Goal: Check status: Check status

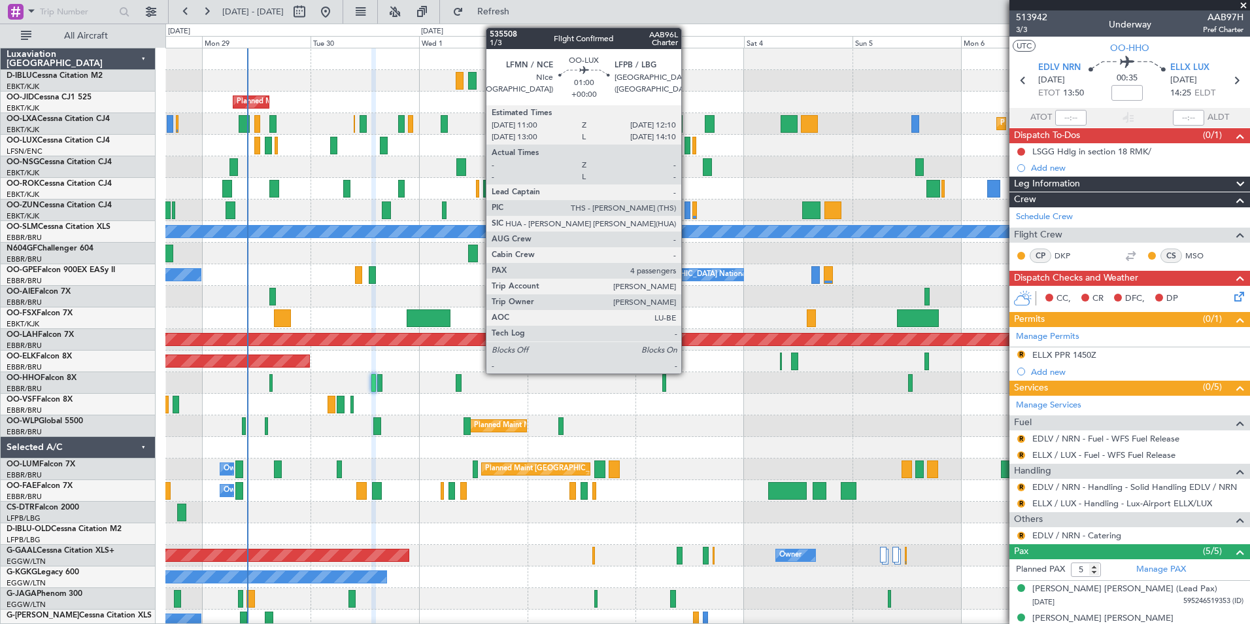
click at [687, 148] on div at bounding box center [688, 146] width 6 height 18
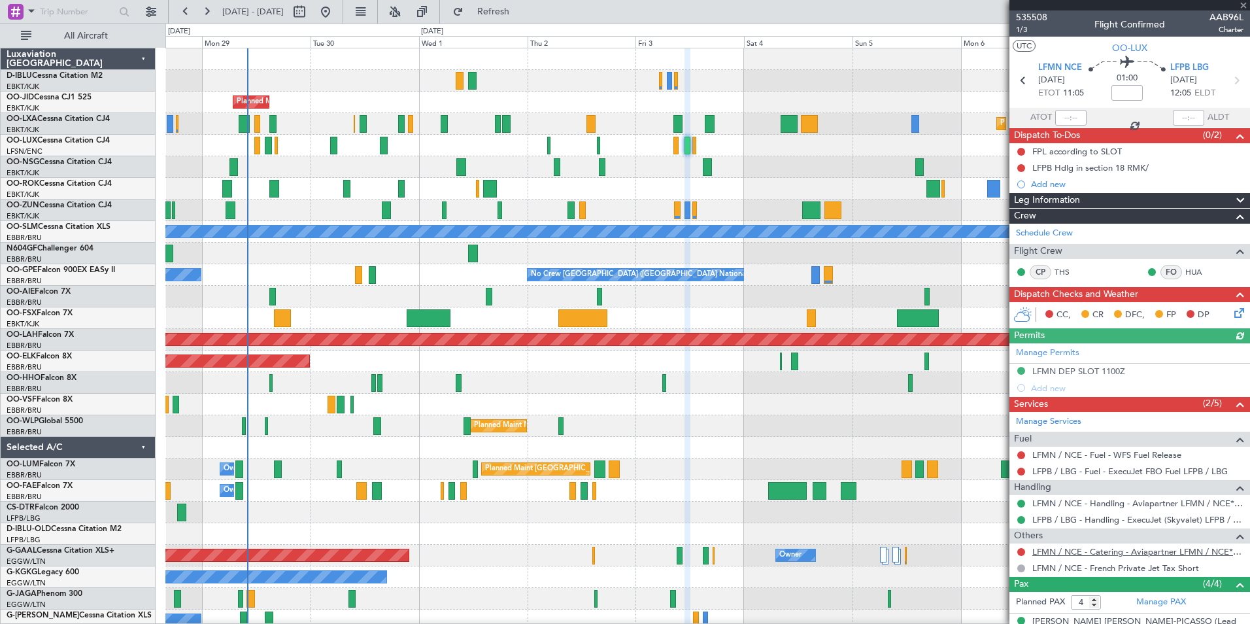
click at [1119, 551] on link "LFMN / NCE - Catering - Aviapartner LFMN / NCE*****MY HANDLING****" at bounding box center [1137, 551] width 211 height 11
click at [817, 445] on div at bounding box center [707, 448] width 1084 height 22
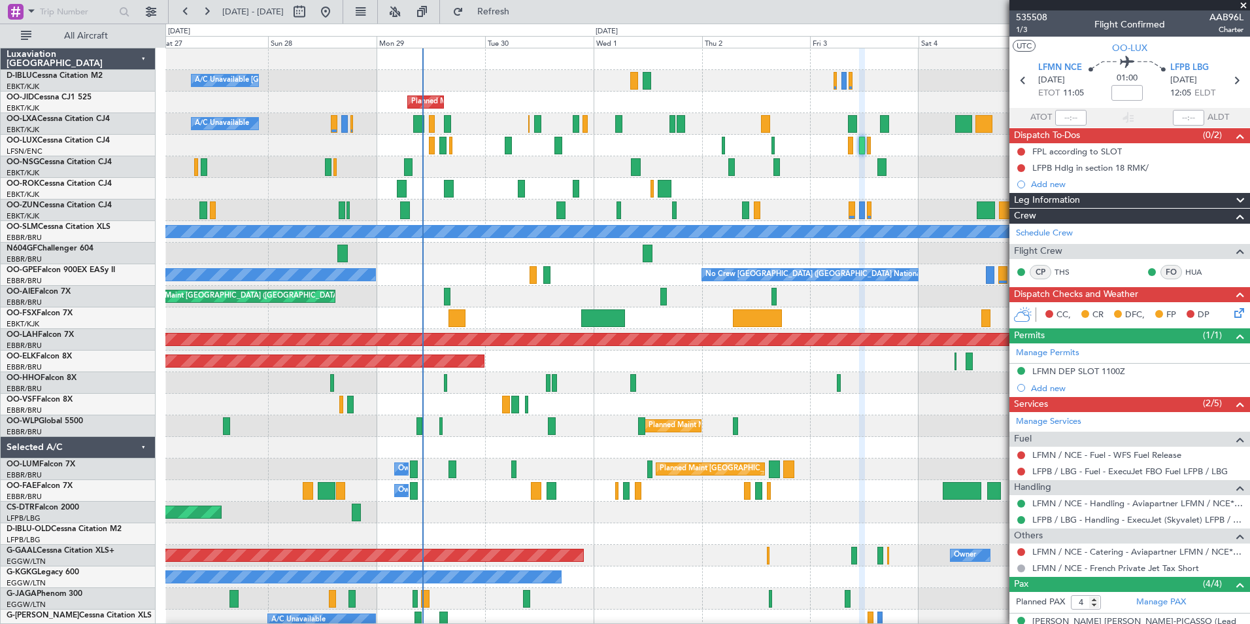
click at [615, 258] on div "A/C Unavailable Kortrijk-Wevelgem Planned Maint Nice (Côte d'Azur Airport) A/C …" at bounding box center [707, 458] width 1084 height 820
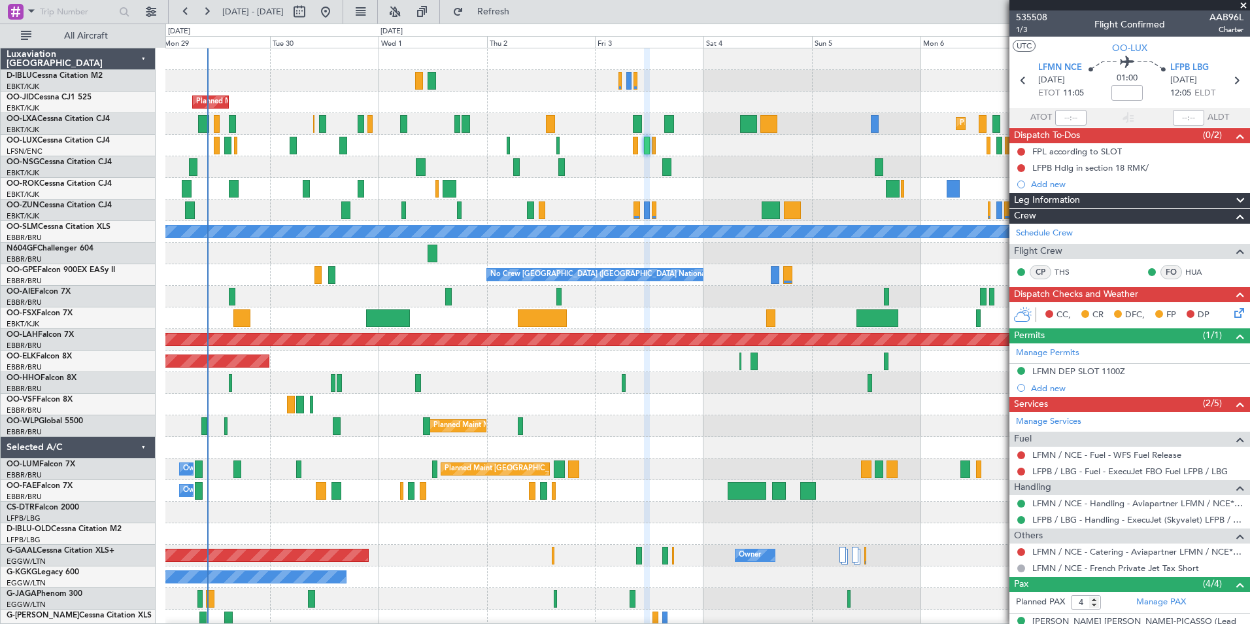
click at [777, 152] on div "A/C Unavailable Kortrijk-Wevelgem A/C Unavailable Brussels (Brussels National) …" at bounding box center [707, 458] width 1084 height 820
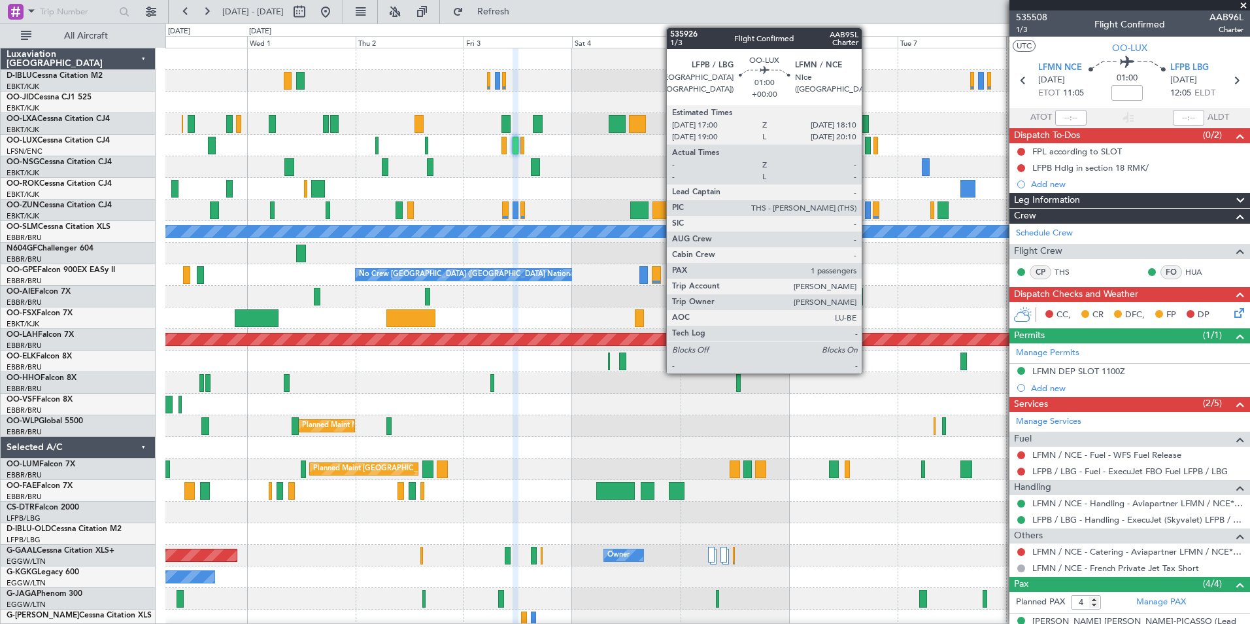
click at [868, 152] on div at bounding box center [868, 146] width 6 height 18
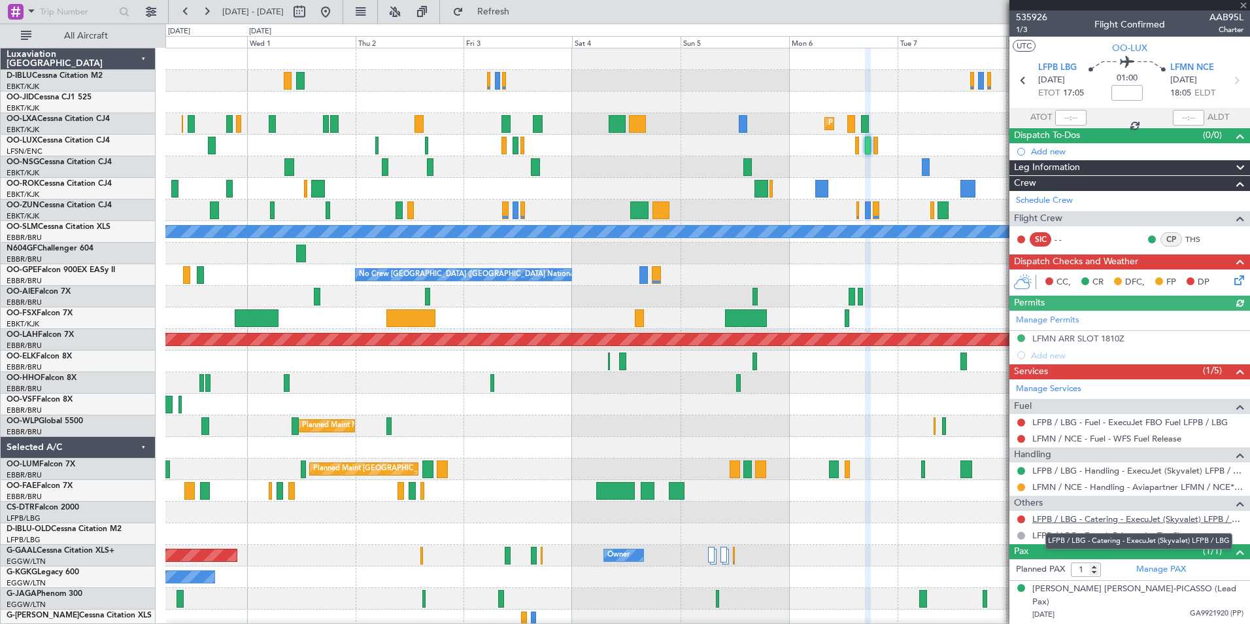
click at [1138, 523] on link "LFPB / LBG - Catering - ExecuJet (Skyvalet) LFPB / LBG" at bounding box center [1137, 518] width 211 height 11
click at [833, 403] on div at bounding box center [707, 405] width 1084 height 22
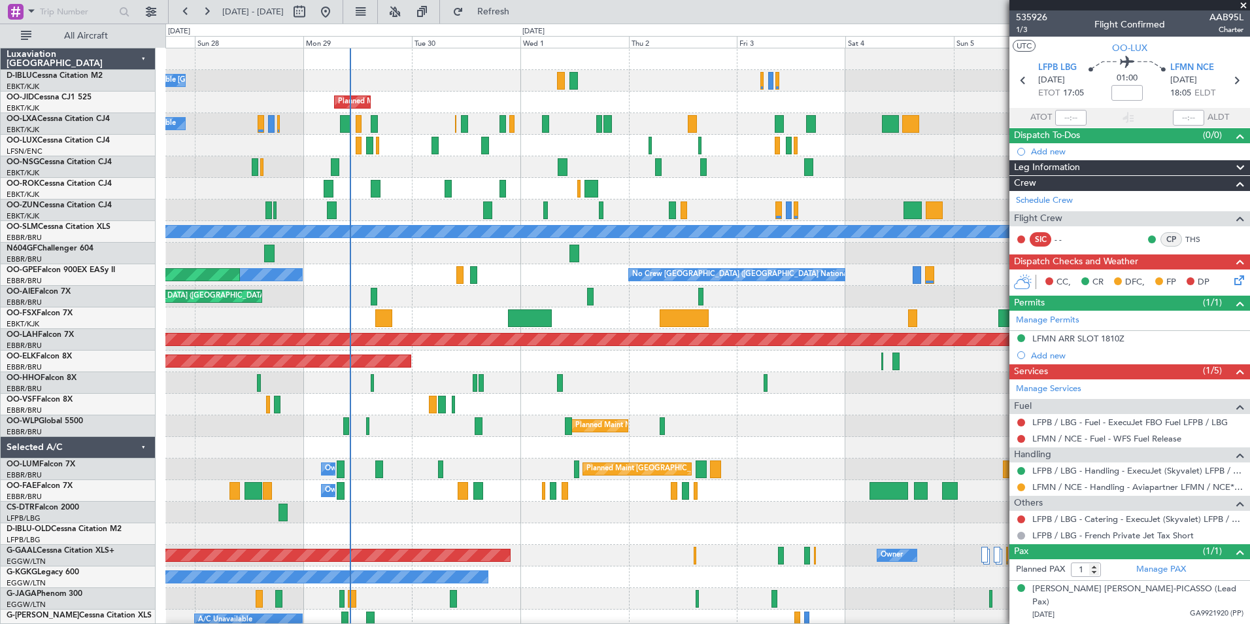
click at [635, 388] on div "Planned Maint Geneva (Cointrin)" at bounding box center [707, 383] width 1084 height 22
click at [730, 424] on div "A/C Unavailable Kortrijk-Wevelgem Planned Maint Nice (Côte d'Azur Airport) A/C …" at bounding box center [707, 458] width 1084 height 820
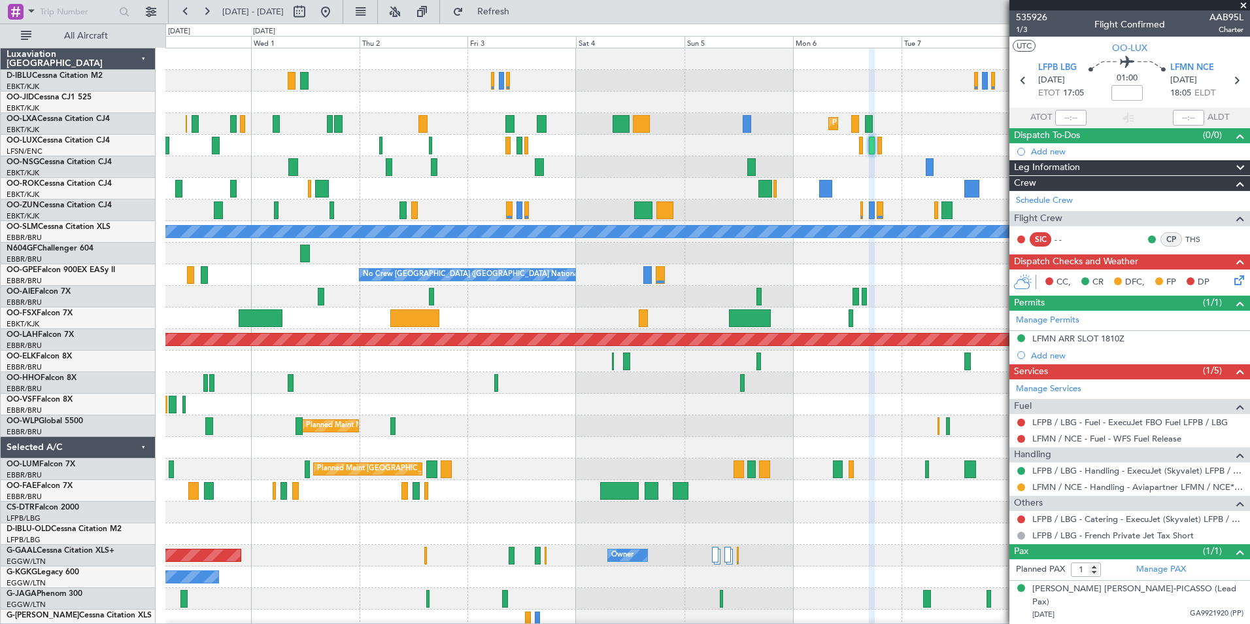
click at [606, 440] on div "A/C Unavailable Kortrijk-Wevelgem Planned Maint Kortrijk-Wevelgem Planned Maint…" at bounding box center [707, 458] width 1084 height 820
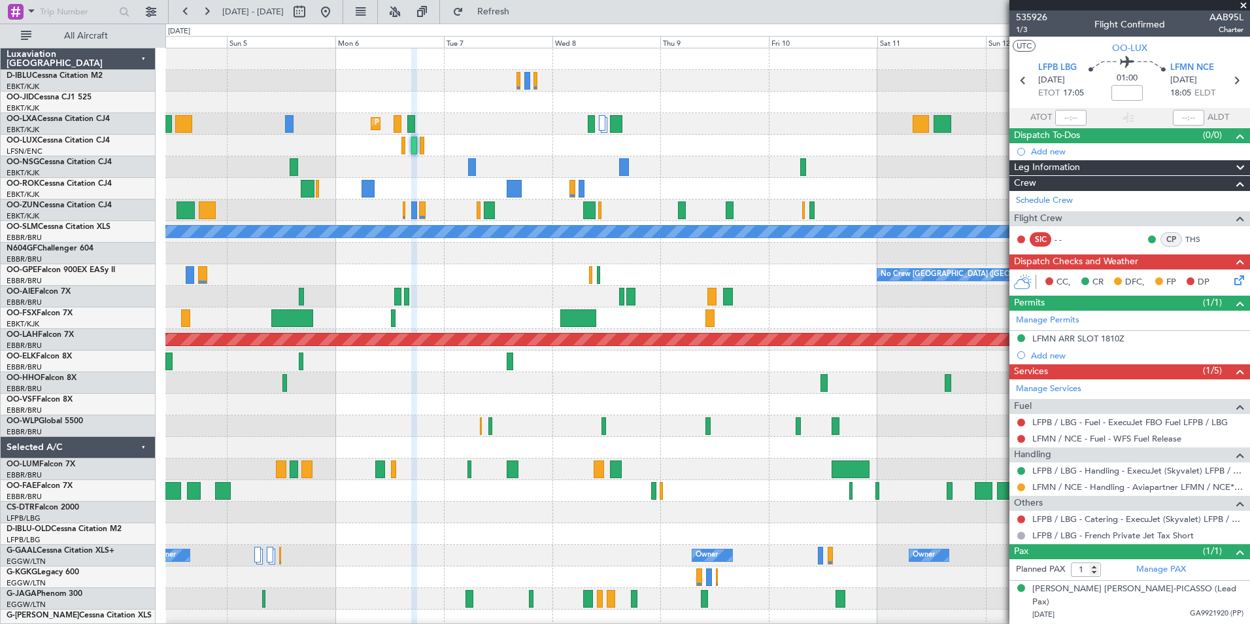
click at [617, 439] on div "Planned Maint Kortrijk-Wevelgem A/C Unavailable Monchengladbach No Crew Brussel…" at bounding box center [707, 458] width 1084 height 820
click at [621, 386] on div at bounding box center [707, 383] width 1084 height 22
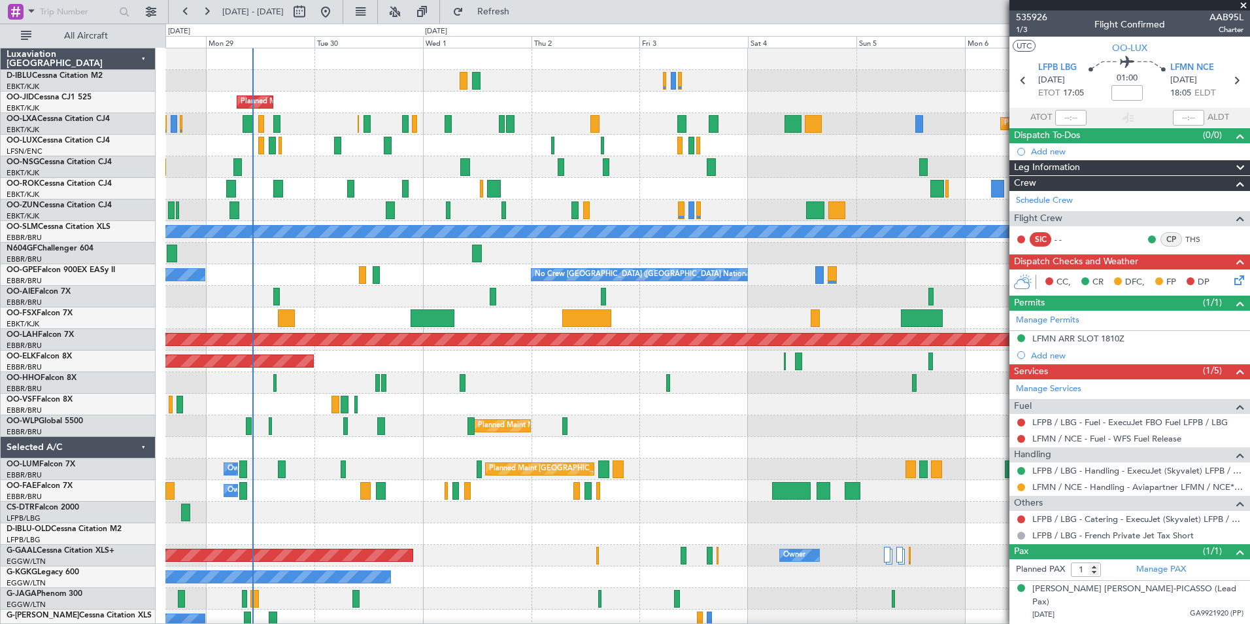
click at [872, 436] on div "A/C Unavailable Kortrijk-Wevelgem A/C Unavailable Brussels (Brussels National) …" at bounding box center [707, 458] width 1084 height 820
click at [313, 467] on div "A/C Unavailable Kortrijk-Wevelgem A/C Unavailable Brussels (Brussels National) …" at bounding box center [707, 458] width 1084 height 820
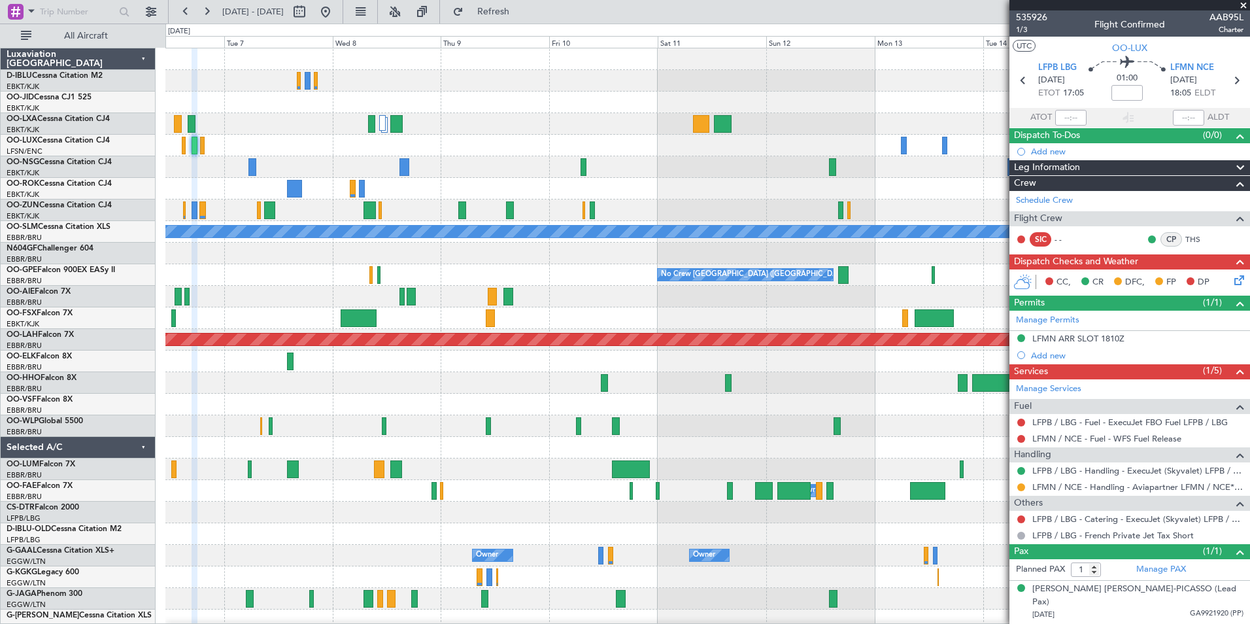
click at [224, 458] on div at bounding box center [707, 448] width 1084 height 22
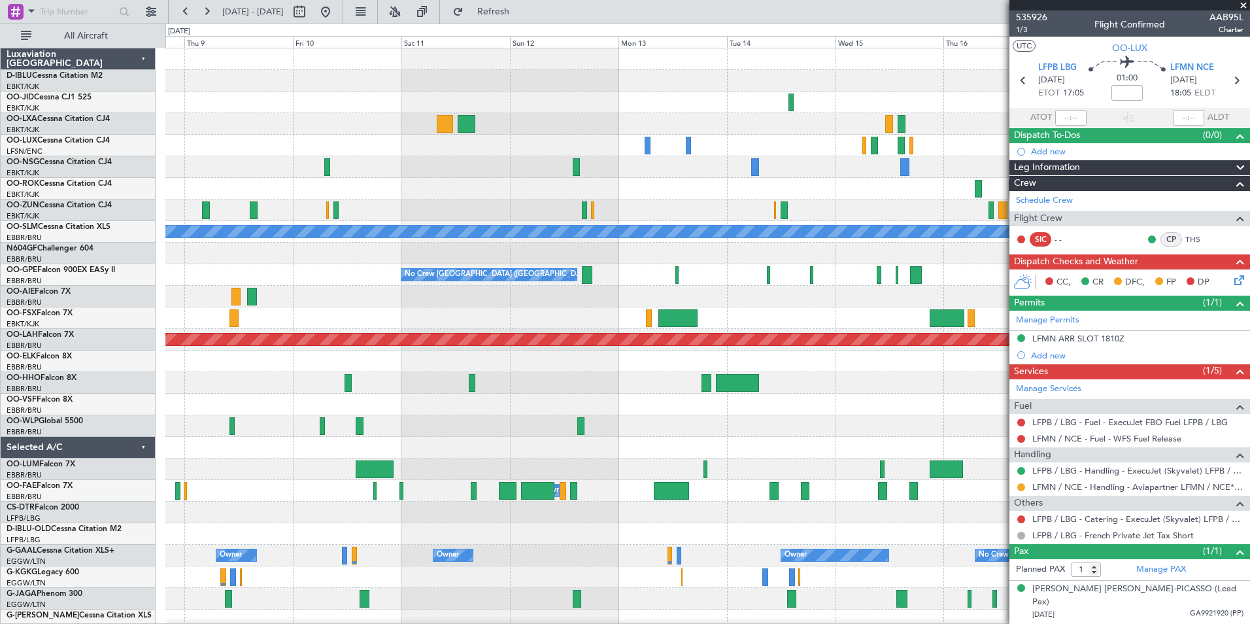
click at [413, 464] on div "Planned Maint Kortrijk-Wevelgem A/C Unavailable Monchengladbach No Crew Brussel…" at bounding box center [707, 458] width 1084 height 820
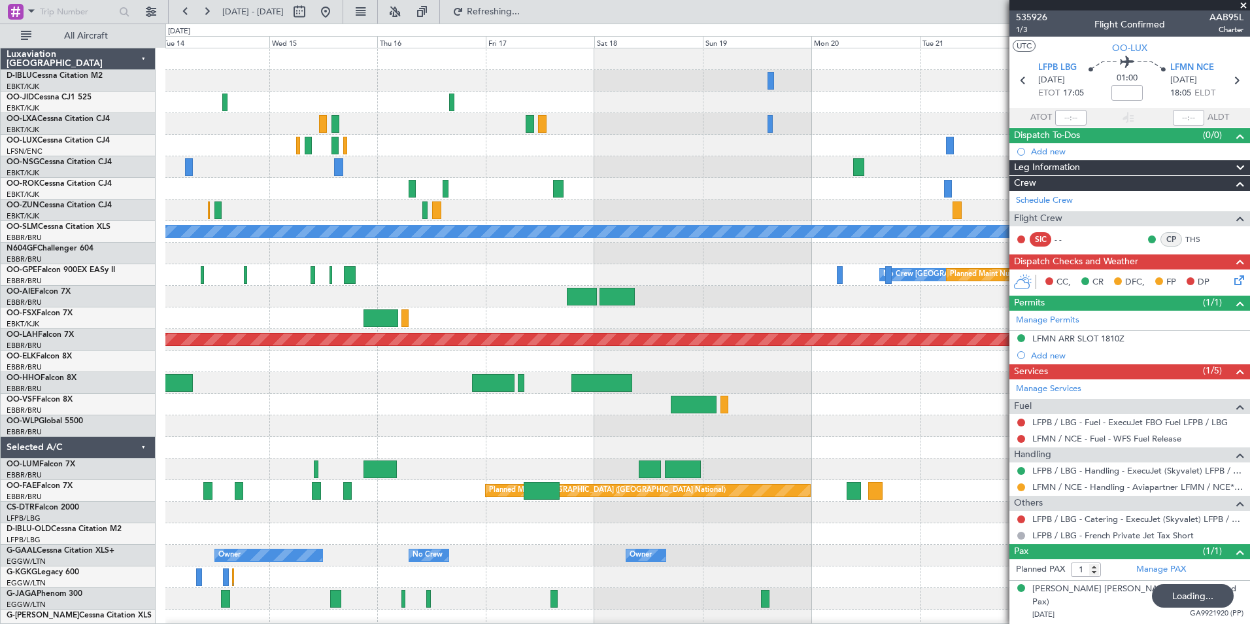
click at [203, 464] on div "A/C Unavailable Monchengladbach No Crew Brussels (Brussels National) Planned Ma…" at bounding box center [707, 490] width 1084 height 885
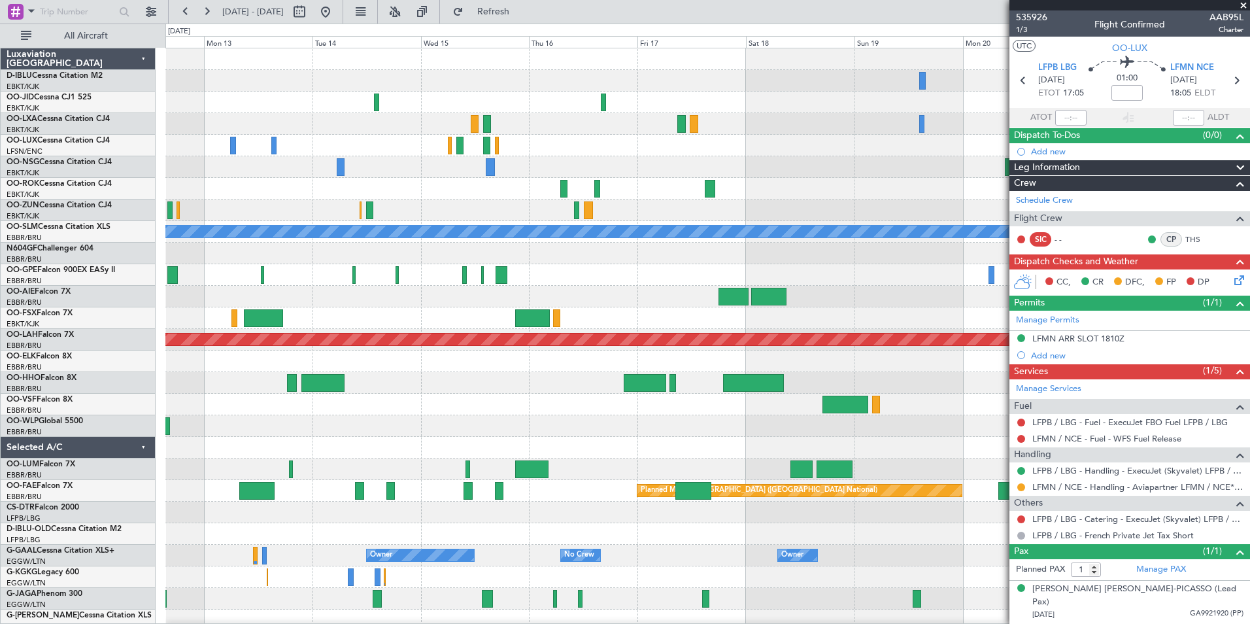
click at [652, 524] on div at bounding box center [707, 534] width 1084 height 22
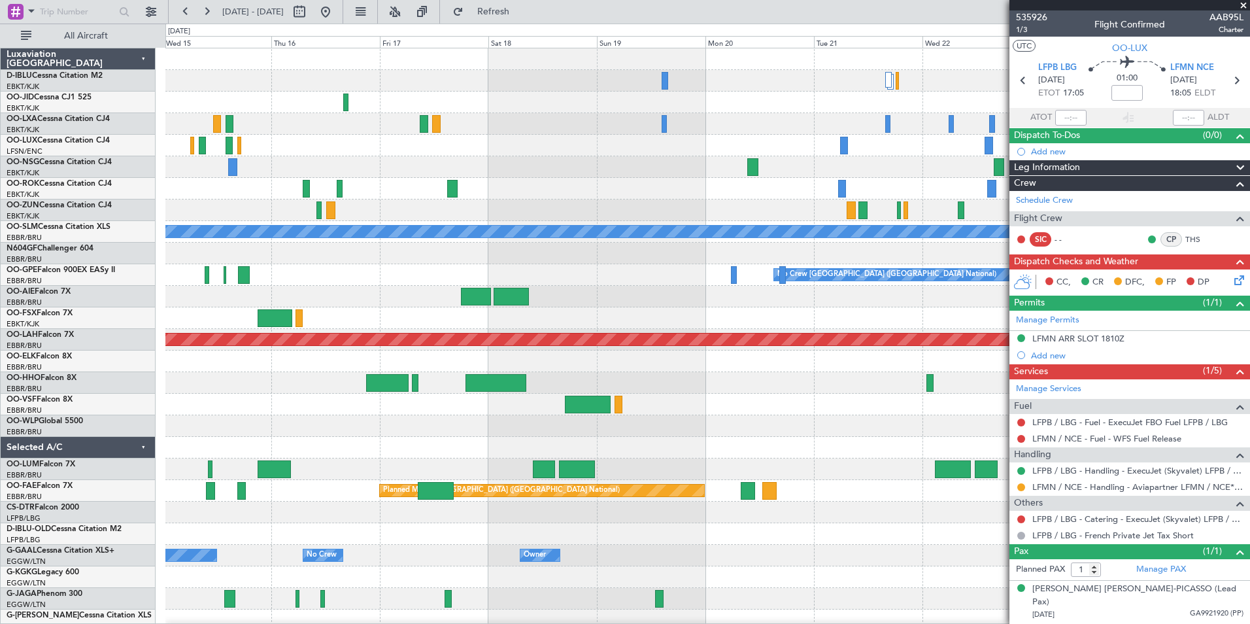
click at [598, 517] on div at bounding box center [707, 513] width 1084 height 22
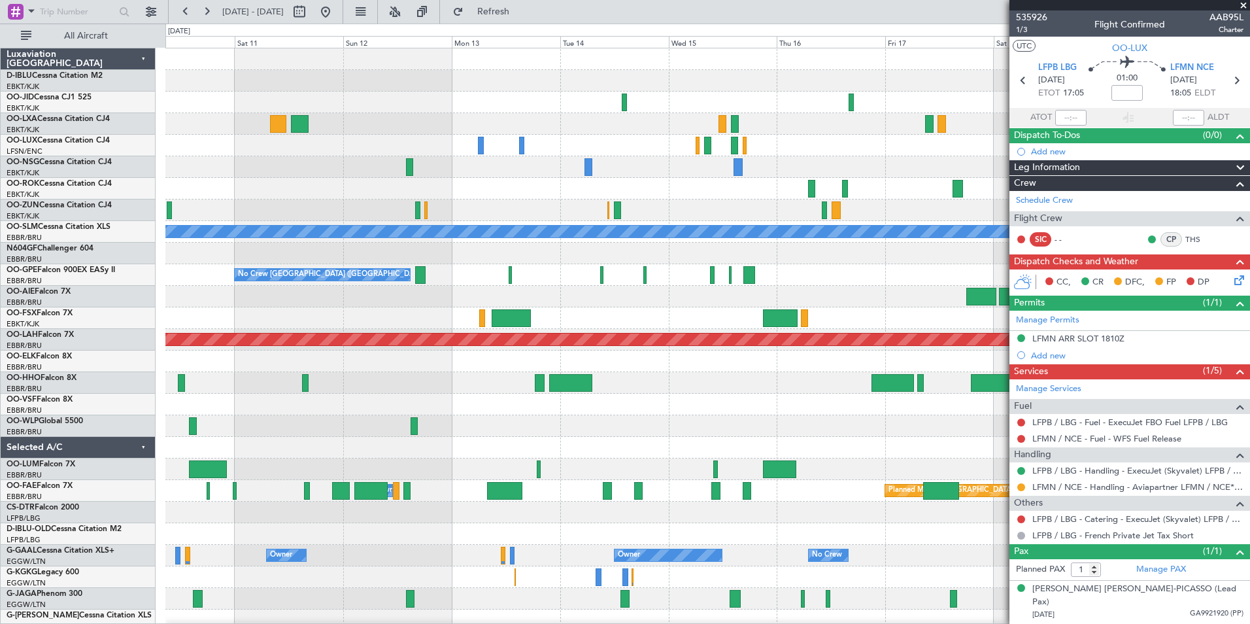
click at [1061, 494] on fb-app "15 Oct 2025 - 25 Oct 2025 Refresh Quick Links All Aircraft A/C Unavailable Monc…" at bounding box center [625, 317] width 1250 height 614
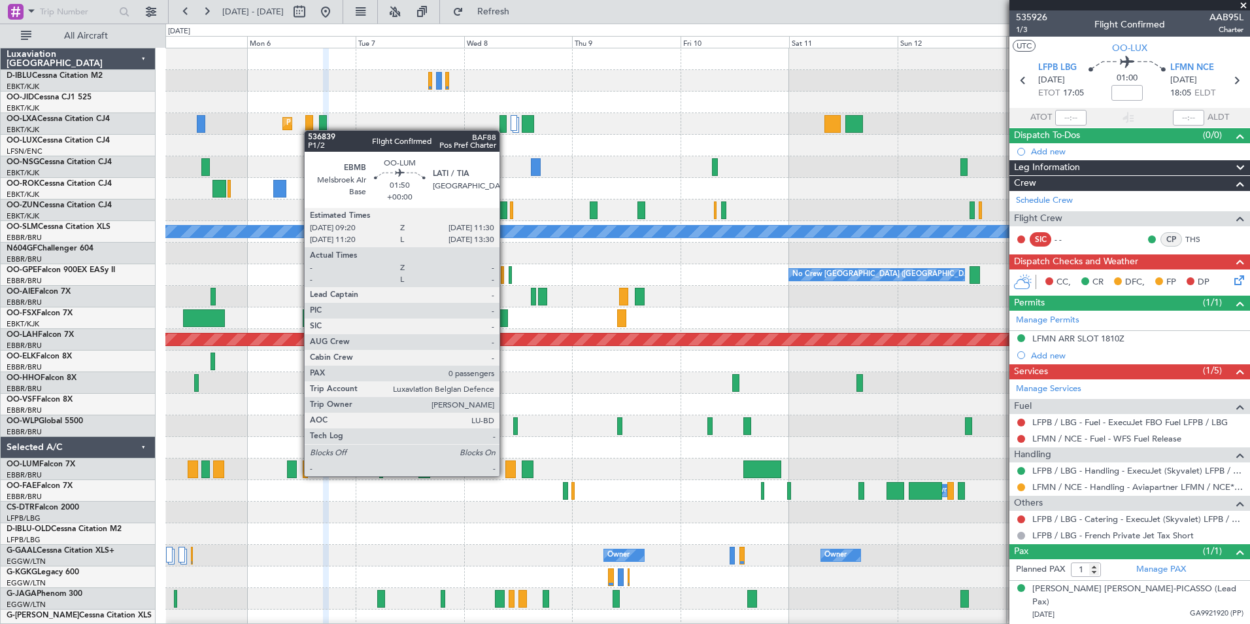
click at [515, 477] on div at bounding box center [510, 469] width 10 height 18
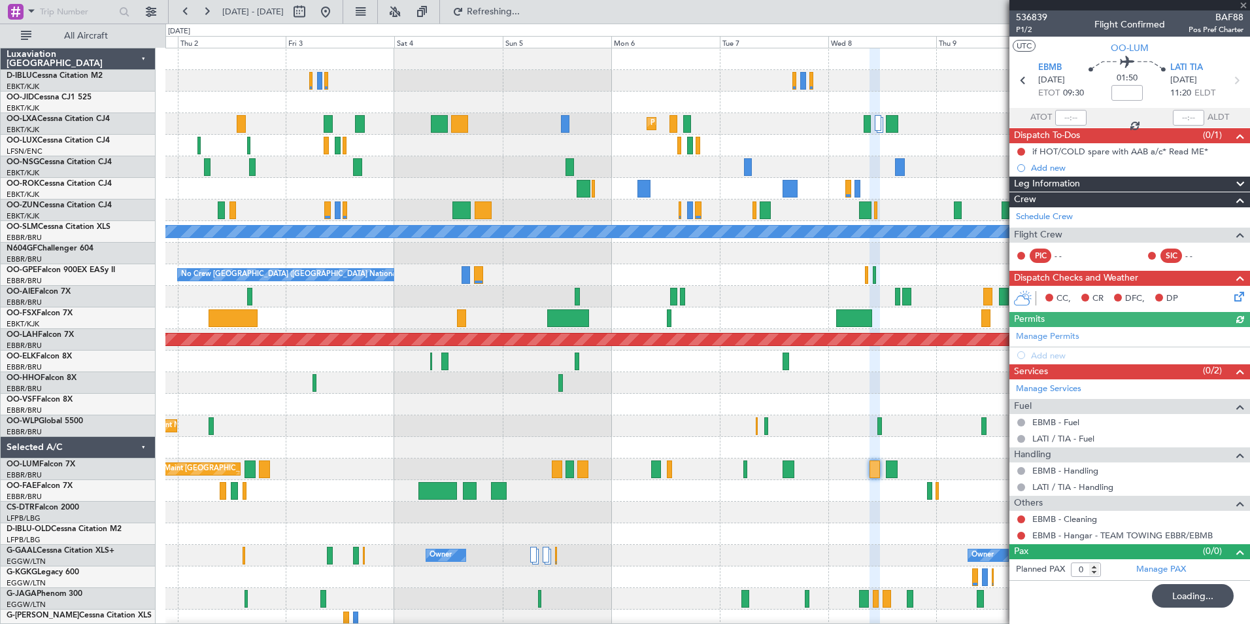
click at [319, 490] on div "Planned Maint Kortrijk-Wevelgem Planned Maint Kortrijk-Wevelgem A/C Unavailable…" at bounding box center [707, 458] width 1084 height 820
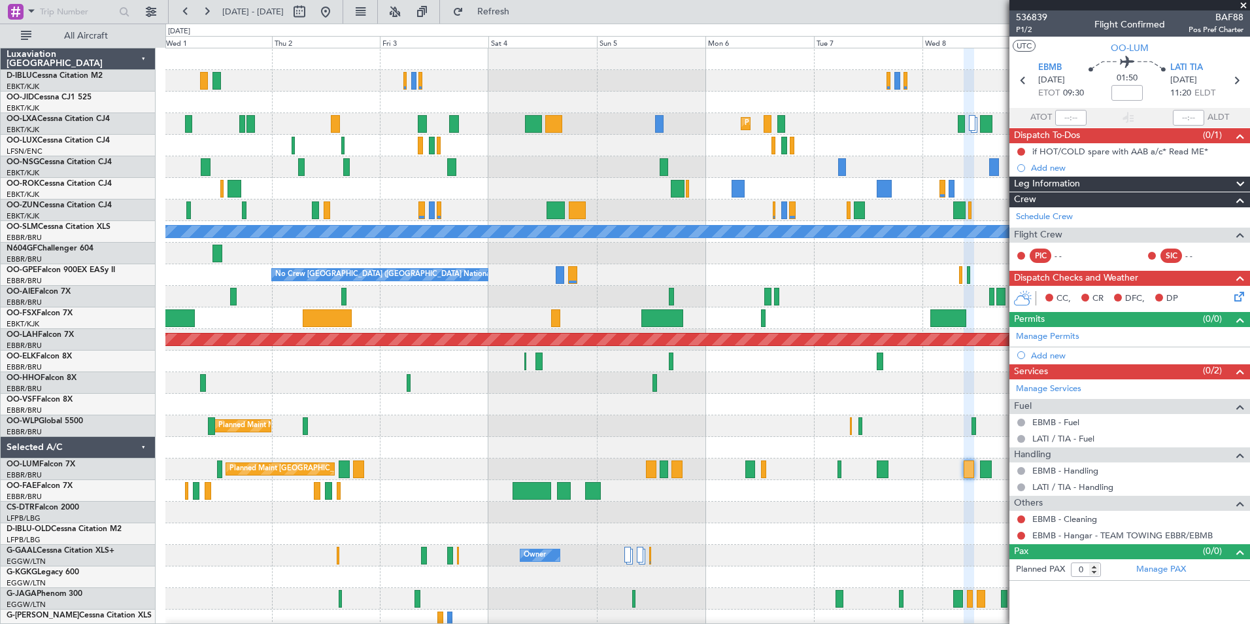
click at [654, 141] on div "Planned Maint Kortrijk-Wevelgem Planned Maint Kortrijk-Wevelgem A/C Unavailable…" at bounding box center [707, 458] width 1084 height 820
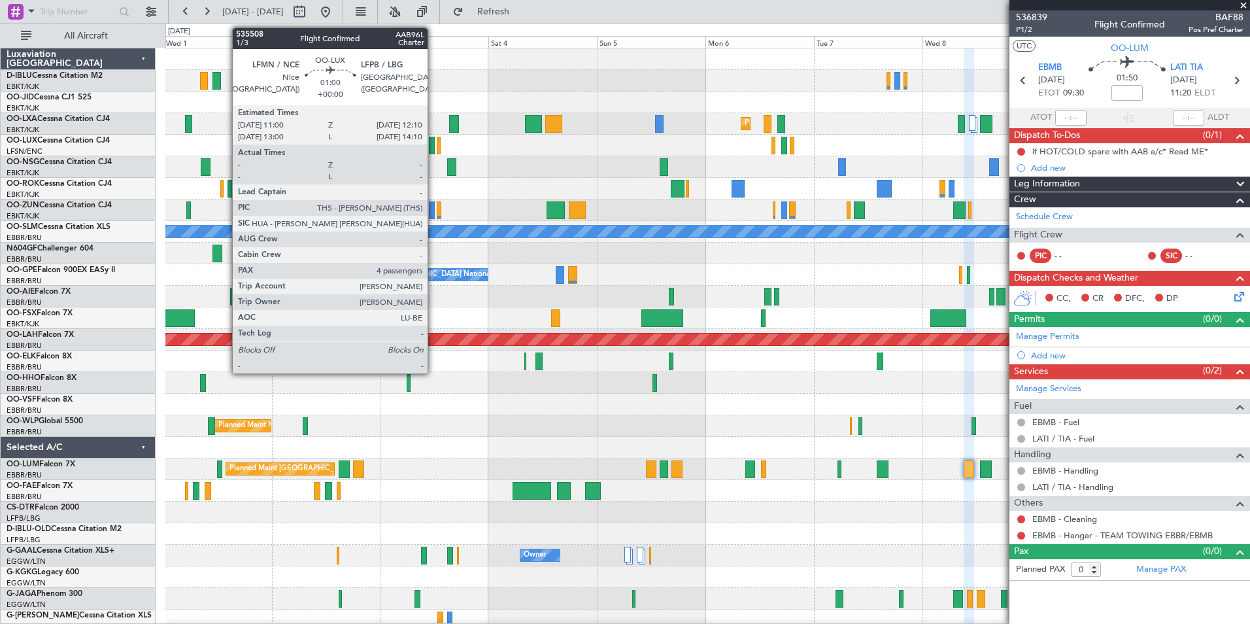
click at [433, 144] on div at bounding box center [432, 146] width 6 height 18
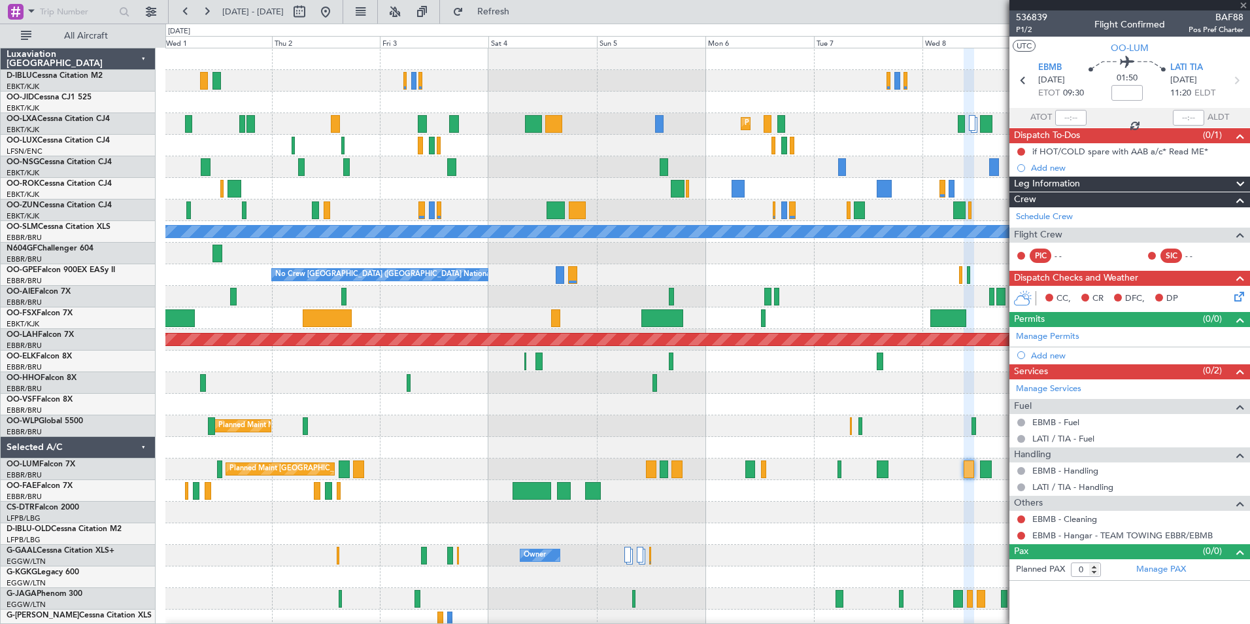
type input "4"
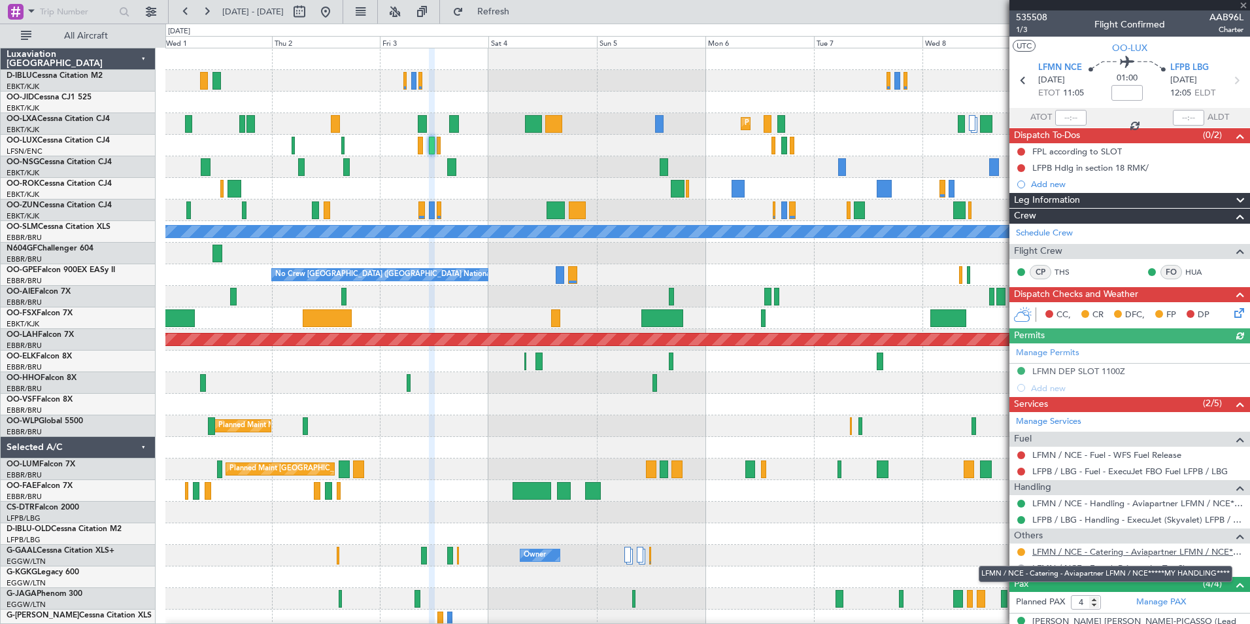
click at [1130, 554] on link "LFMN / NCE - Catering - Aviapartner LFMN / NCE*****MY HANDLING****" at bounding box center [1137, 551] width 211 height 11
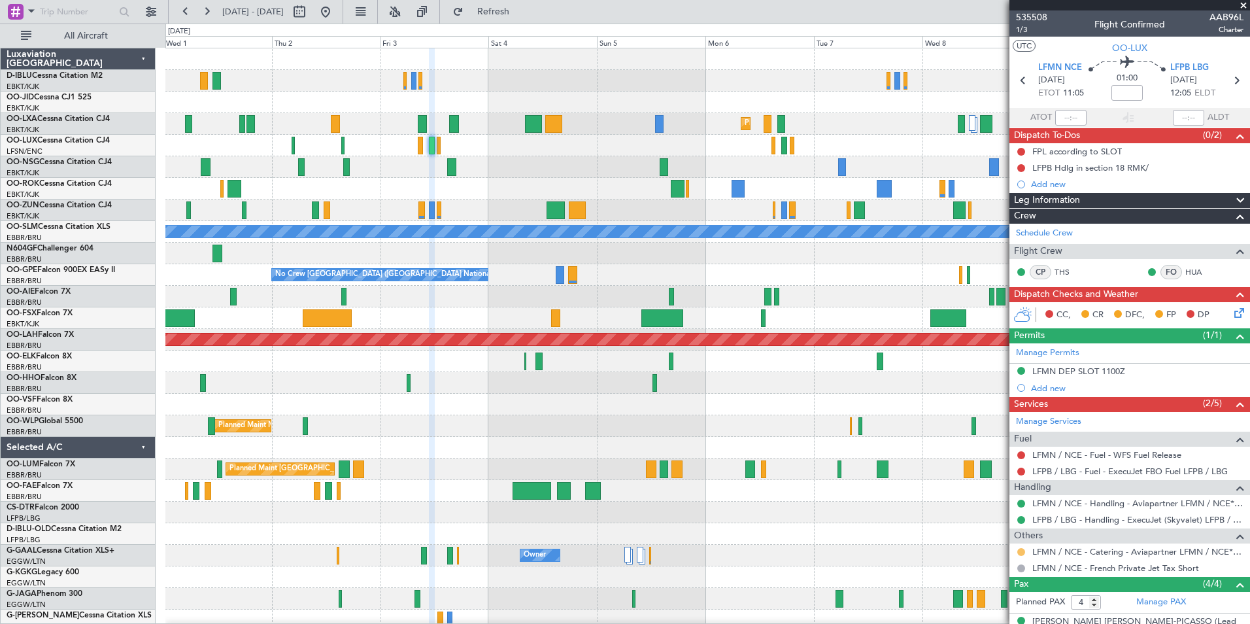
click at [1020, 553] on button at bounding box center [1021, 552] width 8 height 8
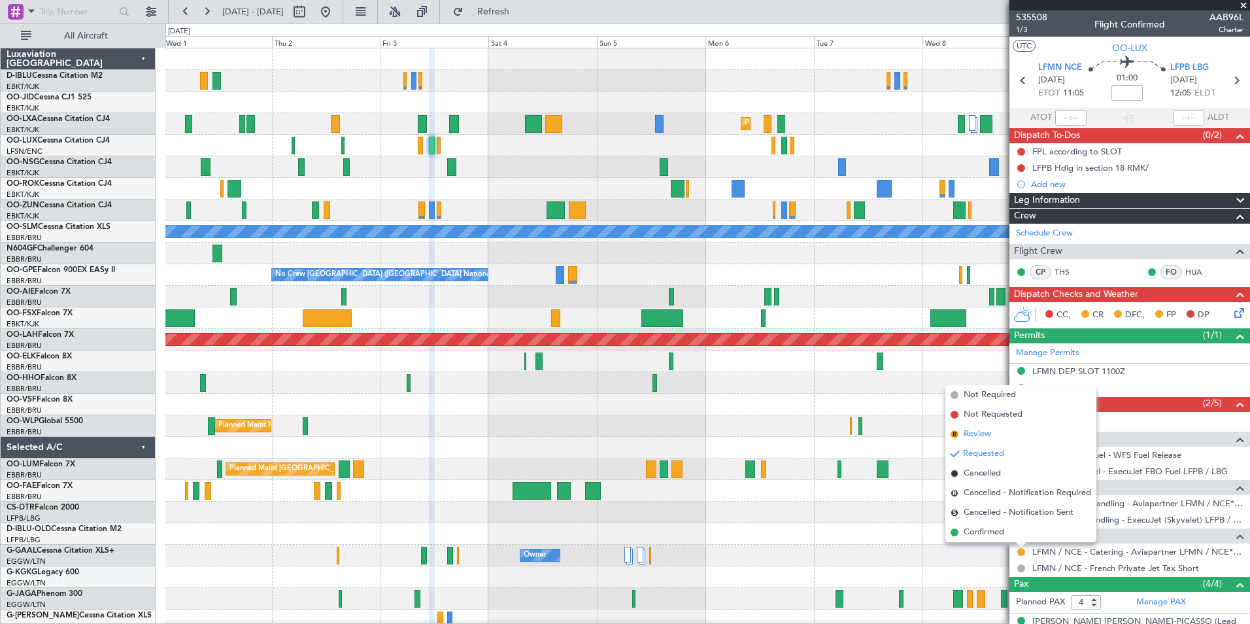
click at [973, 437] on span "Review" at bounding box center [977, 434] width 27 height 13
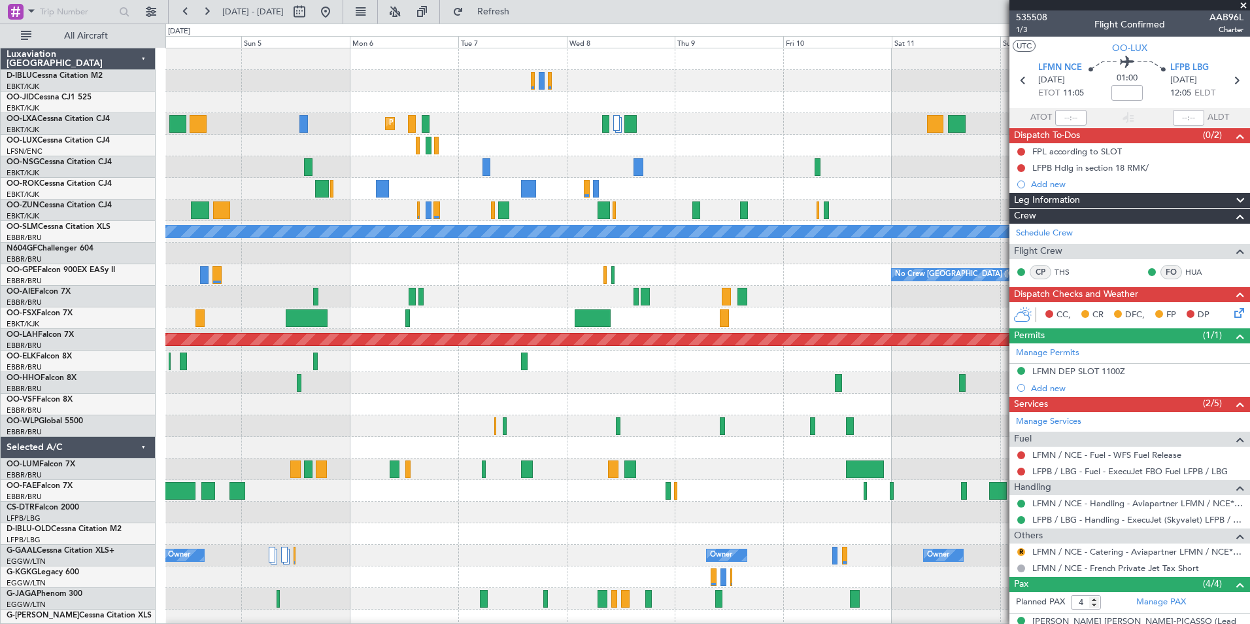
click at [390, 444] on div "Planned Maint Kortrijk-Wevelgem A/C Unavailable Monchengladbach No Crew Brussel…" at bounding box center [707, 458] width 1084 height 820
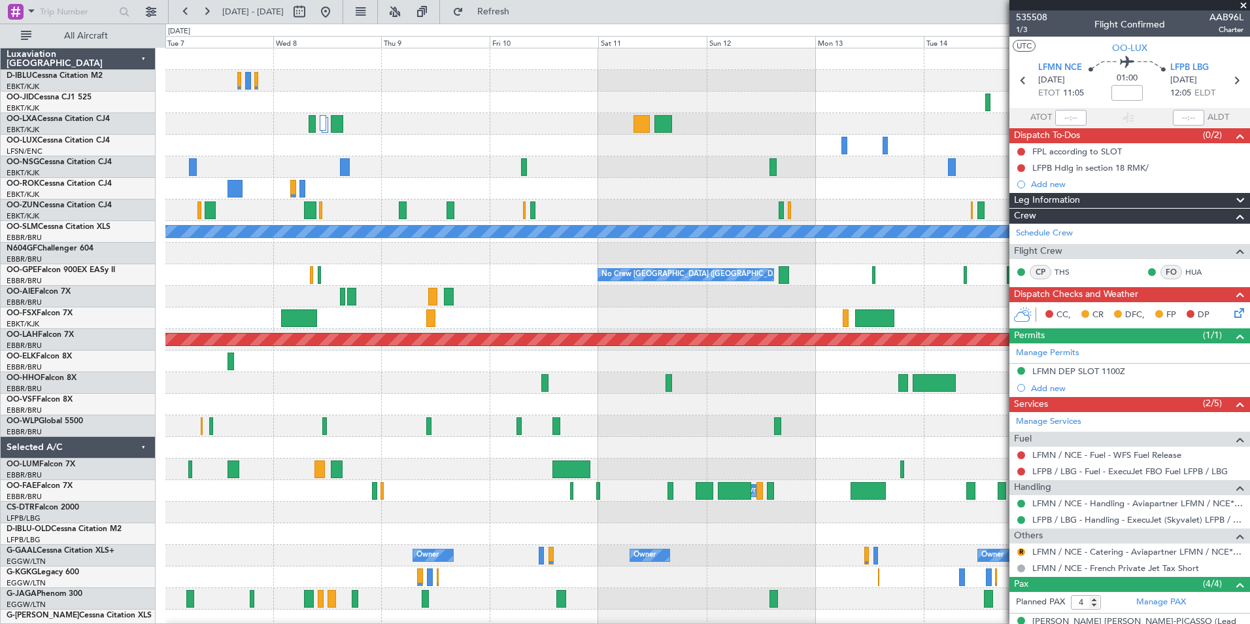
click at [288, 443] on div "Planned Maint Kortrijk-Wevelgem A/C Unavailable Monchengladbach No Crew Brussel…" at bounding box center [707, 458] width 1084 height 820
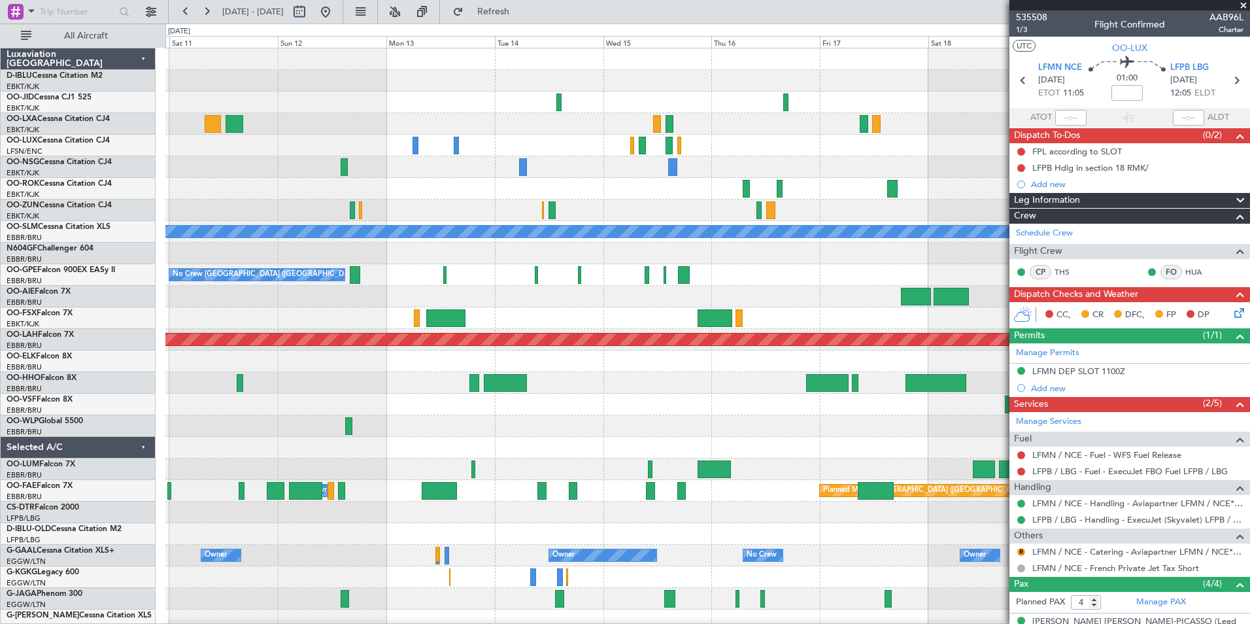
click at [103, 475] on div "A/C Unavailable Monchengladbach No Crew Brussels (Brussels National) No Crew Br…" at bounding box center [625, 324] width 1250 height 600
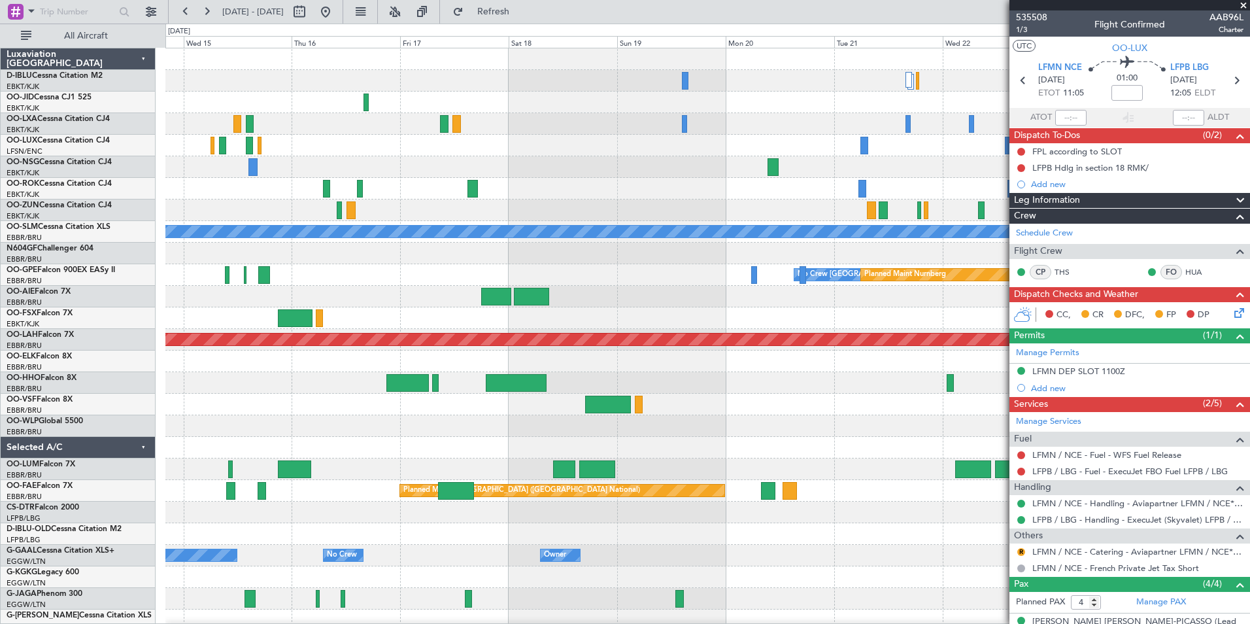
click at [150, 499] on div "No Crew No Crew A/C Unavailable Monchengladbach No Crew Brussels (Brussels Nati…" at bounding box center [625, 324] width 1250 height 600
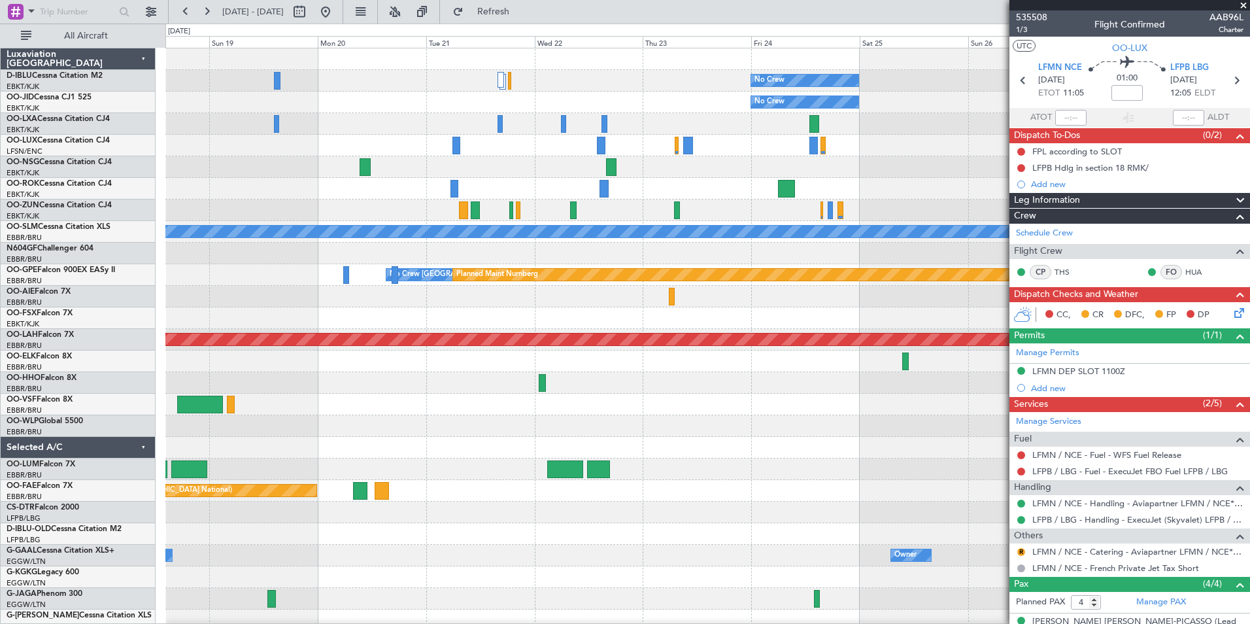
click at [409, 454] on div "No Crew No Crew Planned Maint Paris (Le Bourget) A/C Unavailable Monchengladbac…" at bounding box center [707, 458] width 1084 height 820
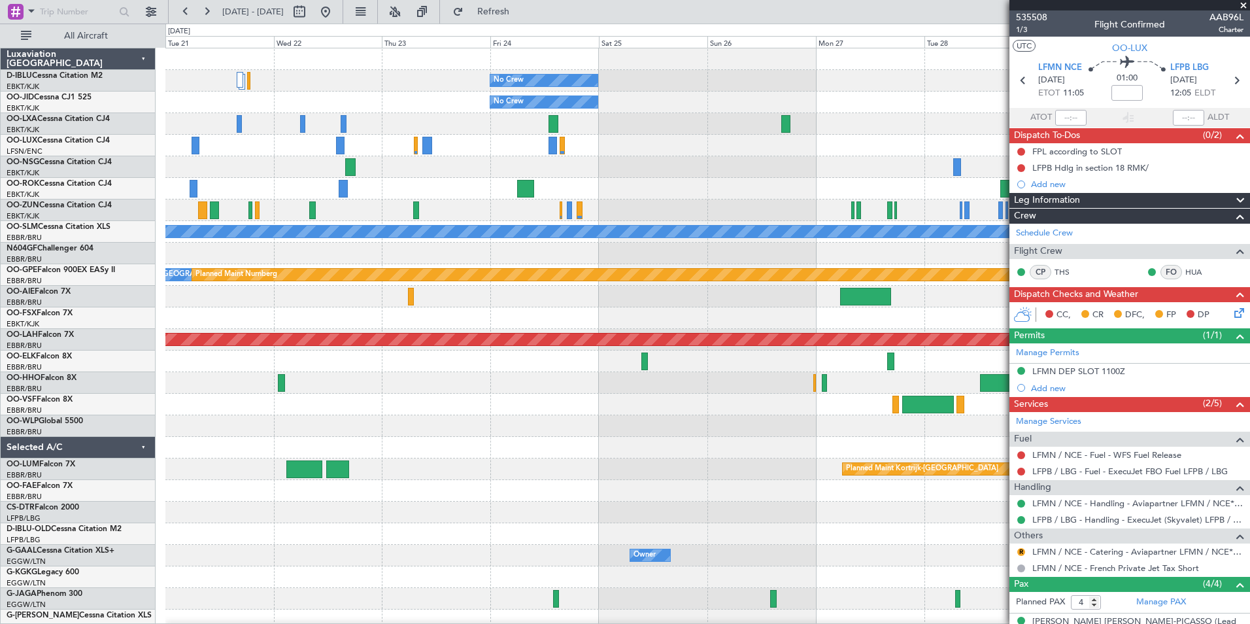
click at [373, 440] on div "No Crew No Crew Planned Maint Paris (Le Bourget) A/C Unavailable Monchengladbac…" at bounding box center [707, 458] width 1084 height 820
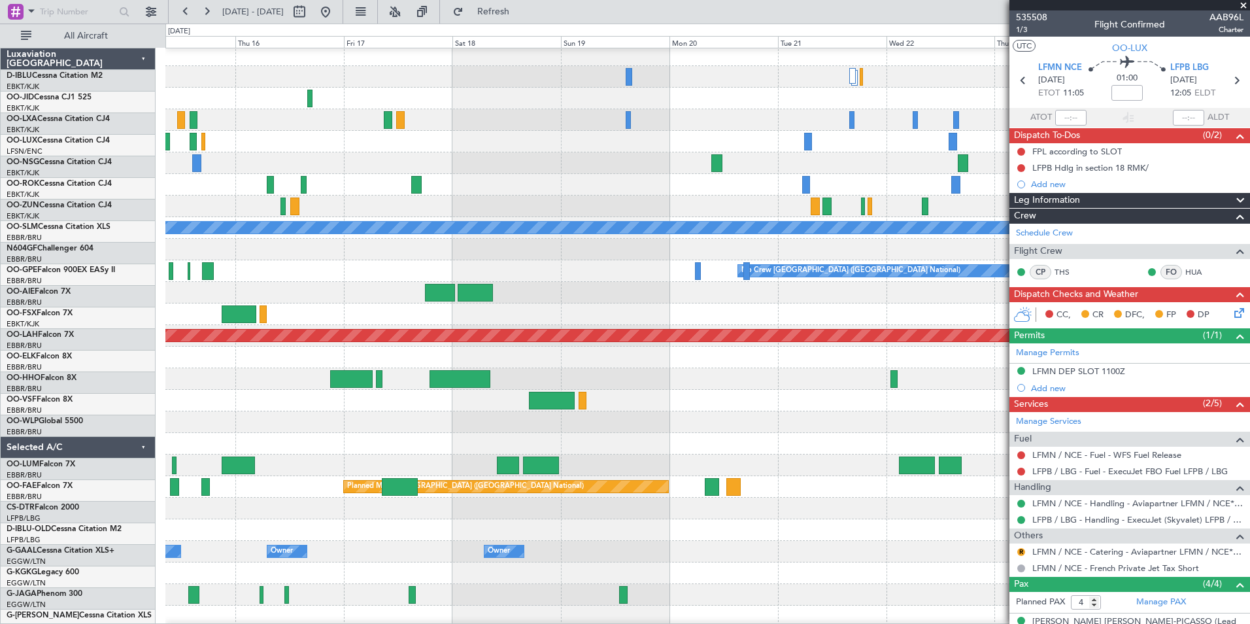
click at [1048, 422] on fb-app "21 Oct 2025 - 31 Oct 2025 Refresh Quick Links All Aircraft No Crew No Crew A/C …" at bounding box center [625, 317] width 1250 height 614
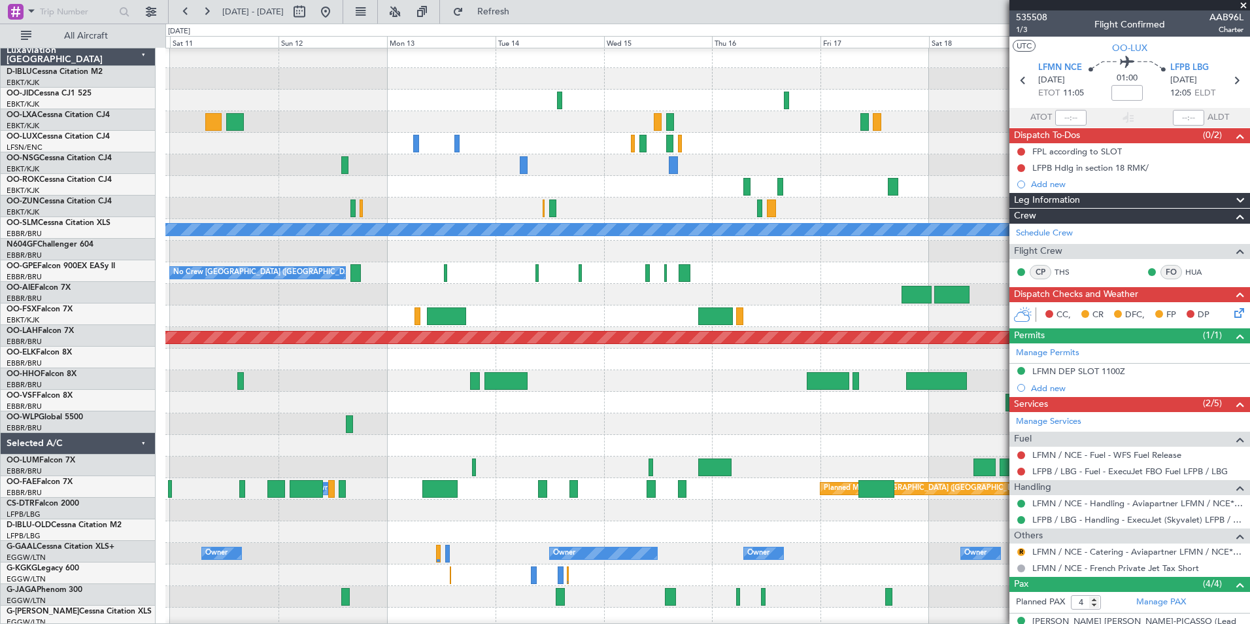
click at [1027, 443] on fb-app "21 Oct 2025 - 31 Oct 2025 Refresh Quick Links All Aircraft A/C Unavailable Monc…" at bounding box center [625, 317] width 1250 height 614
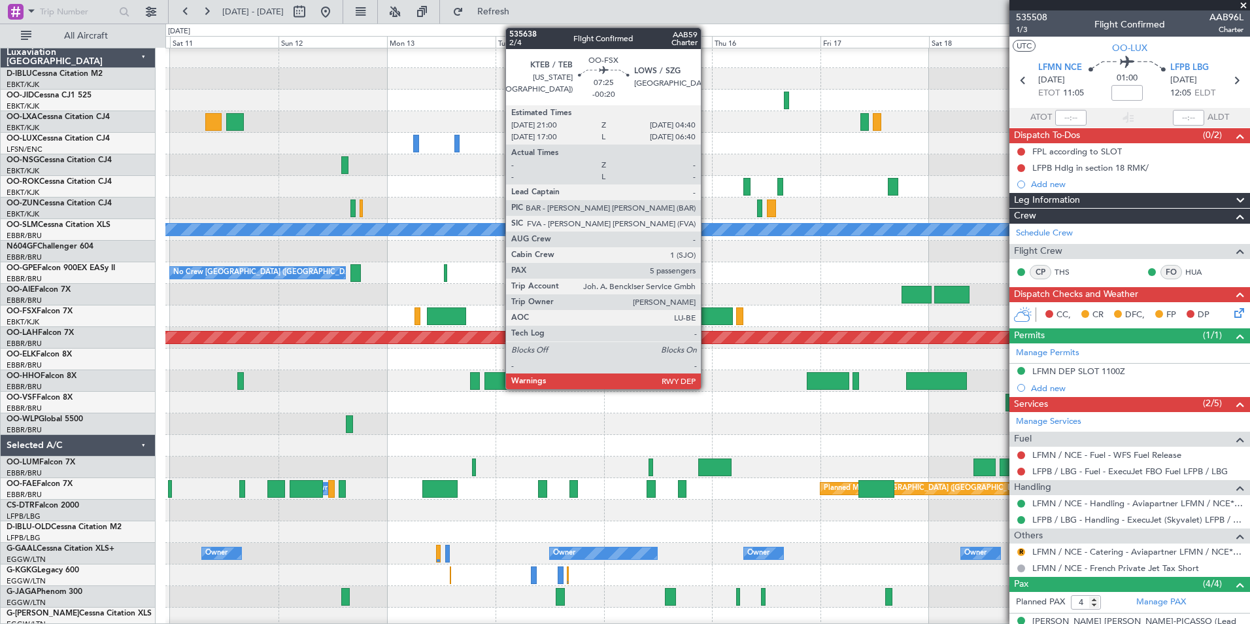
click at [707, 318] on div at bounding box center [715, 316] width 35 height 18
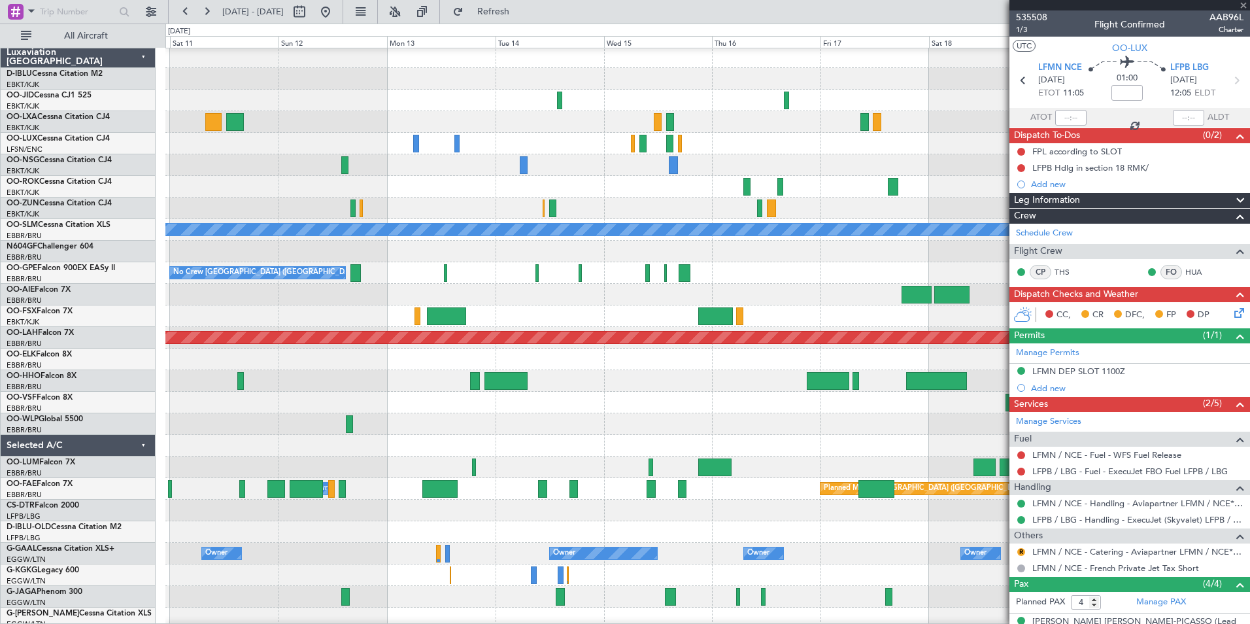
type input "-00:20"
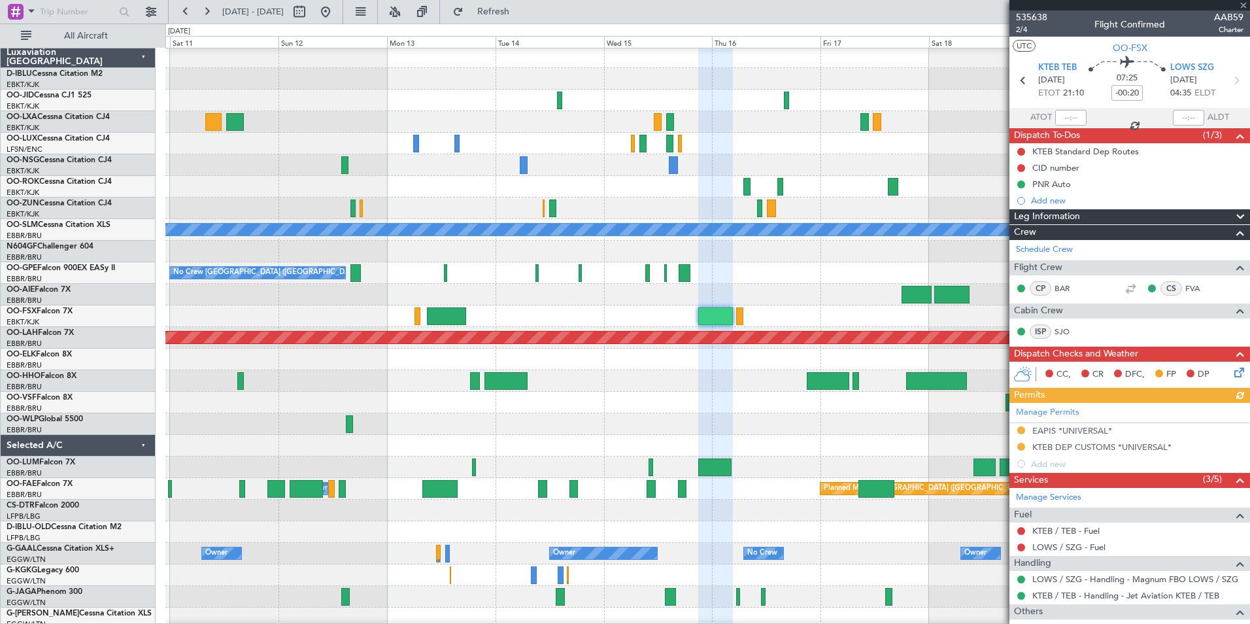
scroll to position [196, 0]
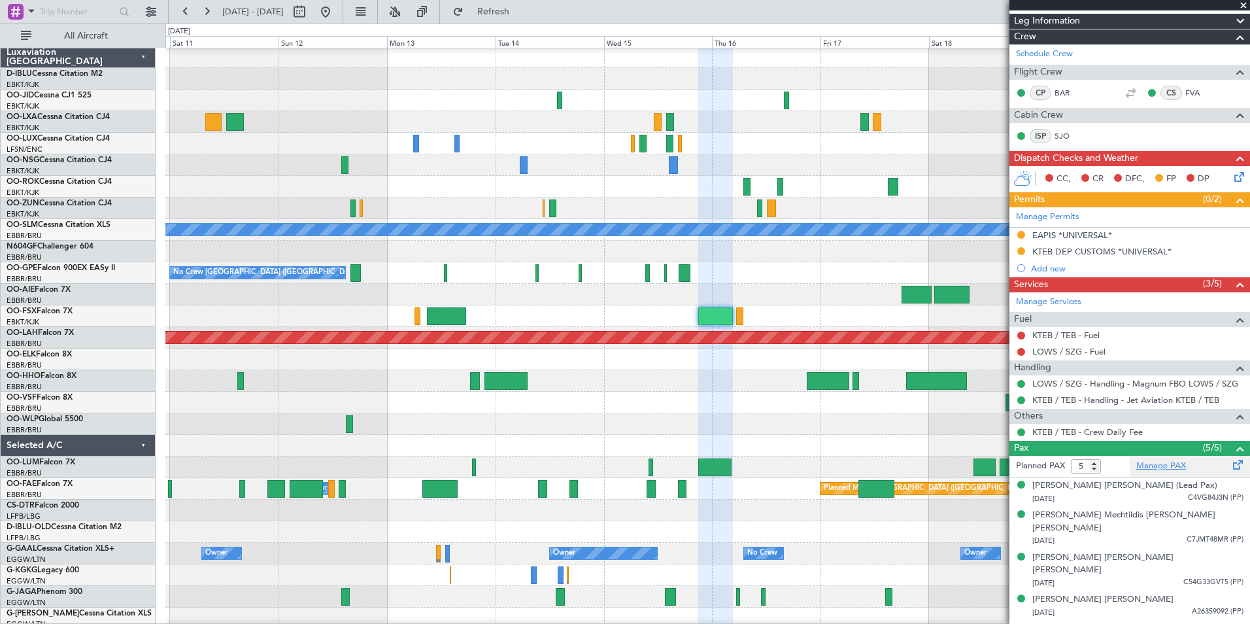
click at [1137, 469] on link "Manage PAX" at bounding box center [1161, 466] width 50 height 13
click at [708, 306] on div at bounding box center [707, 316] width 1084 height 22
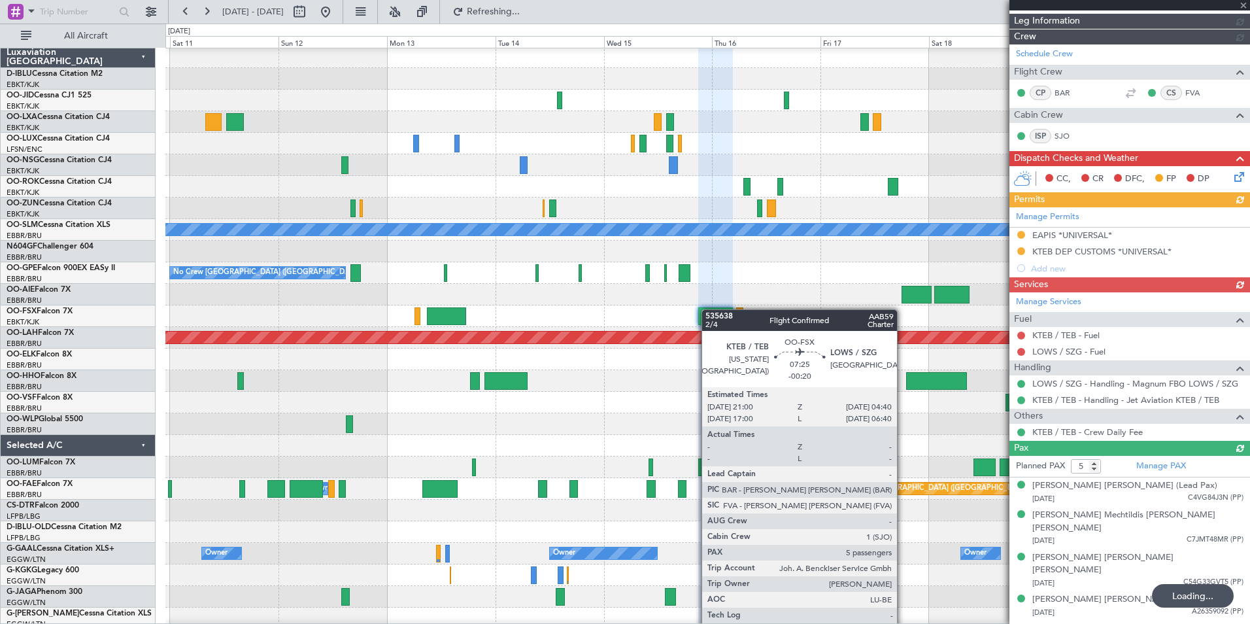
type input "6"
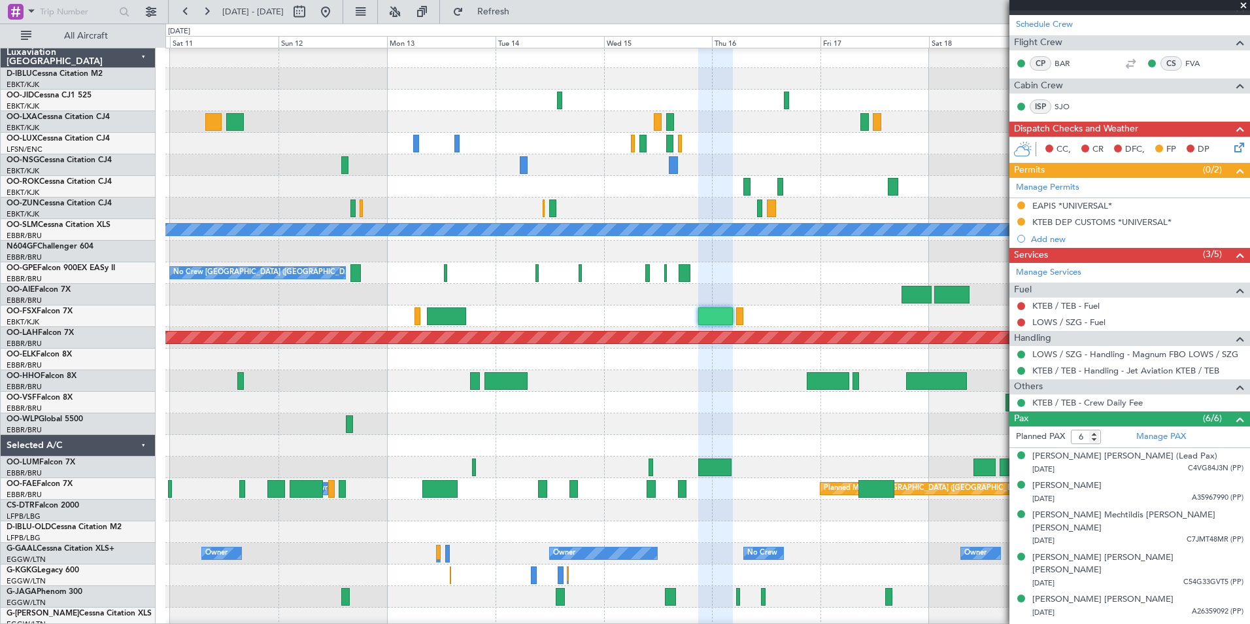
scroll to position [0, 0]
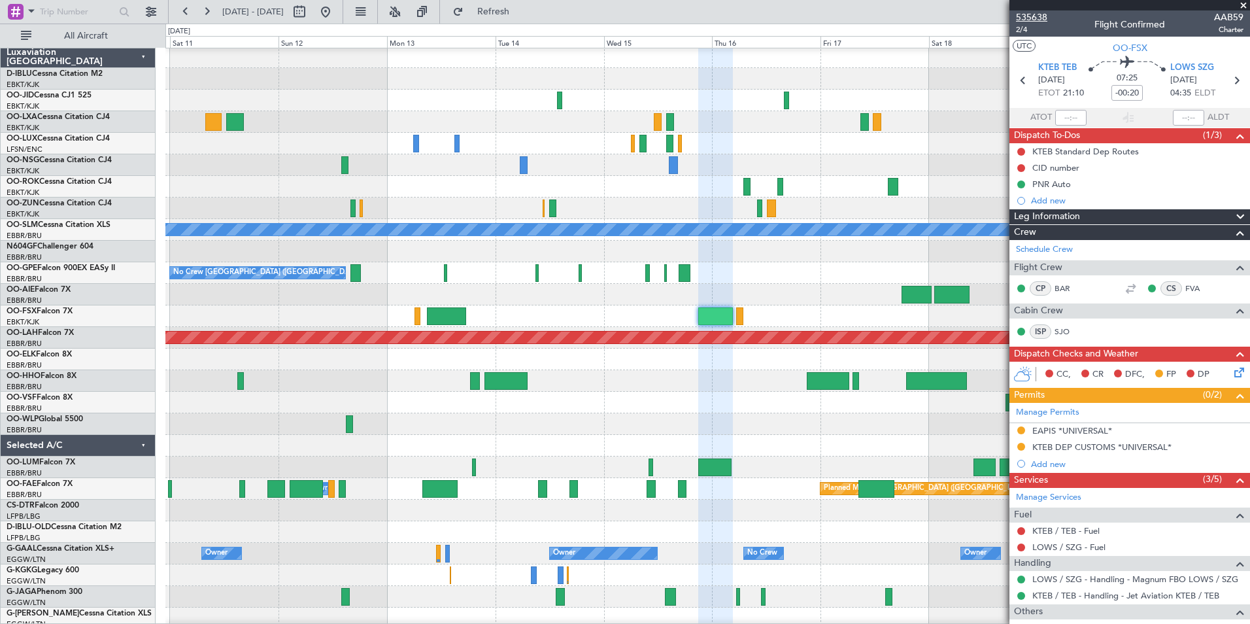
click at [1025, 21] on span "535638" at bounding box center [1031, 17] width 31 height 14
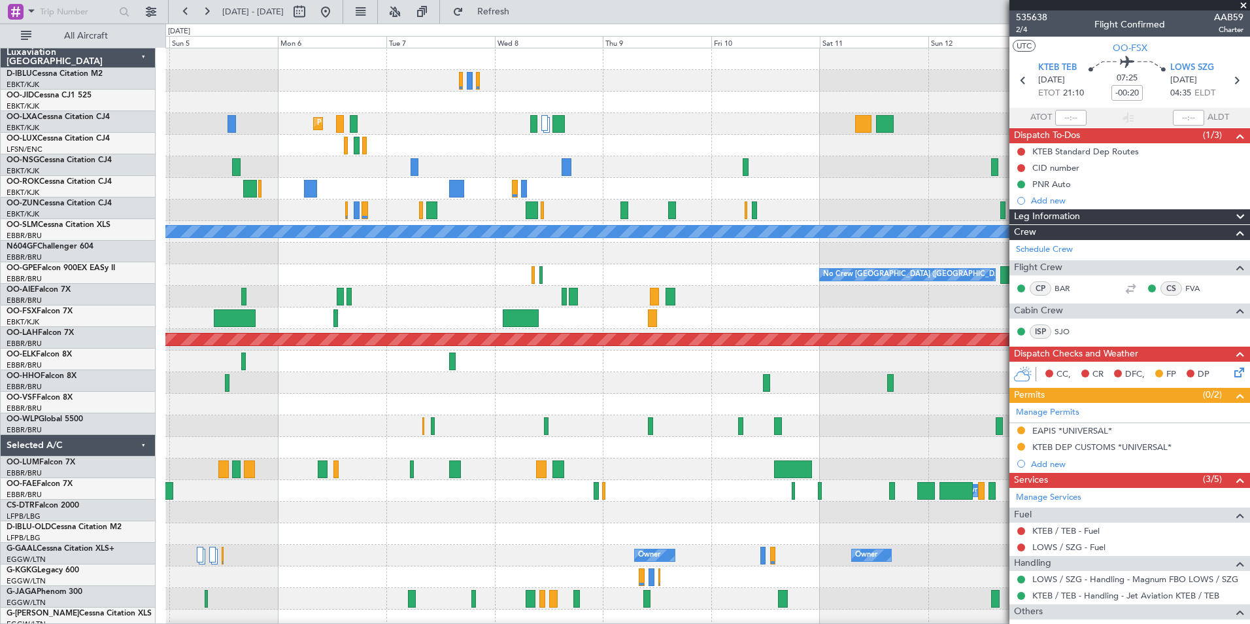
click at [927, 403] on div "Planned Maint Kortrijk-Wevelgem A/C Unavailable Monchengladbach No Crew Brussel…" at bounding box center [707, 490] width 1084 height 885
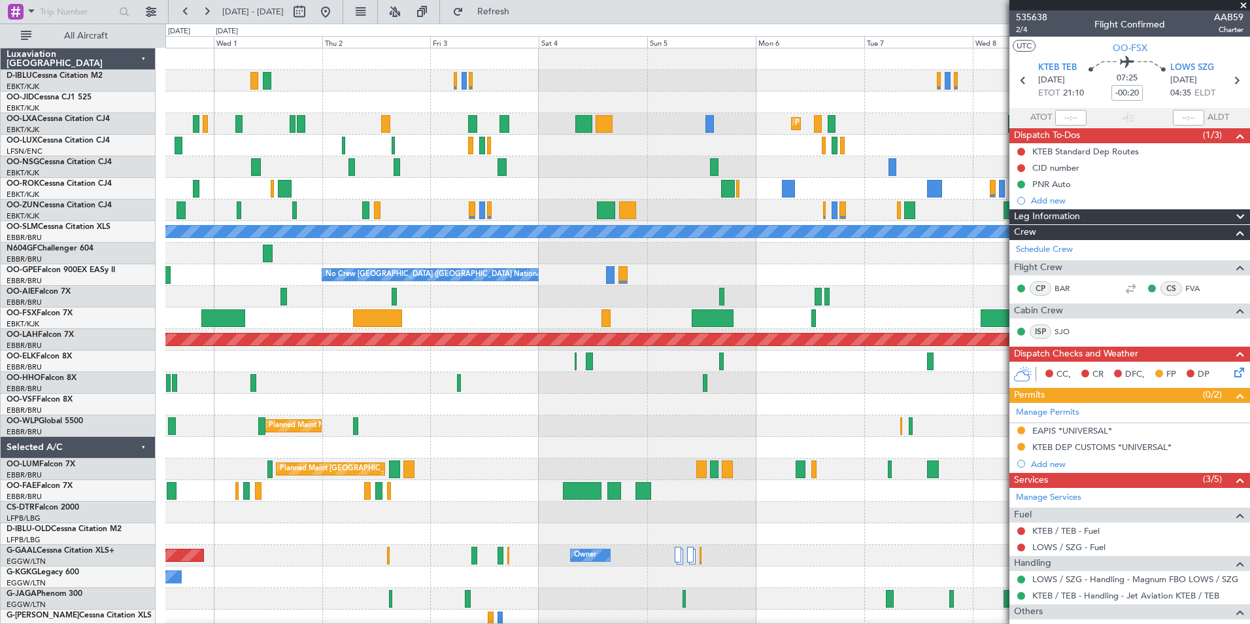
click at [987, 398] on div at bounding box center [707, 405] width 1084 height 22
click at [964, 404] on div at bounding box center [707, 405] width 1084 height 22
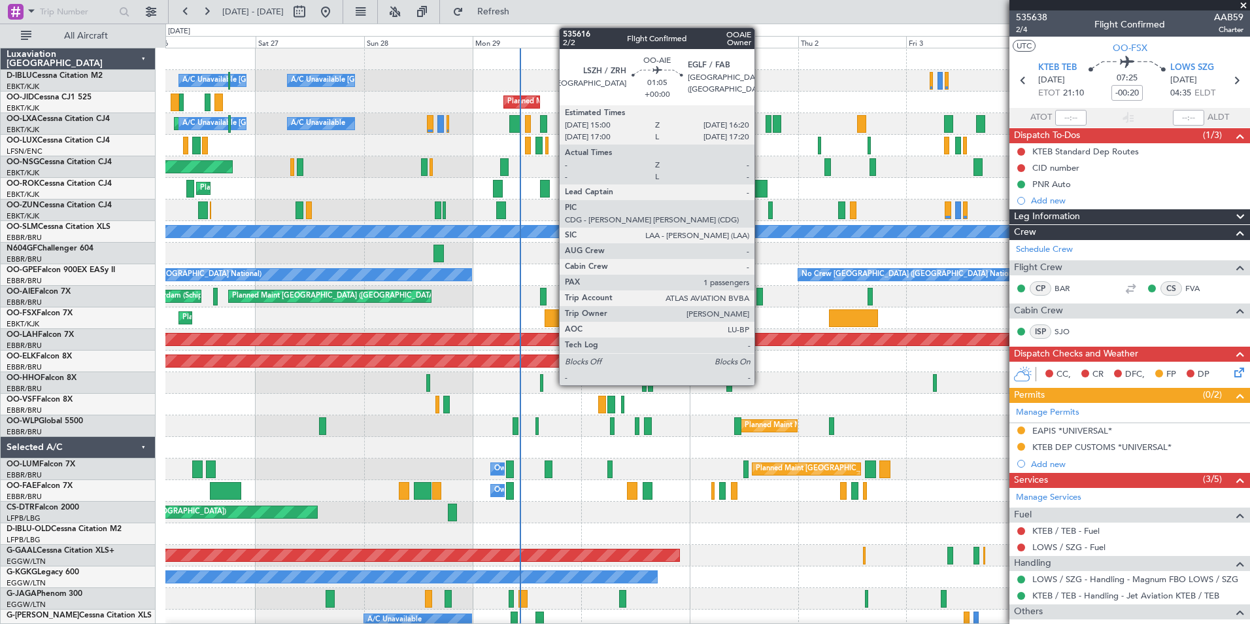
click at [760, 297] on div at bounding box center [760, 297] width 7 height 18
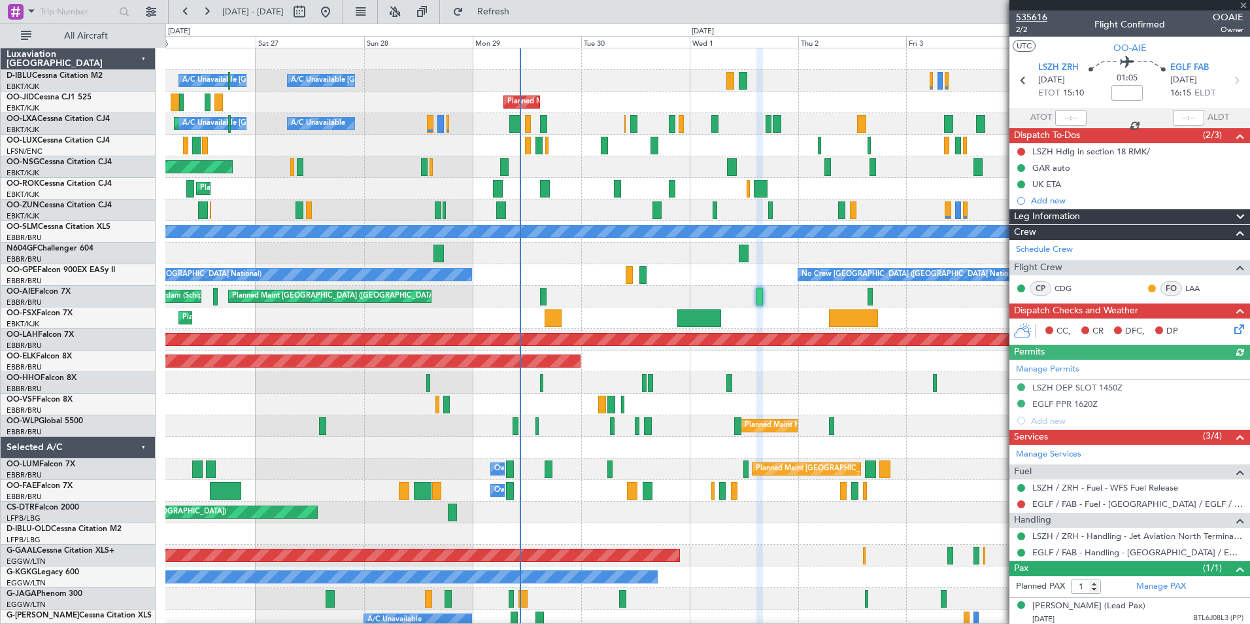
click at [1030, 18] on span "535616" at bounding box center [1031, 17] width 31 height 14
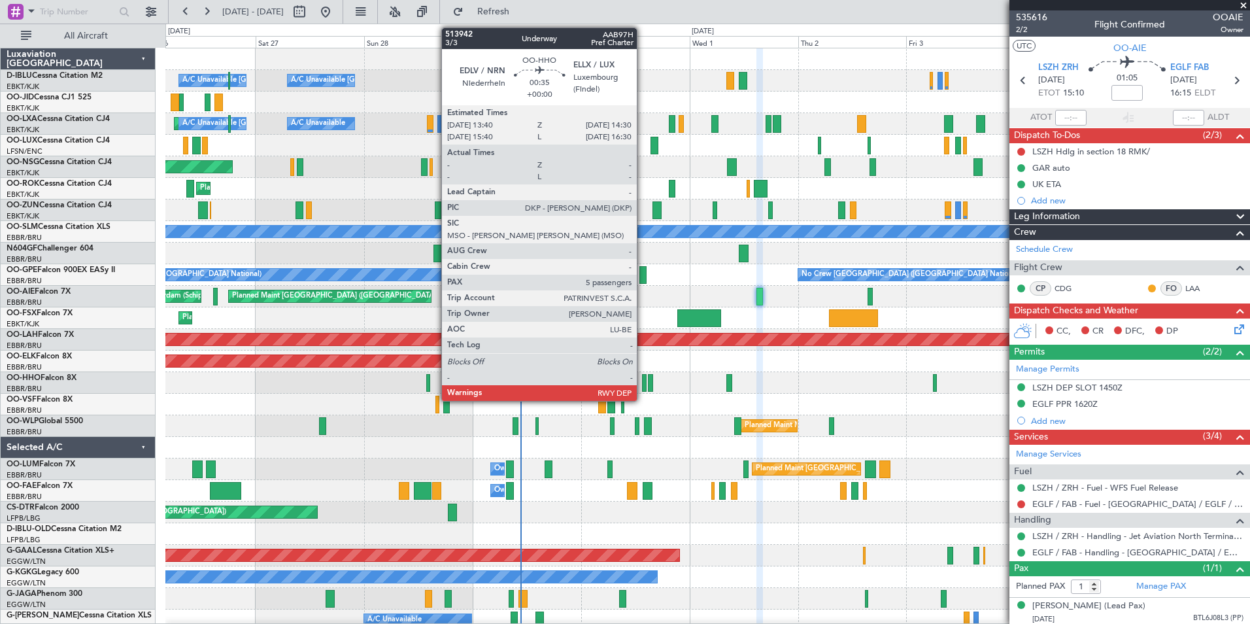
click at [643, 385] on div at bounding box center [644, 383] width 4 height 18
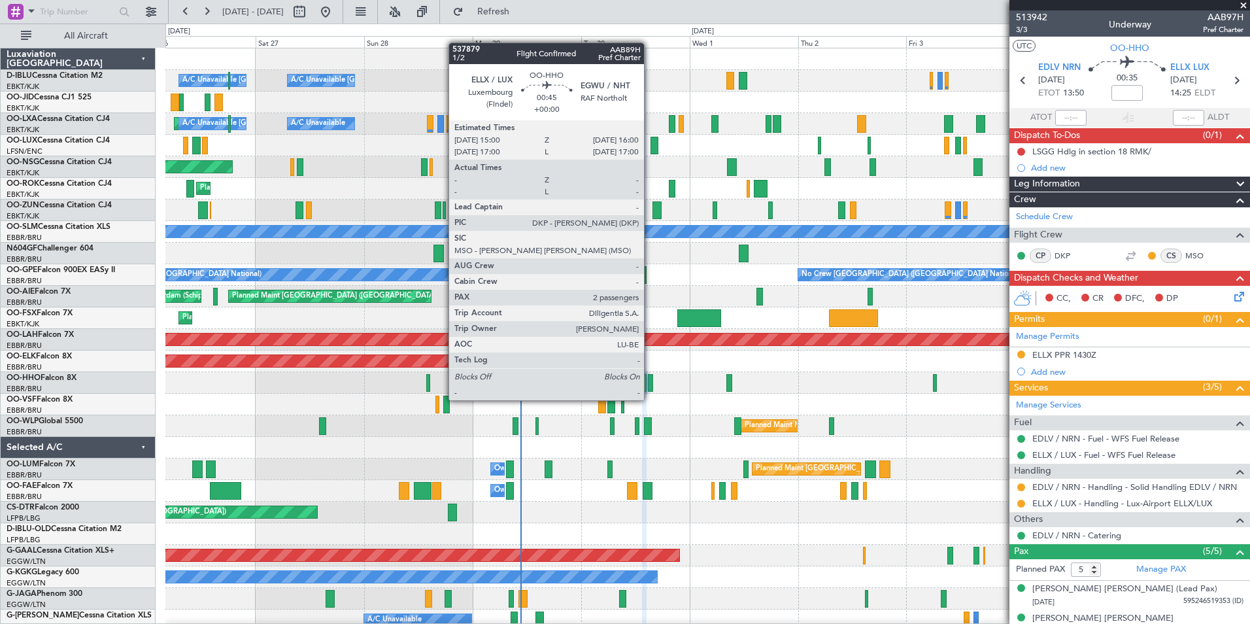
click at [650, 387] on div at bounding box center [650, 383] width 5 height 18
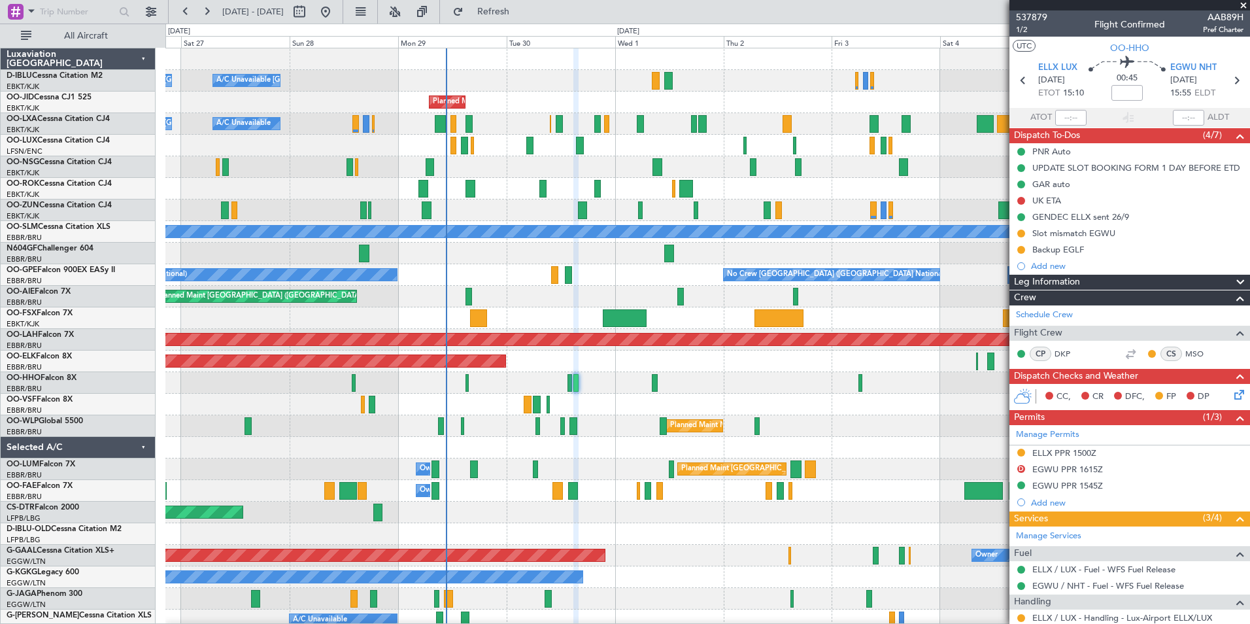
click at [632, 522] on div "Planned Maint Nice ([GEOGRAPHIC_DATA])" at bounding box center [707, 513] width 1084 height 22
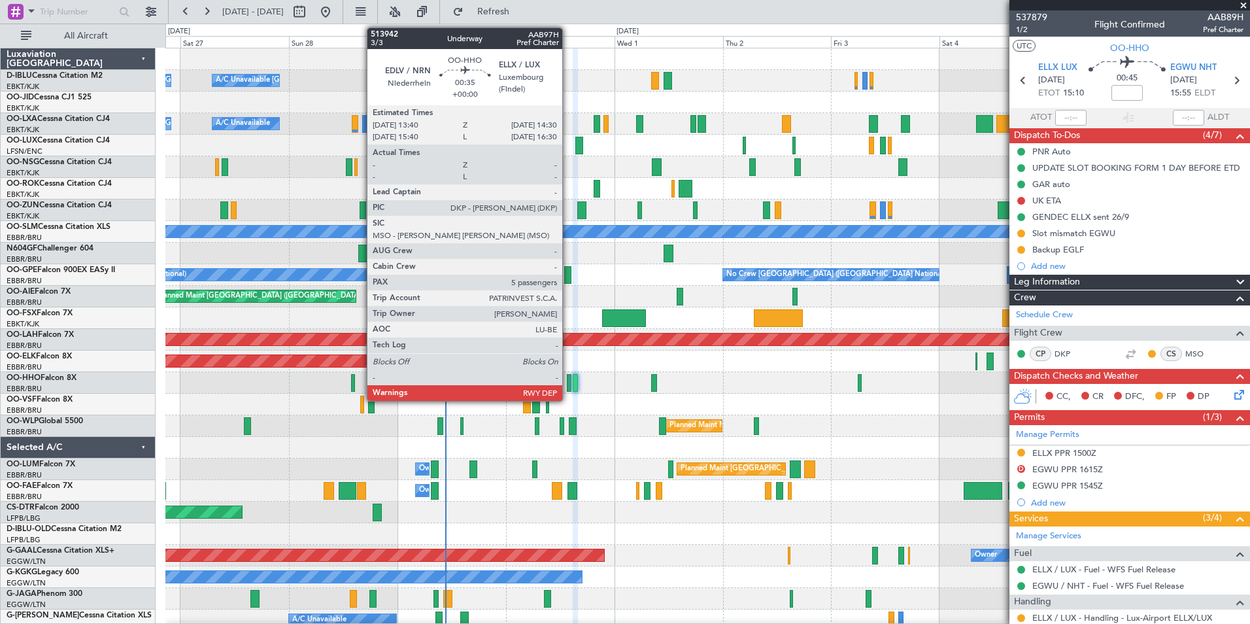
click at [568, 384] on div at bounding box center [569, 383] width 4 height 18
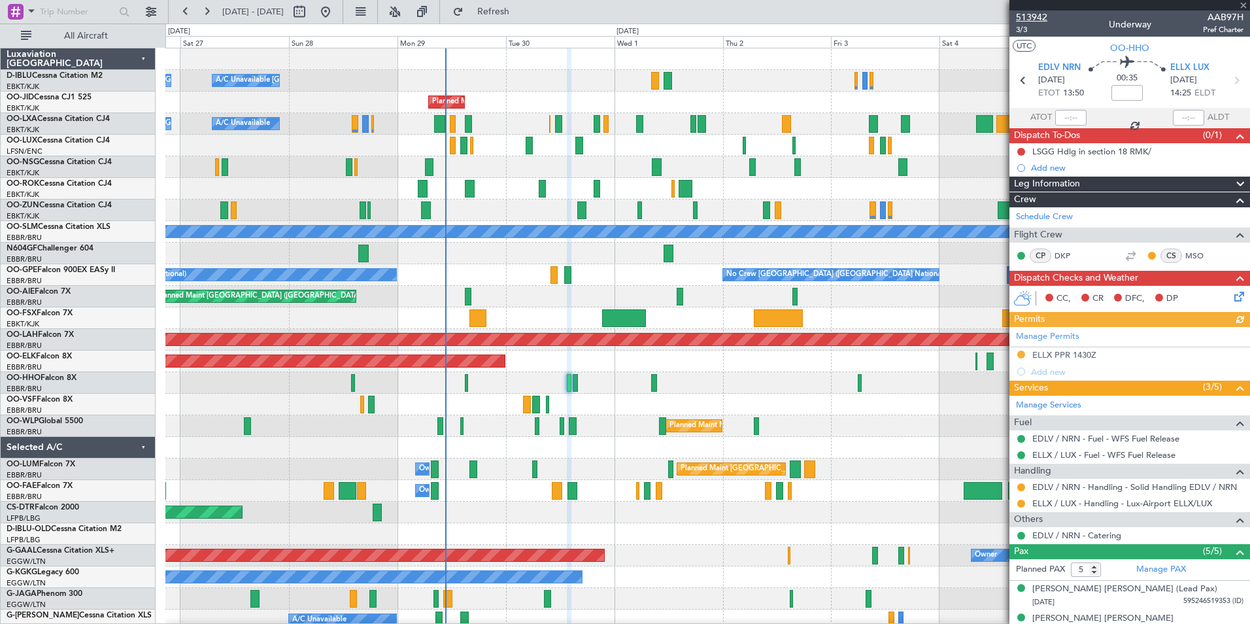
click at [1039, 16] on span "513942" at bounding box center [1031, 17] width 31 height 14
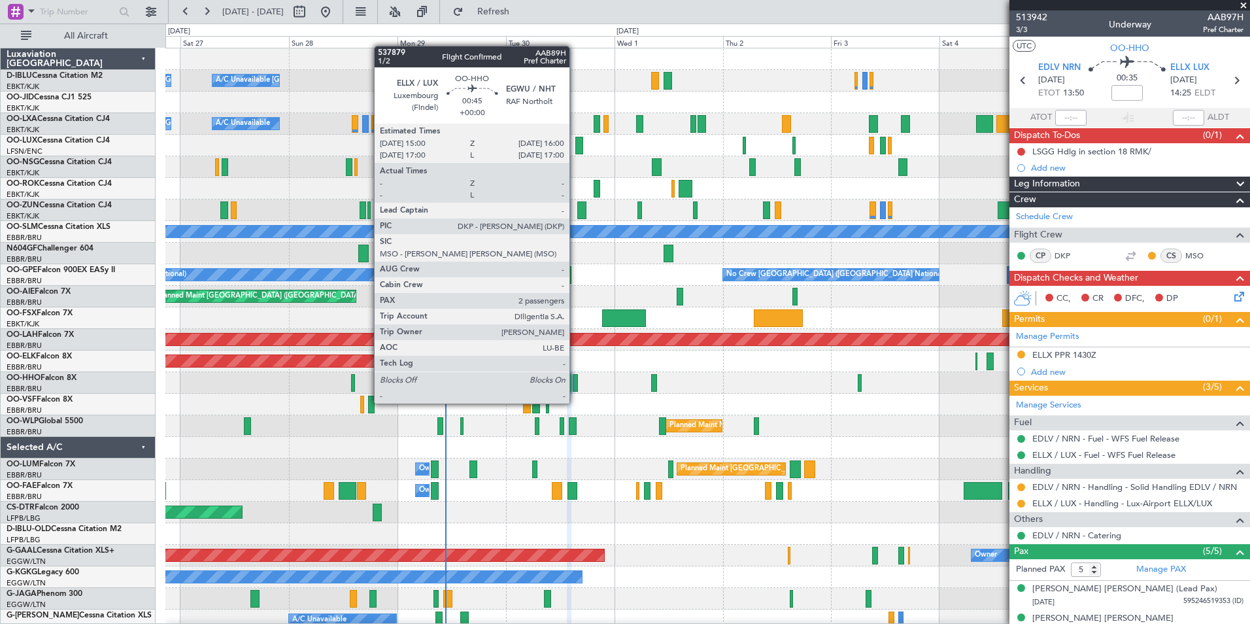
click at [575, 390] on div at bounding box center [575, 383] width 5 height 18
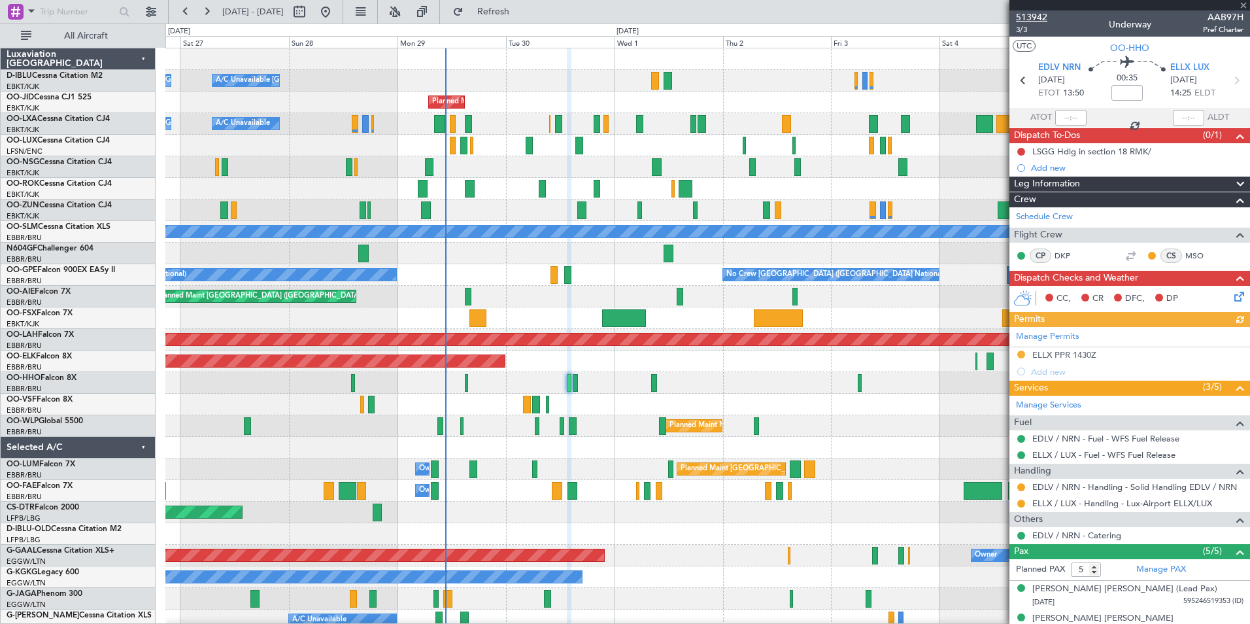
click at [1026, 18] on span "513942" at bounding box center [1031, 17] width 31 height 14
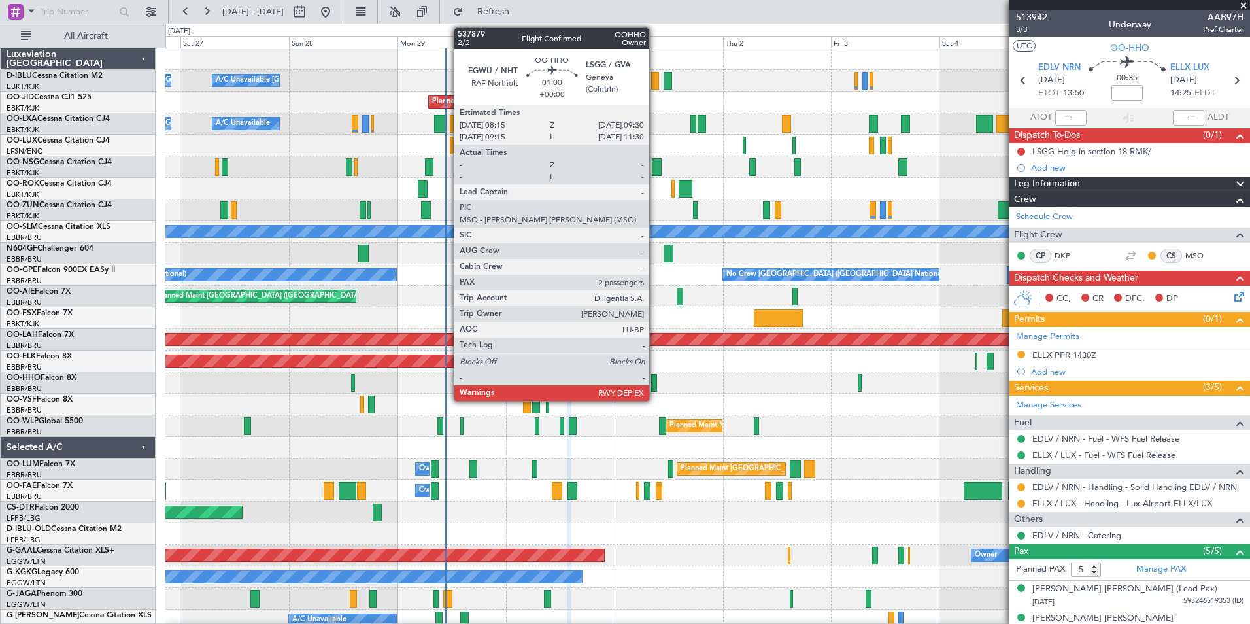
click at [655, 384] on div at bounding box center [654, 383] width 6 height 18
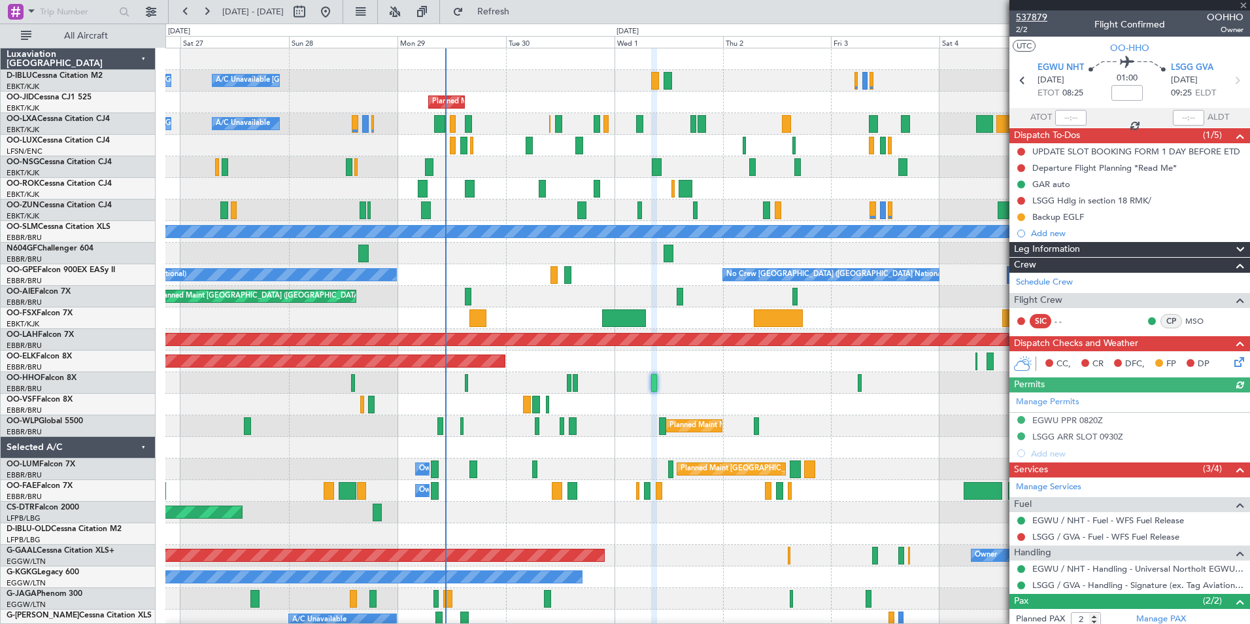
click at [1034, 15] on span "537879" at bounding box center [1031, 17] width 31 height 14
click at [78, 554] on div "A/C Unavailable Brussels (Brussels National) A/C Unavailable Kortrijk-Wevelgem …" at bounding box center [625, 324] width 1250 height 600
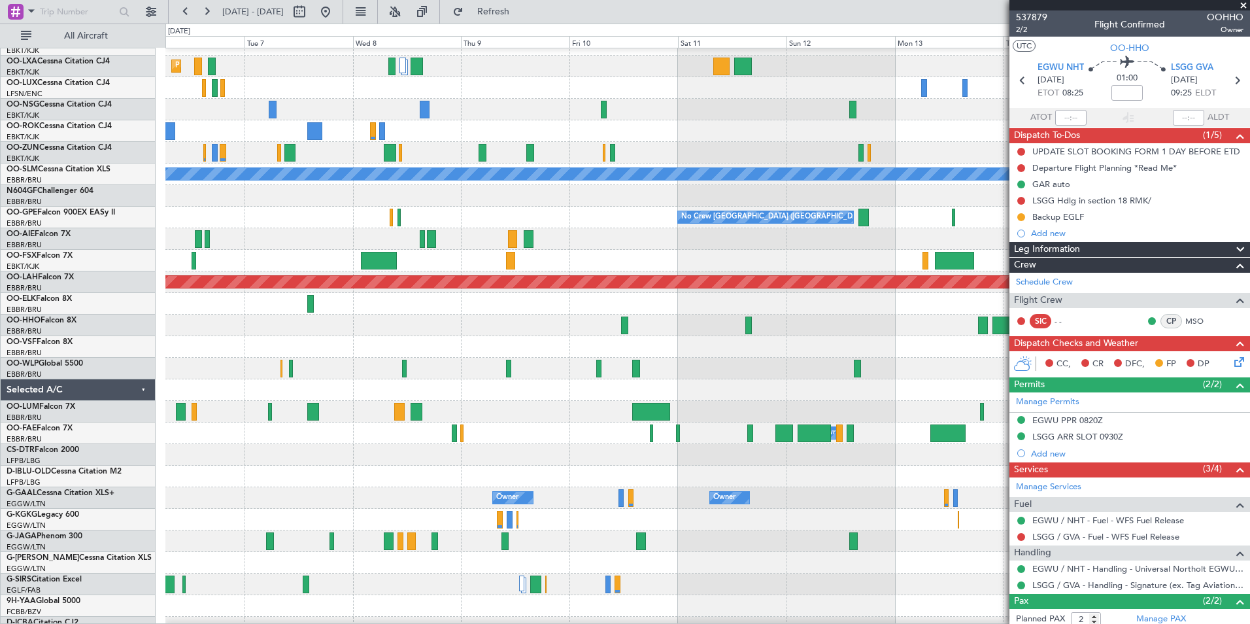
click at [0, 459] on html "04 Oct 2025 - 14 Oct 2025 Refresh Quick Links All Aircraft Planned Maint Kortri…" at bounding box center [625, 312] width 1250 height 624
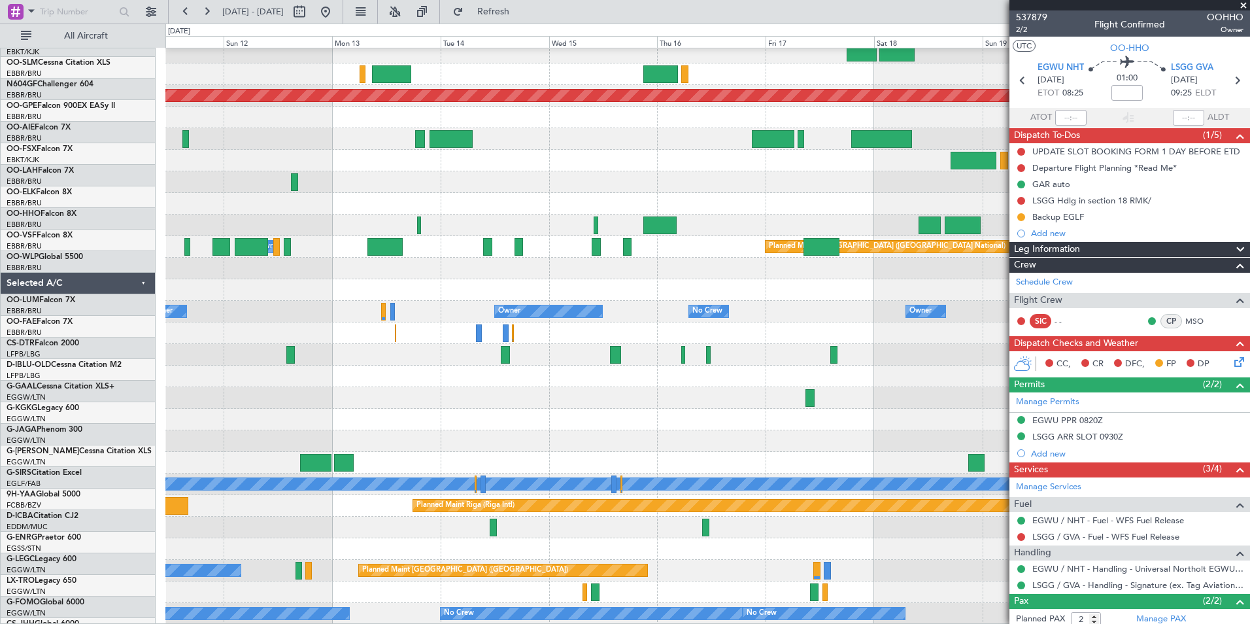
scroll to position [244, 0]
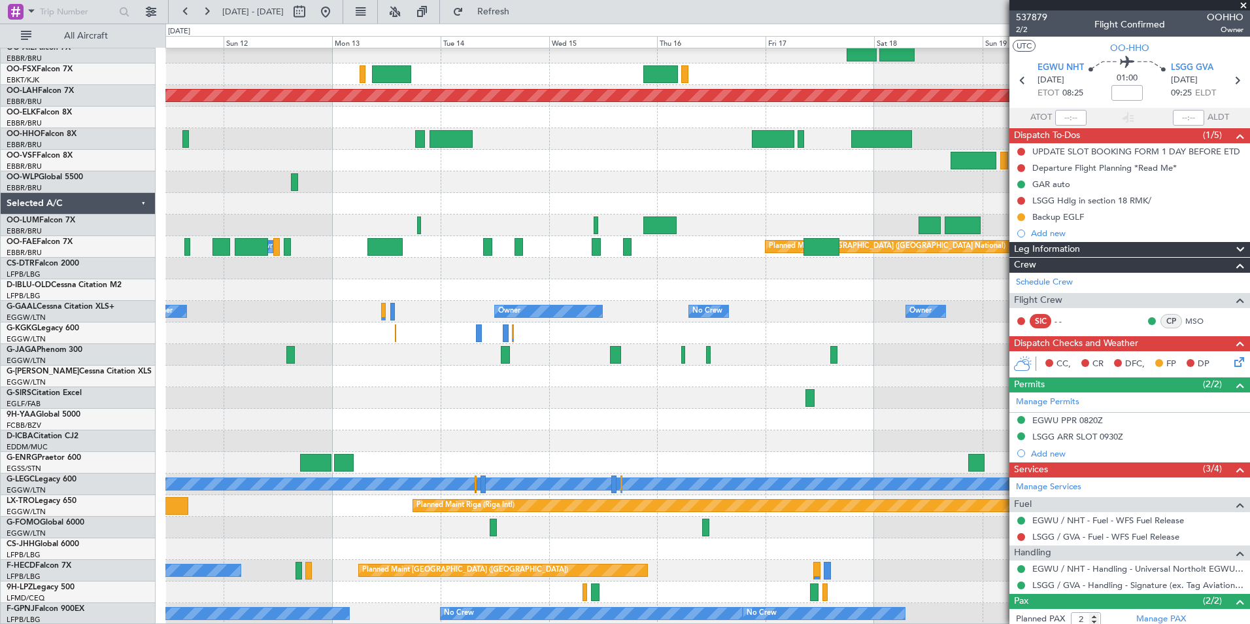
click at [369, 224] on div "No Crew Brussels (Brussels National) No Crew Brussels (Brussels National) Plann…" at bounding box center [707, 214] width 1084 height 820
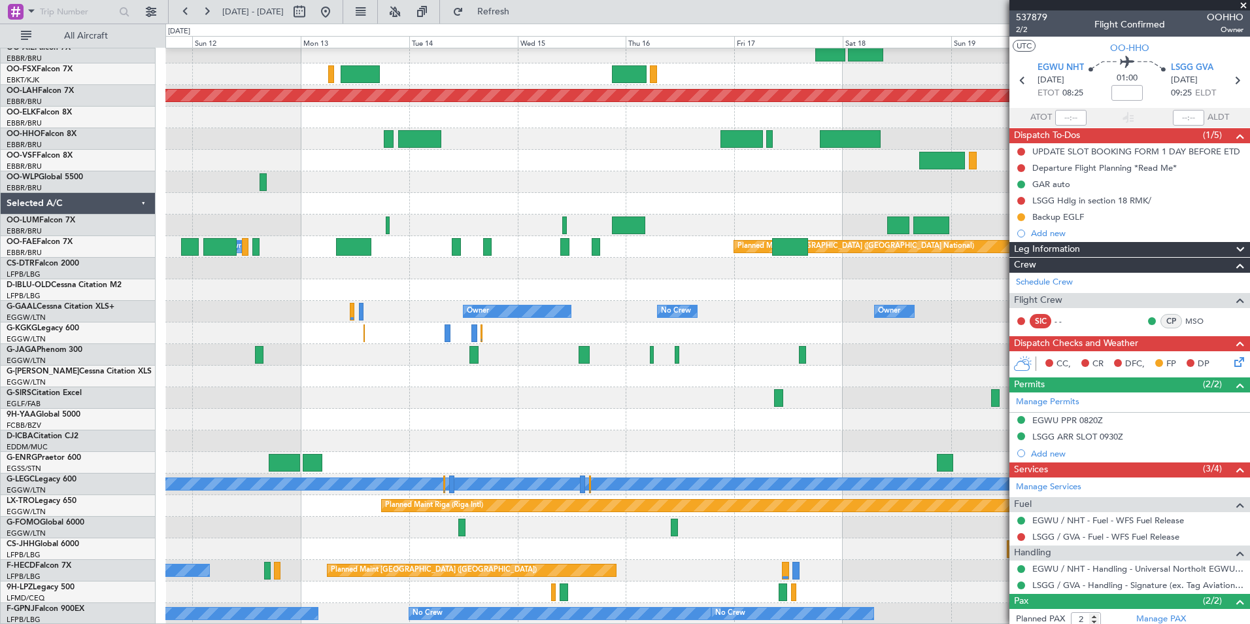
click at [572, 311] on div "No Crew Brussels (Brussels National) No Crew Brussels (Brussels National) Plann…" at bounding box center [707, 214] width 1084 height 820
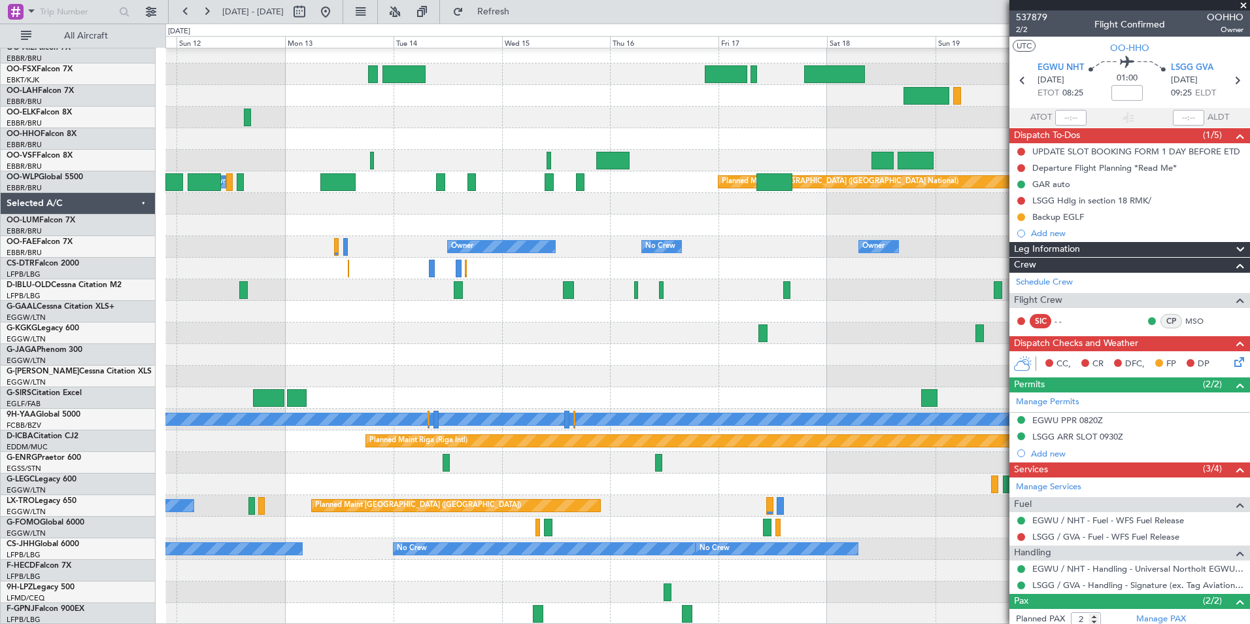
scroll to position [309, 0]
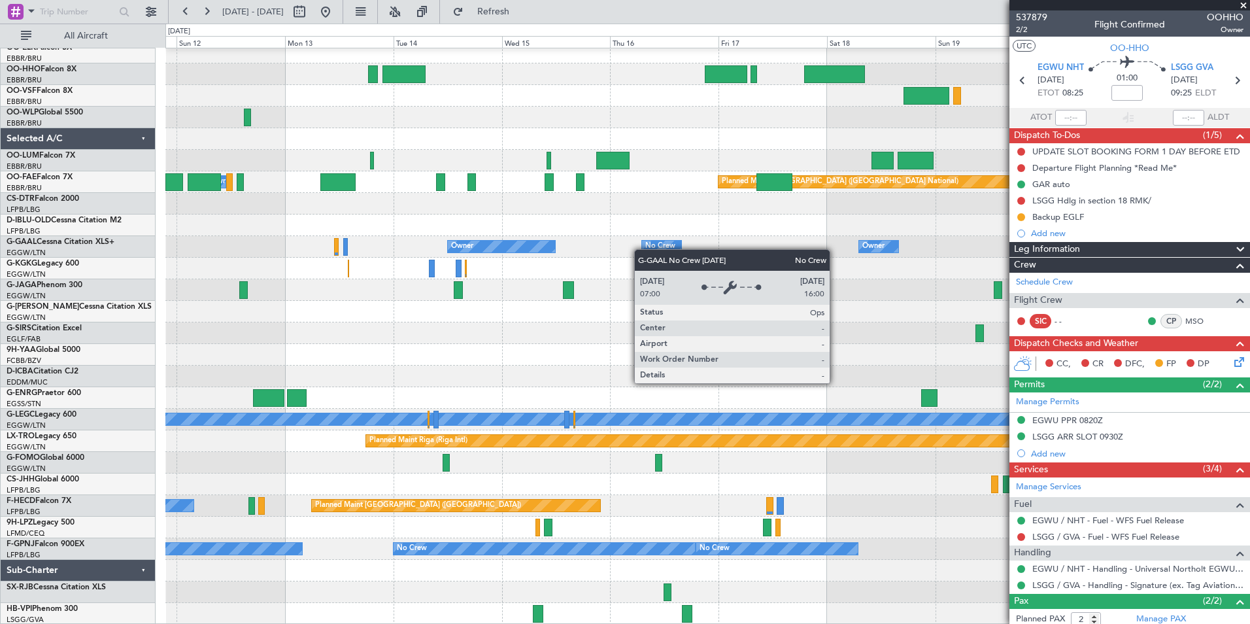
click at [641, 245] on div "Planned Maint Alton-st Louis (St Louis Regl) Owner Melsbroek Air Base Planned M…" at bounding box center [707, 182] width 1084 height 885
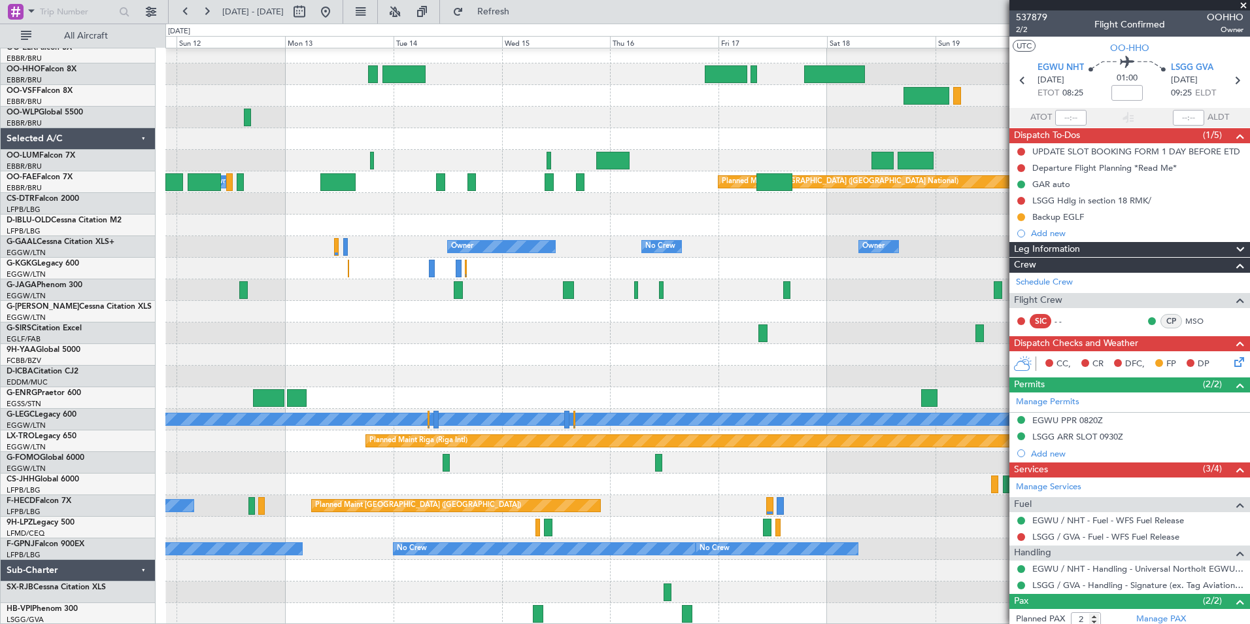
click at [450, 463] on div at bounding box center [707, 463] width 1084 height 22
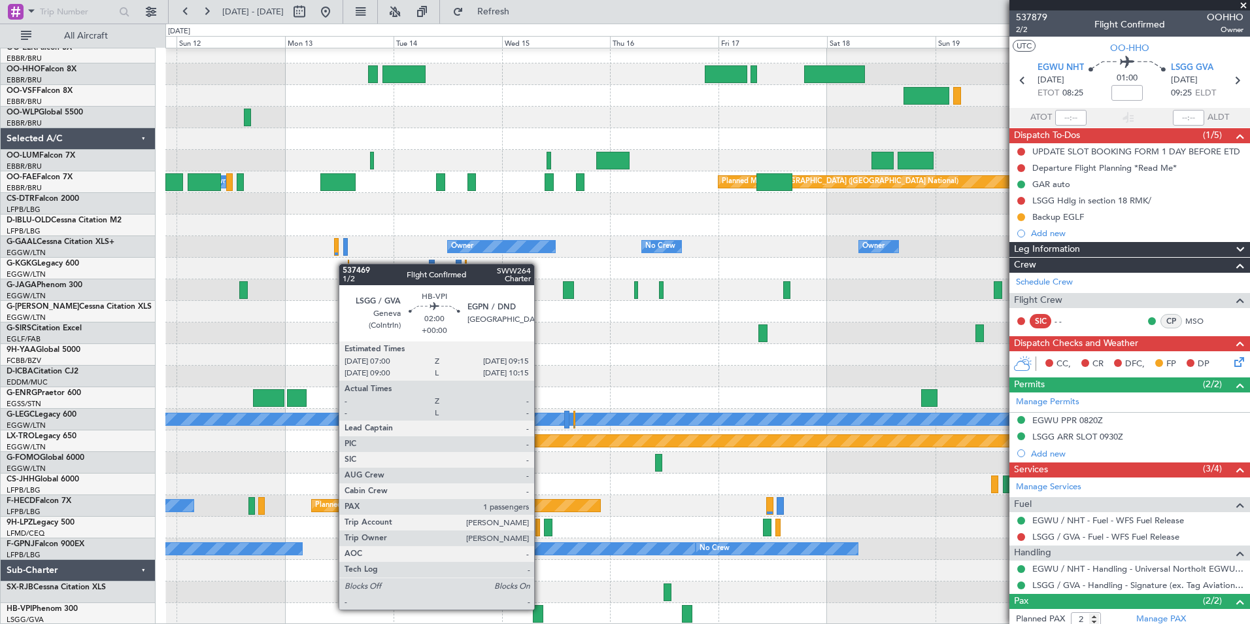
click at [540, 608] on div at bounding box center [538, 614] width 10 height 18
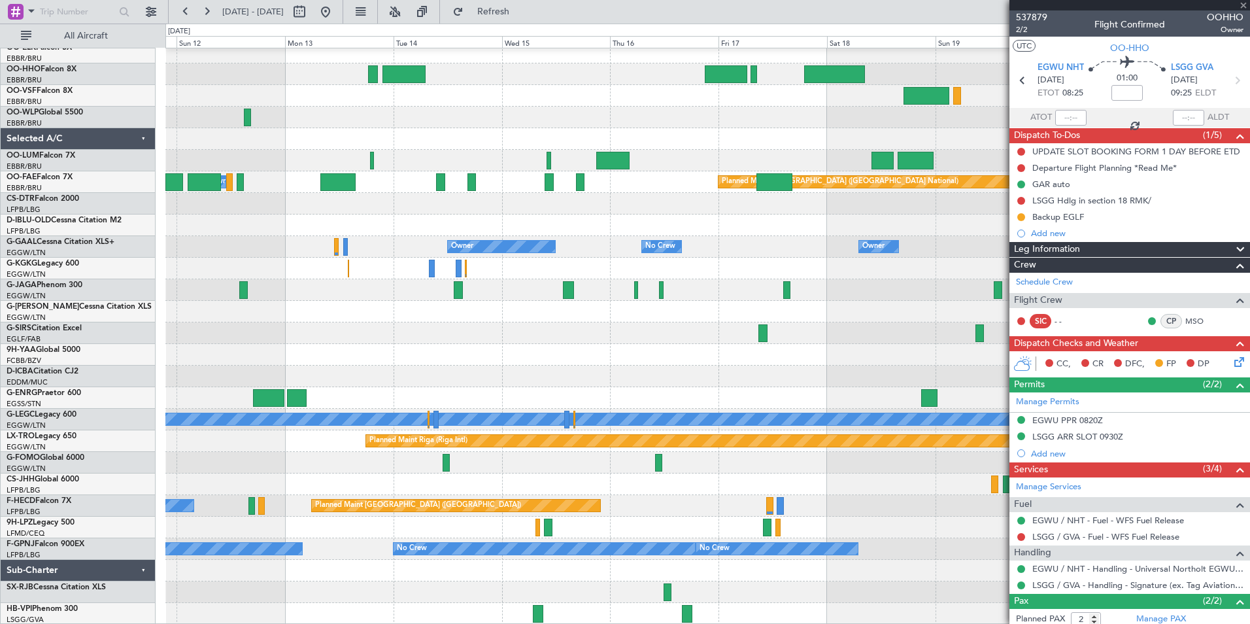
type input "1"
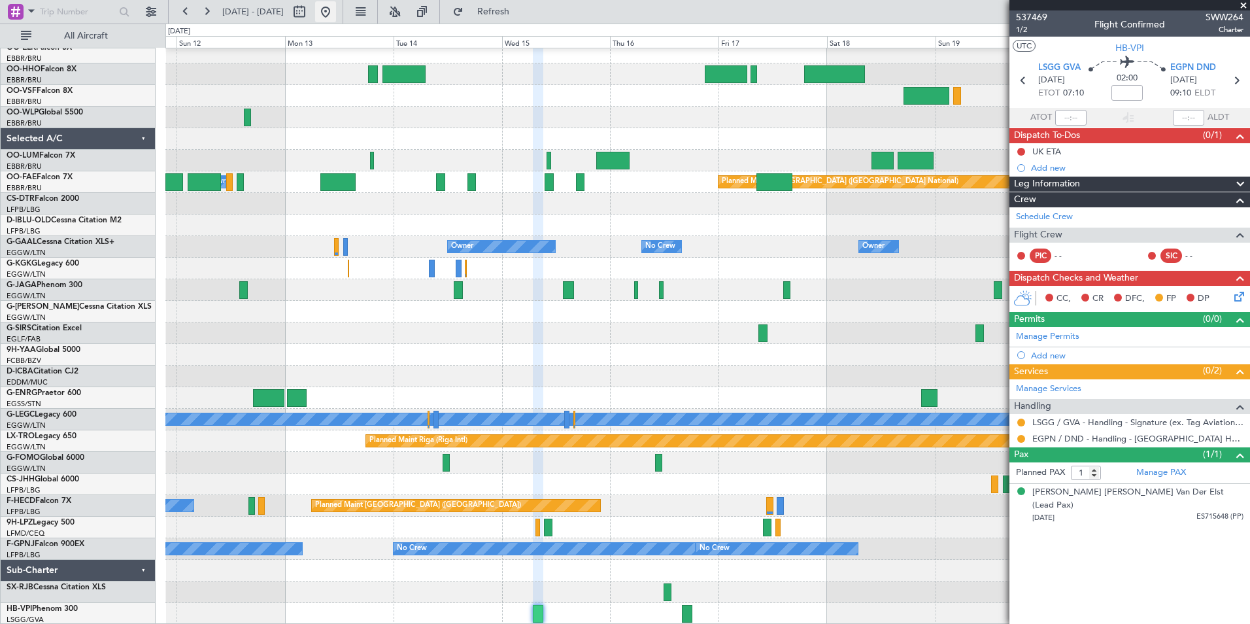
click at [336, 12] on button at bounding box center [325, 11] width 21 height 21
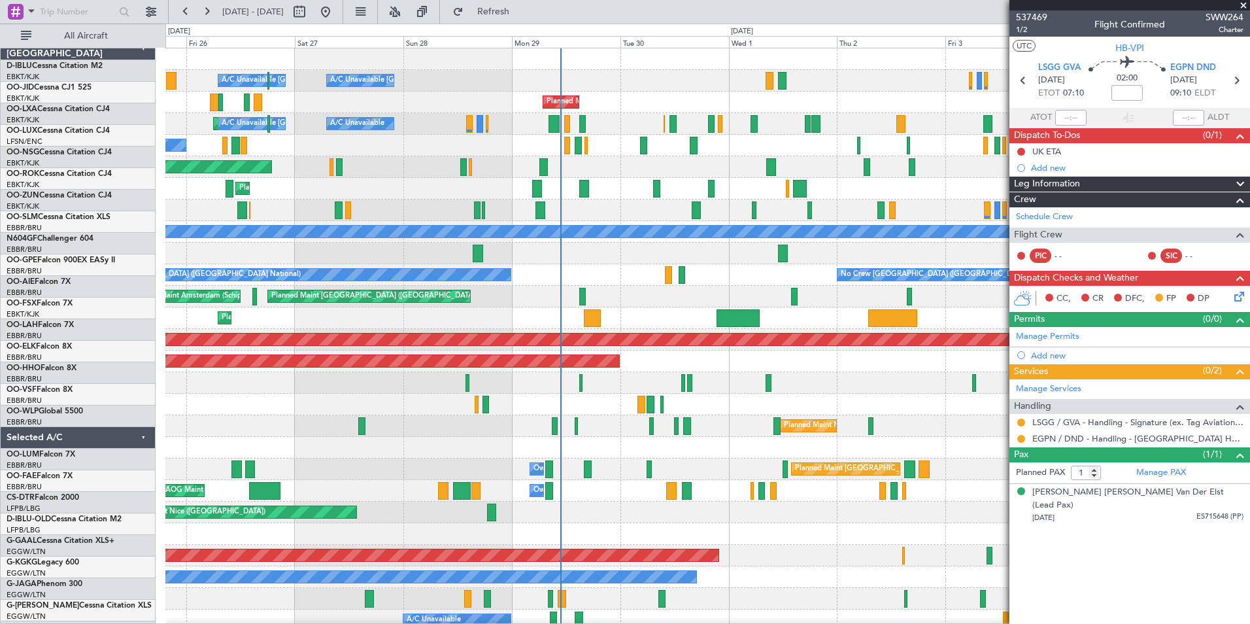
scroll to position [0, 0]
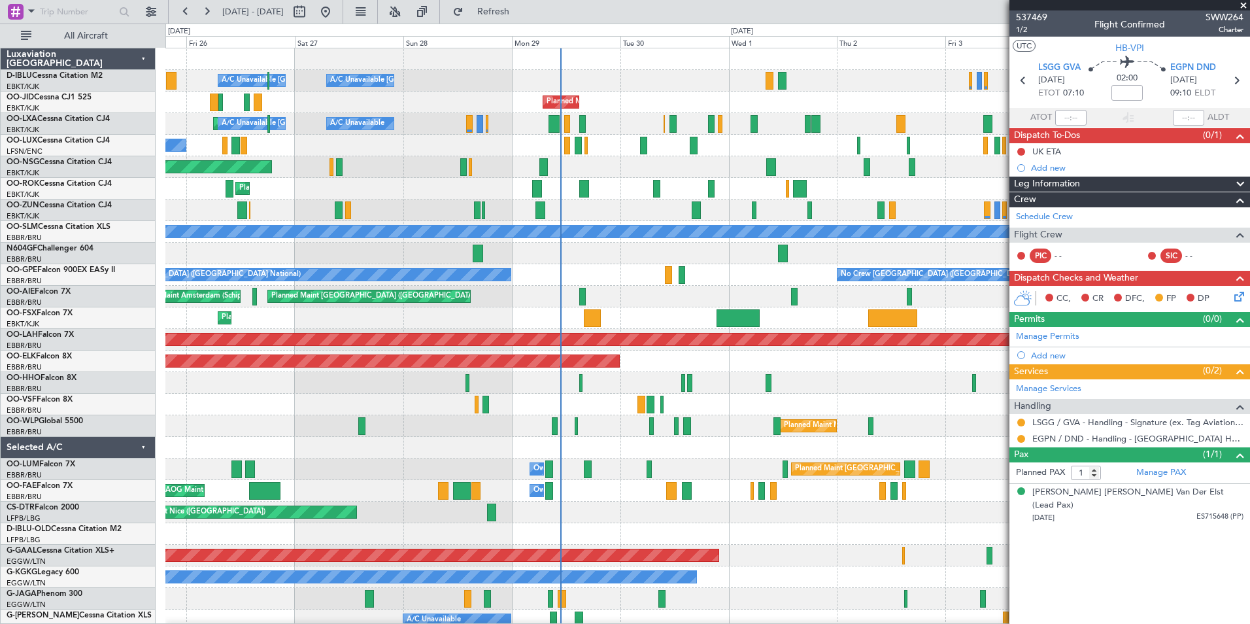
click at [567, 565] on div "A/C Unavailable Brussels (Brussels National) A/C Unavailable Kortrijk-Wevelgem …" at bounding box center [707, 479] width 1084 height 863
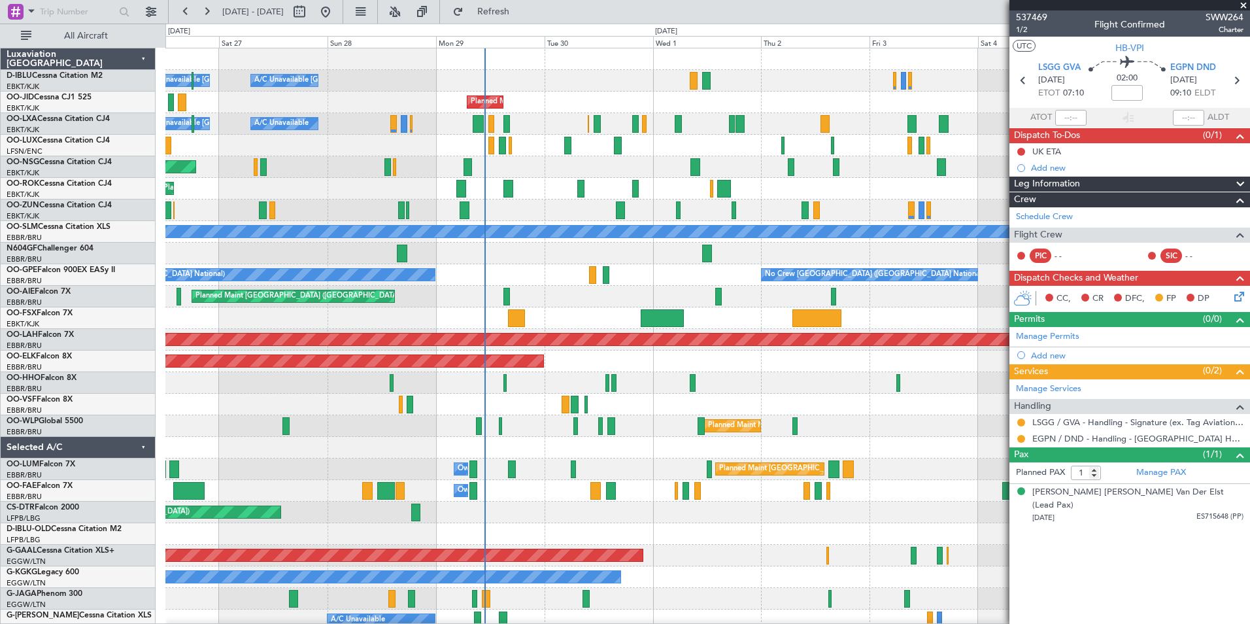
click at [647, 553] on div "A/C Unavailable Brussels (Brussels National) A/C Unavailable Kortrijk-Wevelgem …" at bounding box center [707, 458] width 1084 height 820
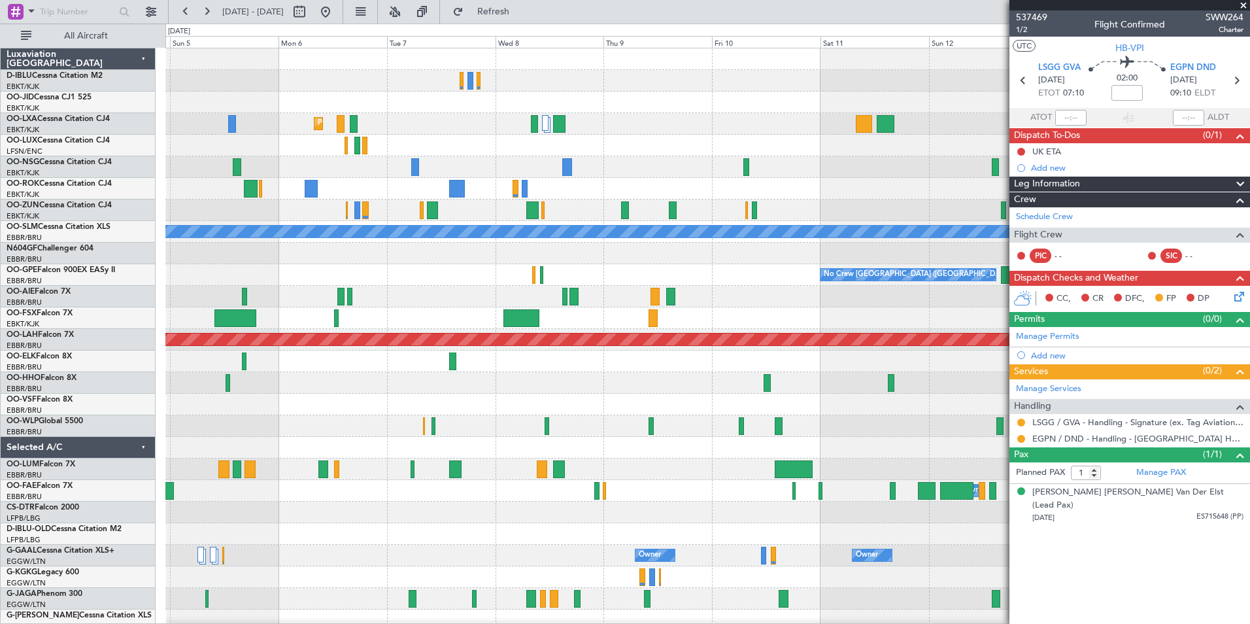
click at [0, 411] on html "[DATE] - [DATE] Refresh Quick Links All Aircraft Planned Maint [GEOGRAPHIC_DATA…" at bounding box center [625, 312] width 1250 height 624
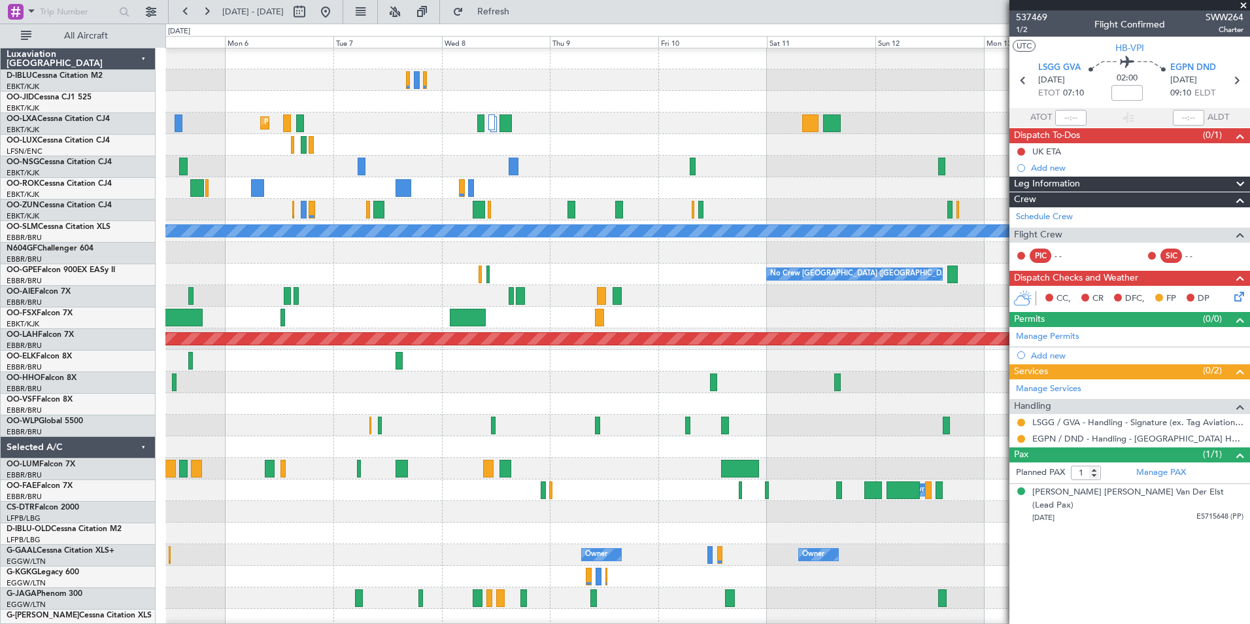
click at [43, 367] on div "Planned Maint Kortrijk-Wevelgem A/C Unavailable Monchengladbach No Crew Brussel…" at bounding box center [625, 324] width 1250 height 600
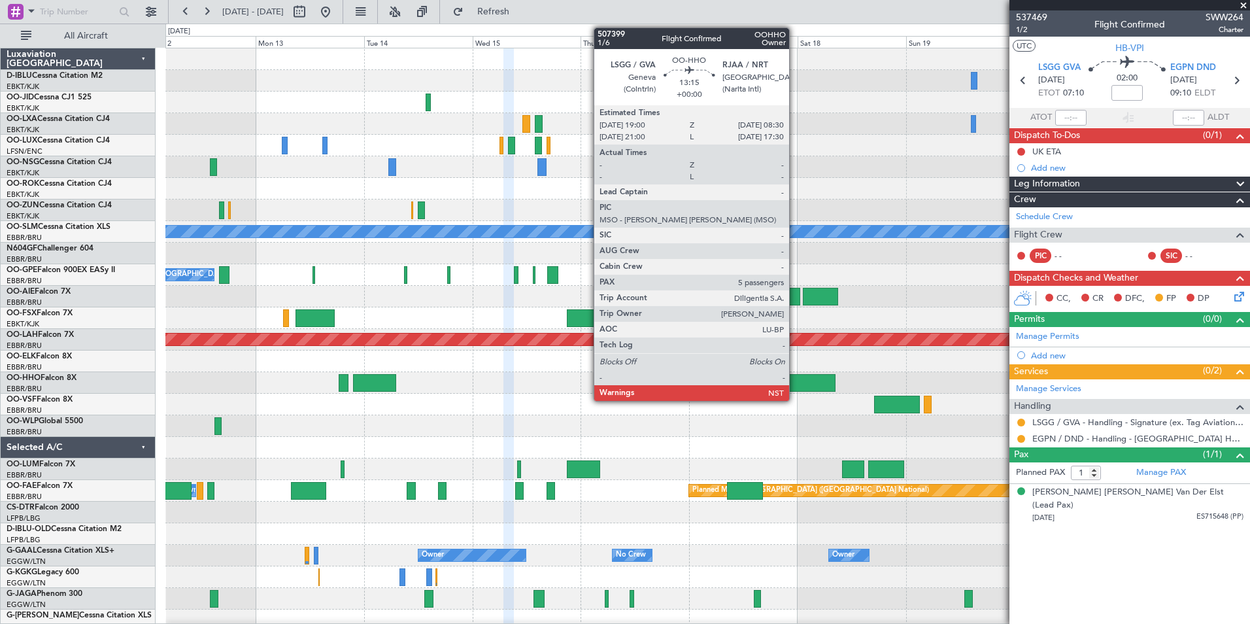
click at [795, 381] on div at bounding box center [805, 383] width 61 height 18
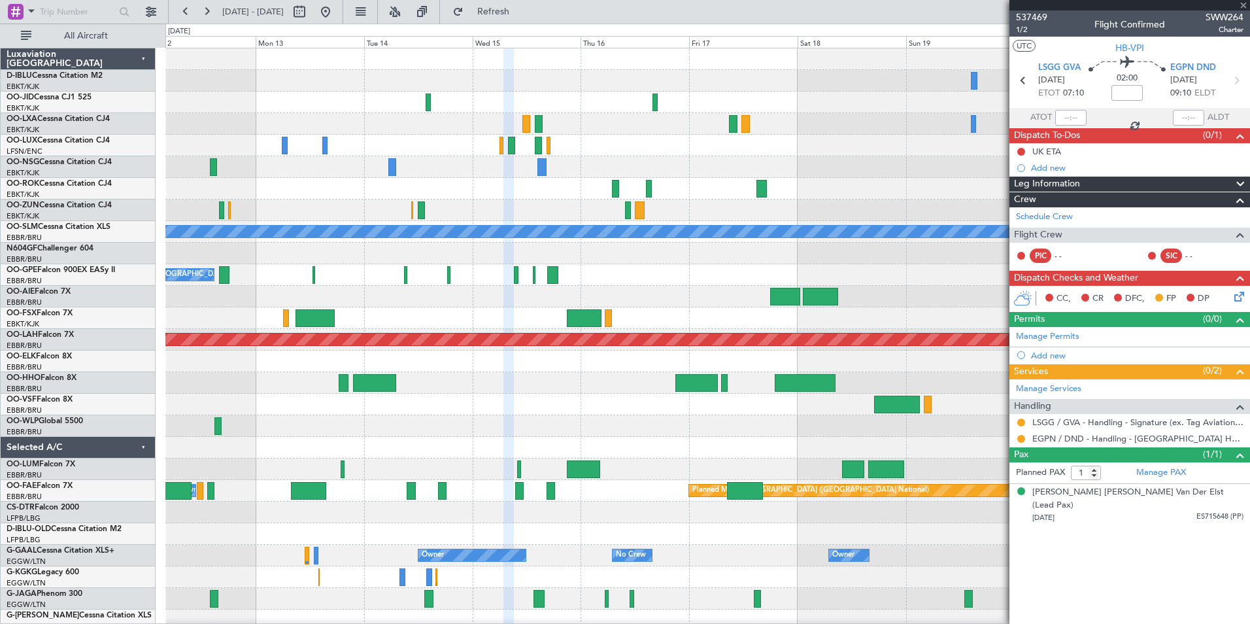
type input "5"
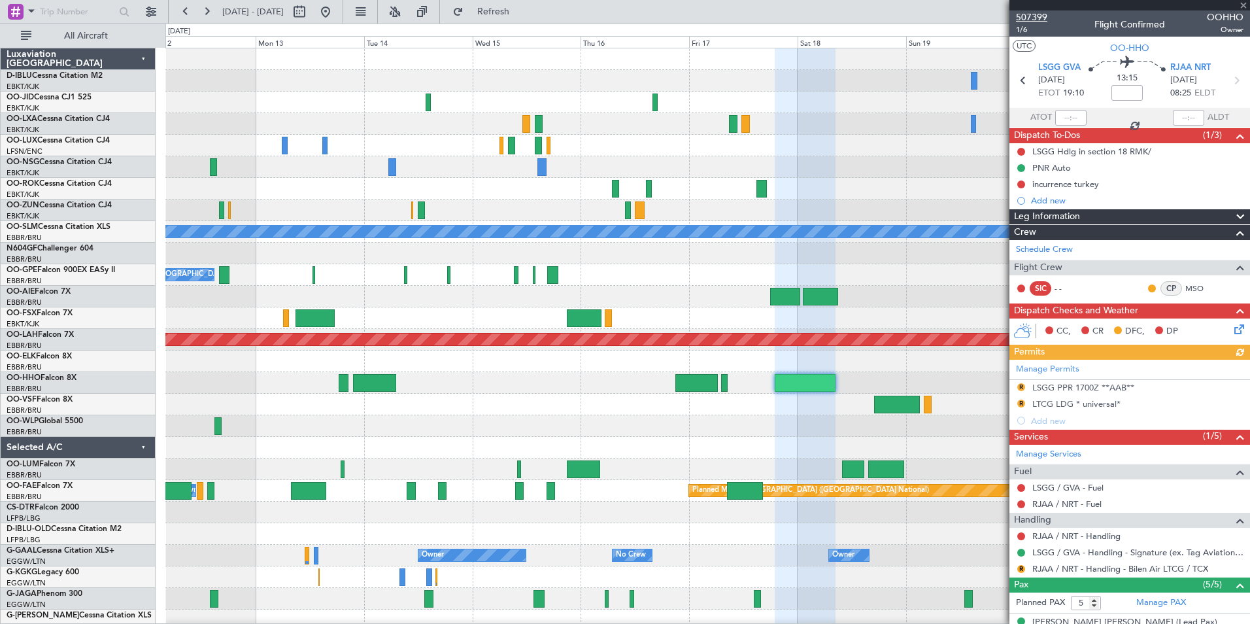
click at [1034, 17] on span "507399" at bounding box center [1031, 17] width 31 height 14
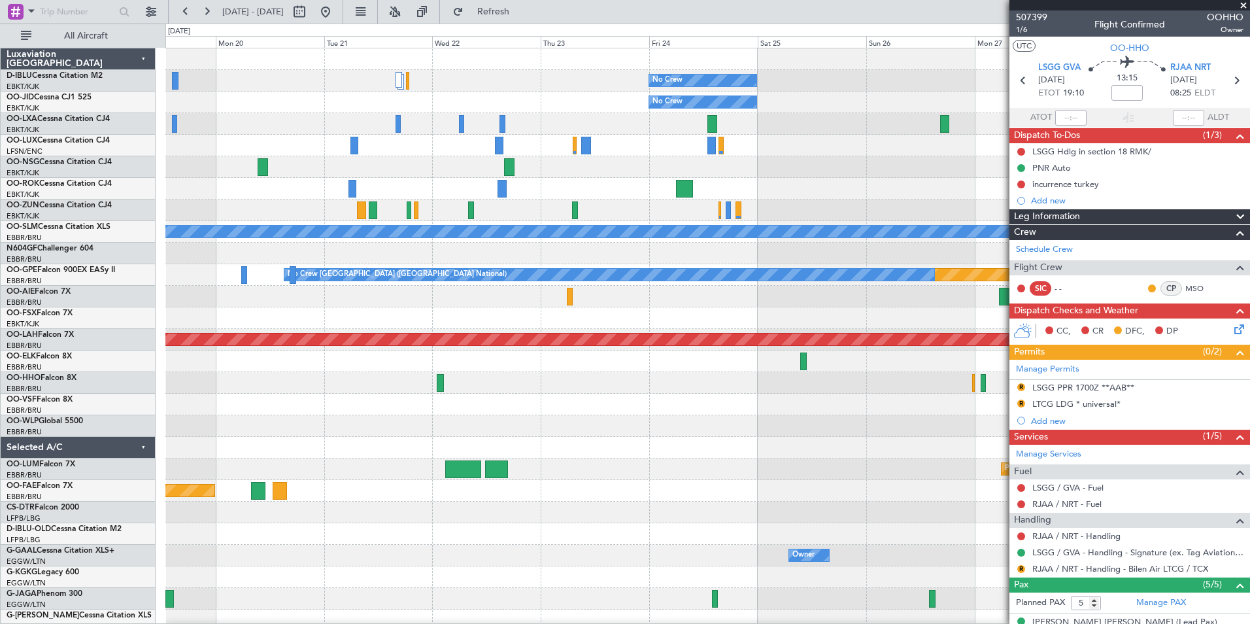
click at [77, 362] on div "No Crew No Crew Planned Maint Paris (Le Bourget) A/C Unavailable Monchengladbac…" at bounding box center [625, 324] width 1250 height 600
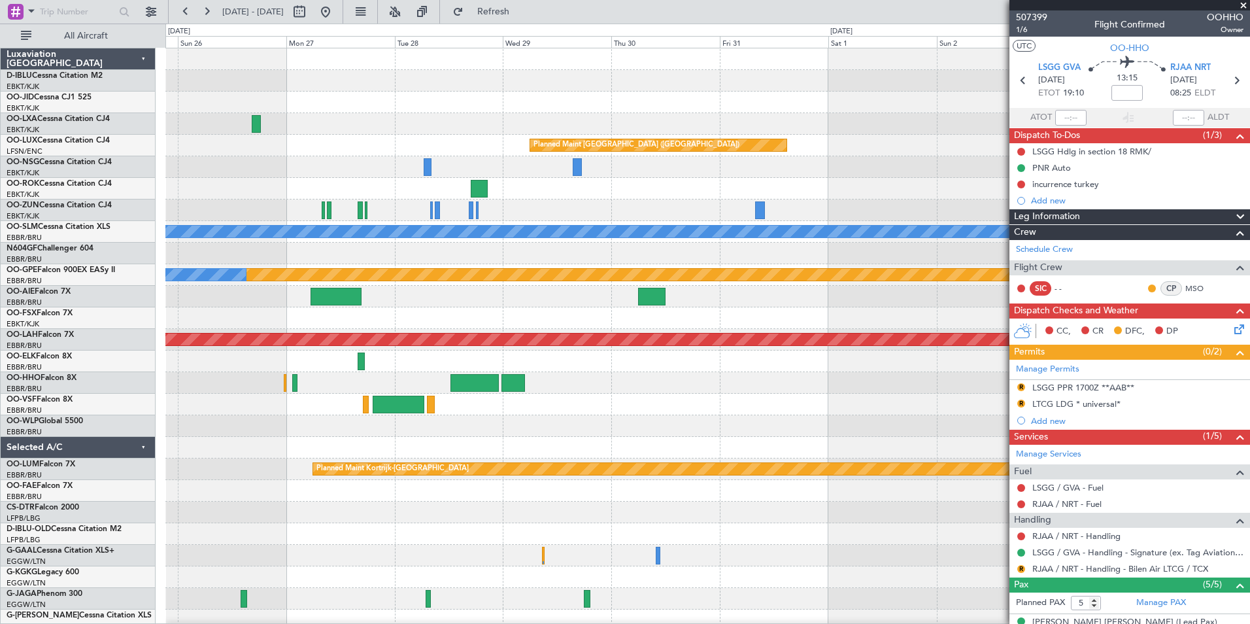
click at [0, 394] on html "12 Oct 2025 - 22 Oct 2025 Refresh Quick Links All Aircraft No Crew Planned Main…" at bounding box center [625, 312] width 1250 height 624
click at [0, 413] on html "12 Oct 2025 - 22 Oct 2025 Refresh Quick Links All Aircraft No Crew Planned Main…" at bounding box center [625, 312] width 1250 height 624
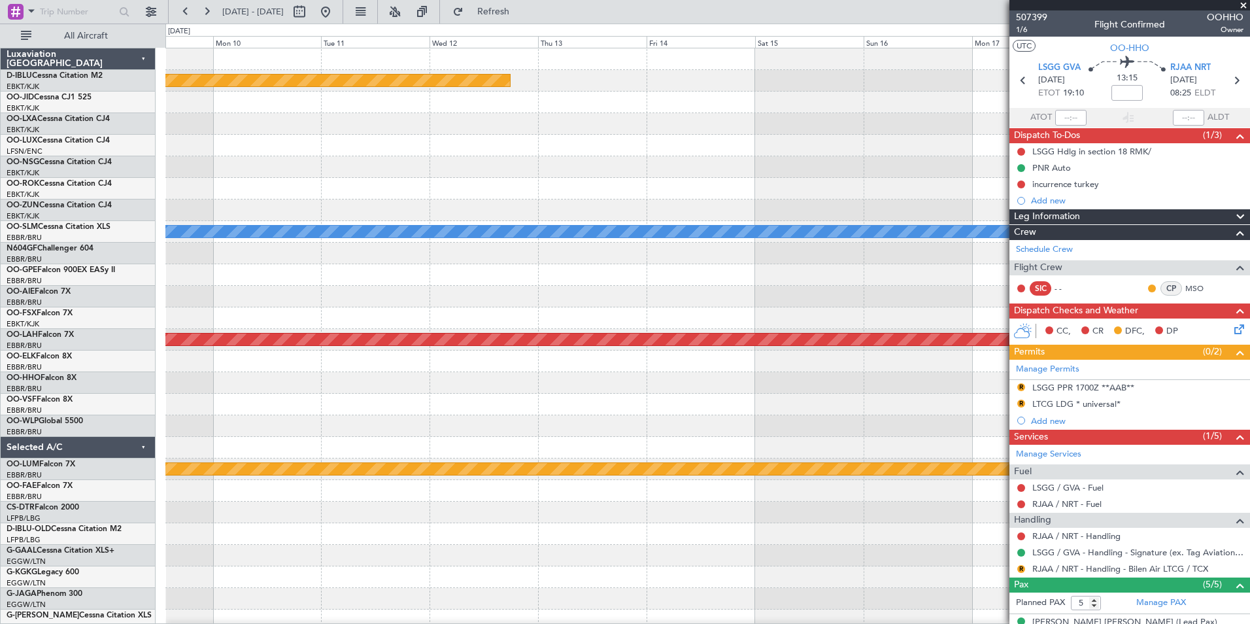
click at [0, 469] on html "12 Oct 2025 - 22 Oct 2025 Refresh Quick Links All Aircraft Planned Maint Paris …" at bounding box center [625, 312] width 1250 height 624
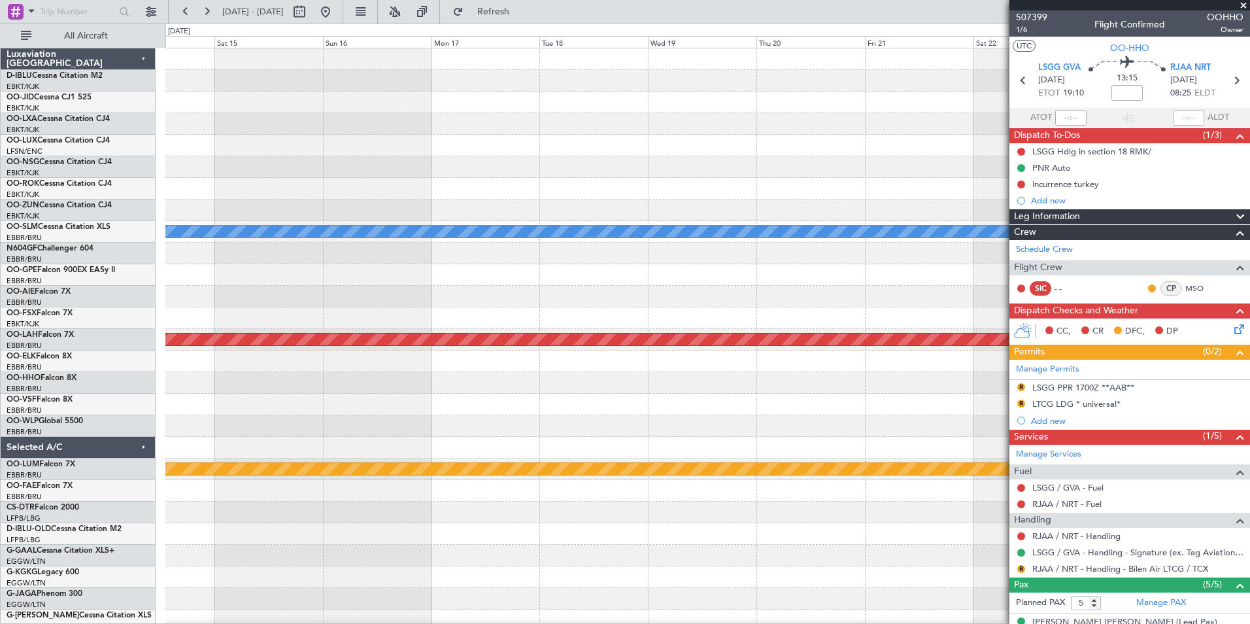
click at [0, 481] on html "12 Oct 2025 - 22 Oct 2025 Refresh Quick Links All Aircraft Planned Maint Paris …" at bounding box center [625, 312] width 1250 height 624
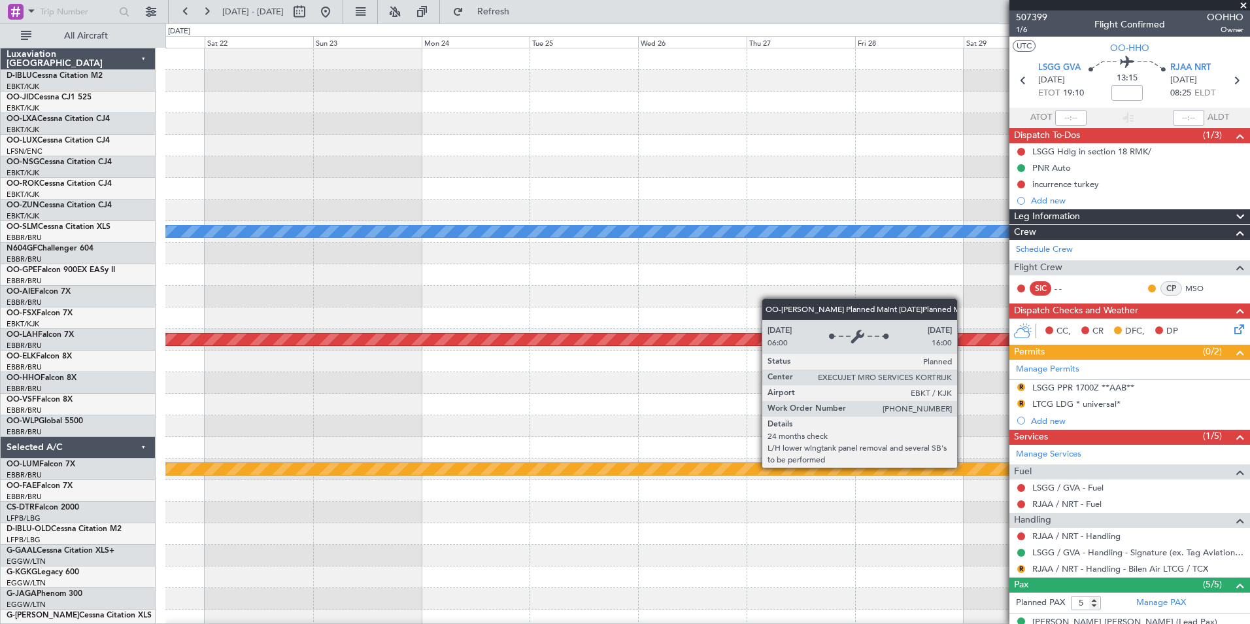
click at [0, 471] on html "12 Oct 2025 - 22 Oct 2025 Refresh Quick Links All Aircraft A/C Unavailable Monc…" at bounding box center [625, 312] width 1250 height 624
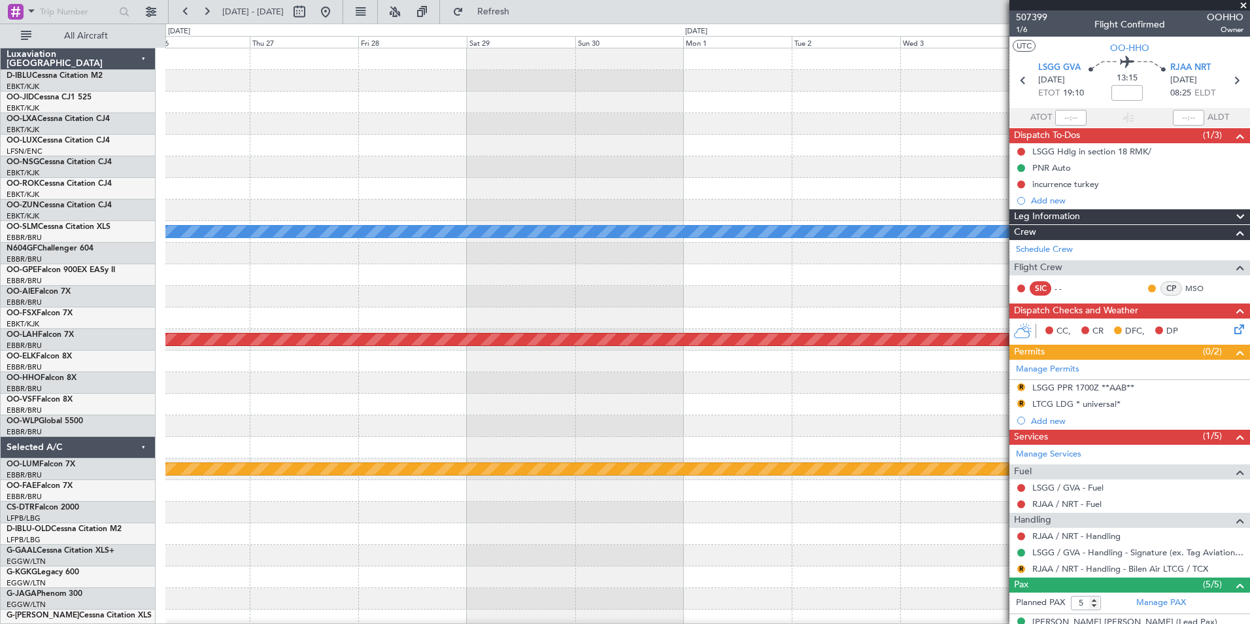
click at [33, 448] on div "A/C Unavailable Monchengladbach Planned Maint Alton-st Louis (St Louis Regl) Pl…" at bounding box center [625, 324] width 1250 height 600
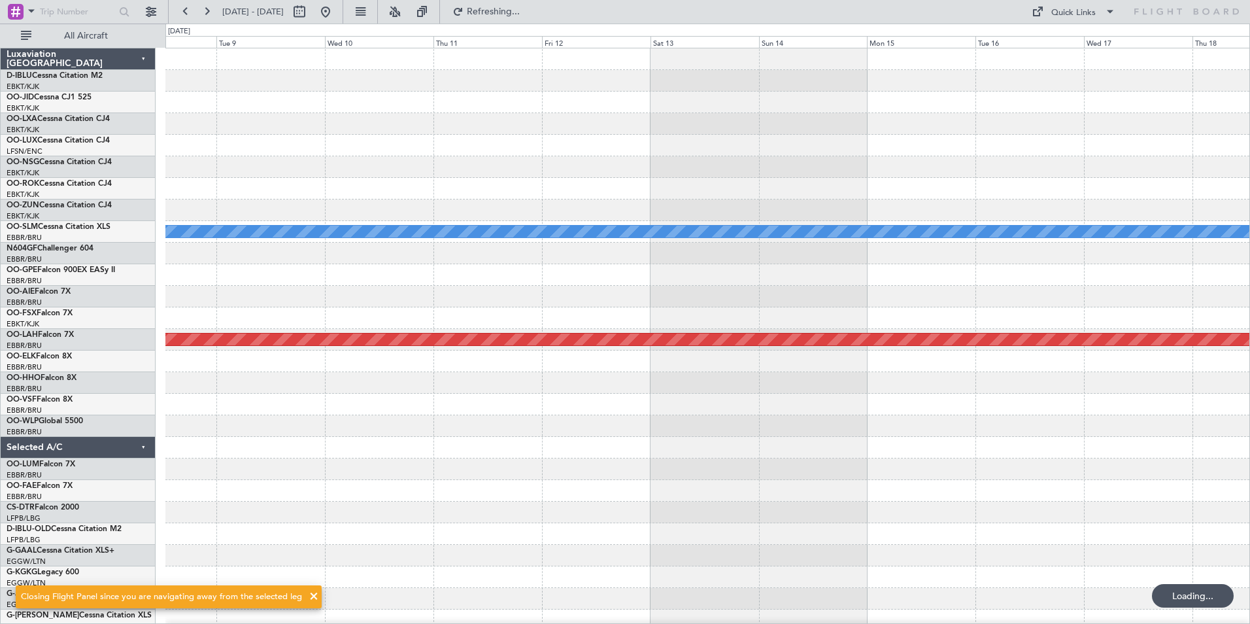
click at [272, 537] on div "A/C Unavailable Monchengladbach Planned Maint Alton-st Louis (St Louis Regl)" at bounding box center [707, 458] width 1084 height 820
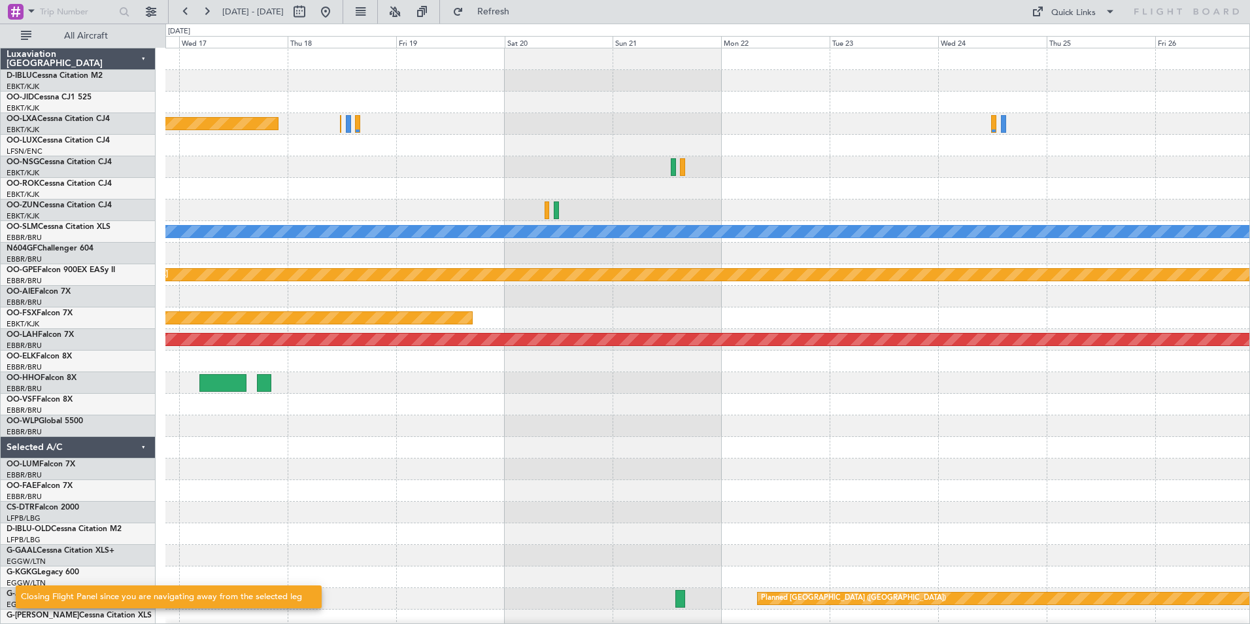
click at [0, 341] on html "10 Dec 2025 - 20 Dec 2025 Refresh Quick Links All Aircraft Planned Maint Kortri…" at bounding box center [625, 312] width 1250 height 624
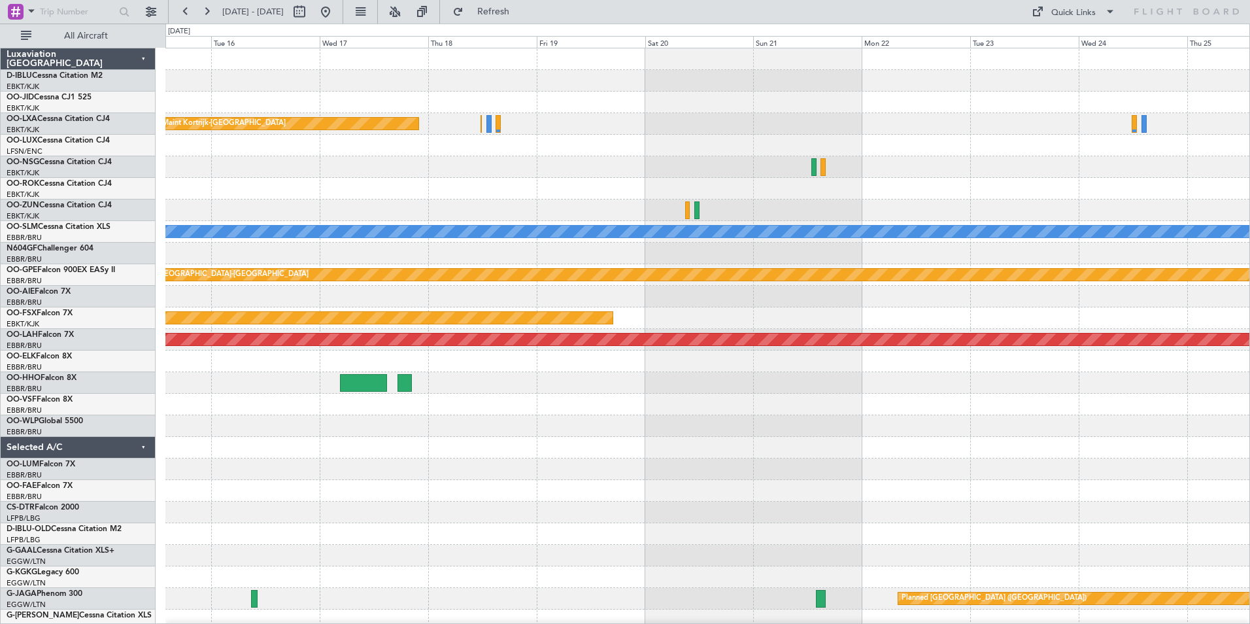
click at [893, 356] on div "Planned Maint Kortrijk-Wevelgem A/C Unavailable Monchengladbach null Kortrijk-W…" at bounding box center [707, 458] width 1084 height 820
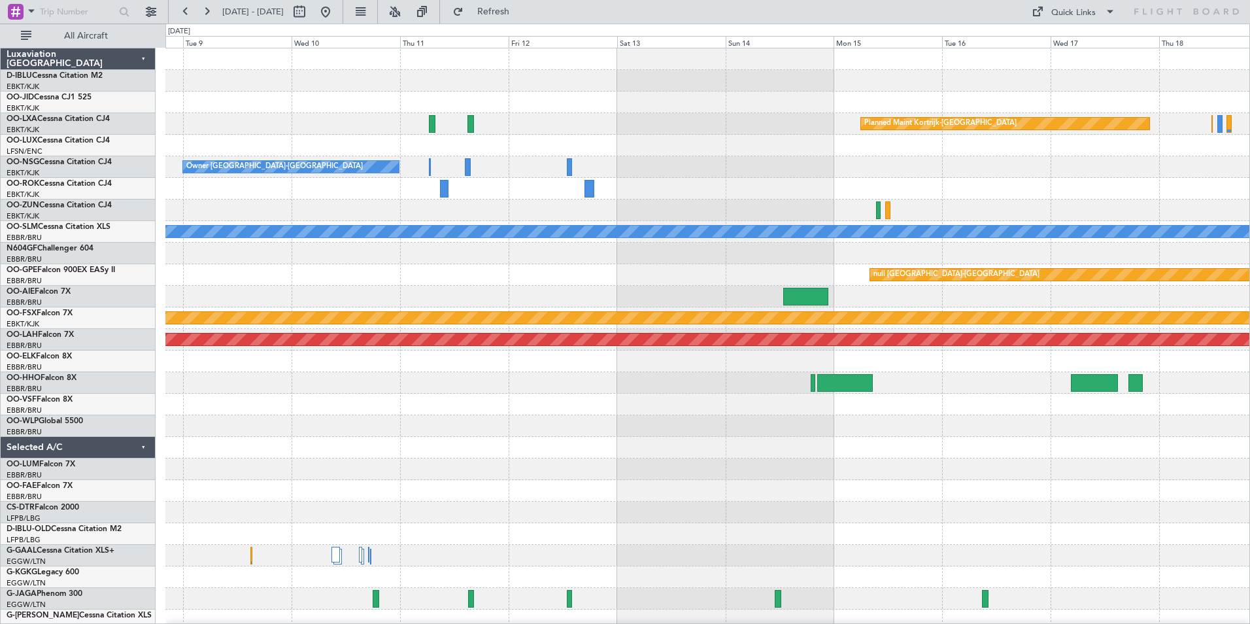
click at [1250, 371] on html "10 Dec 2025 - 20 Dec 2025 Refresh Quick Links All Aircraft Planned Maint Kortri…" at bounding box center [625, 312] width 1250 height 624
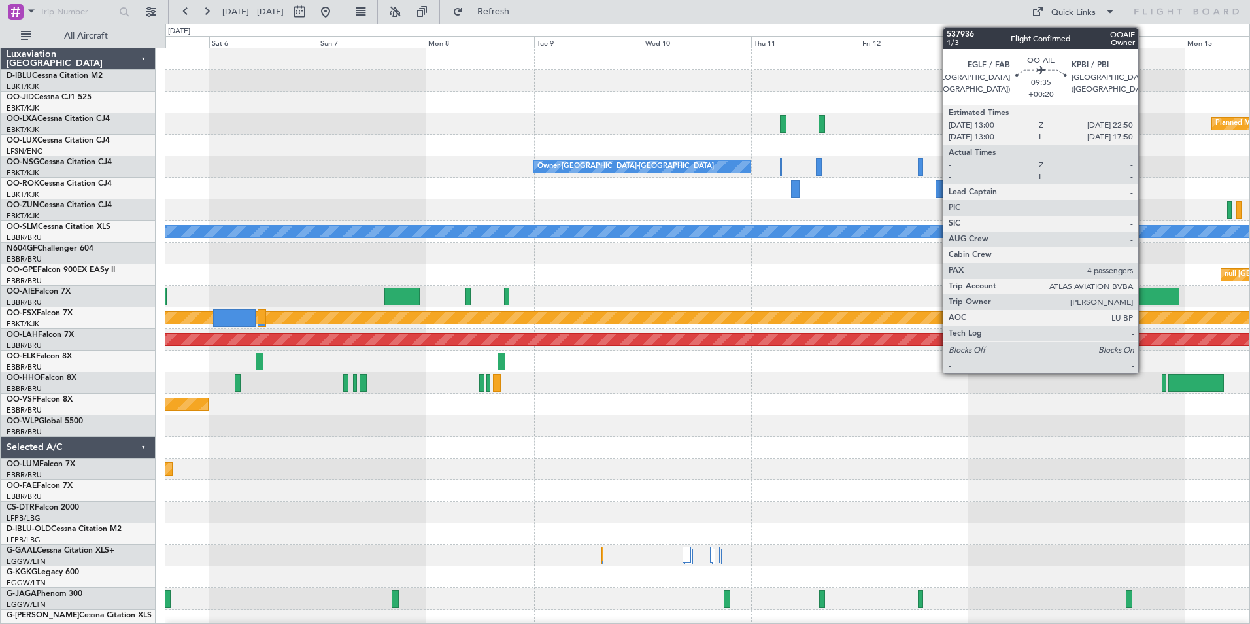
click at [1144, 300] on div at bounding box center [1156, 297] width 44 height 18
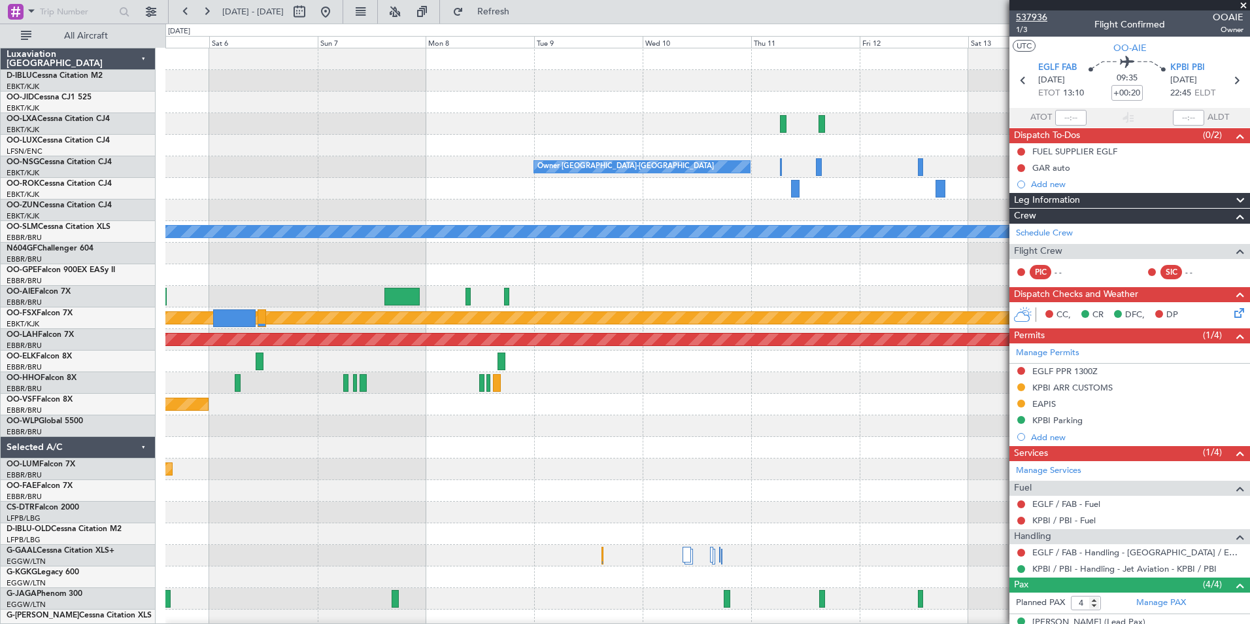
click at [1030, 15] on span "537936" at bounding box center [1031, 17] width 31 height 14
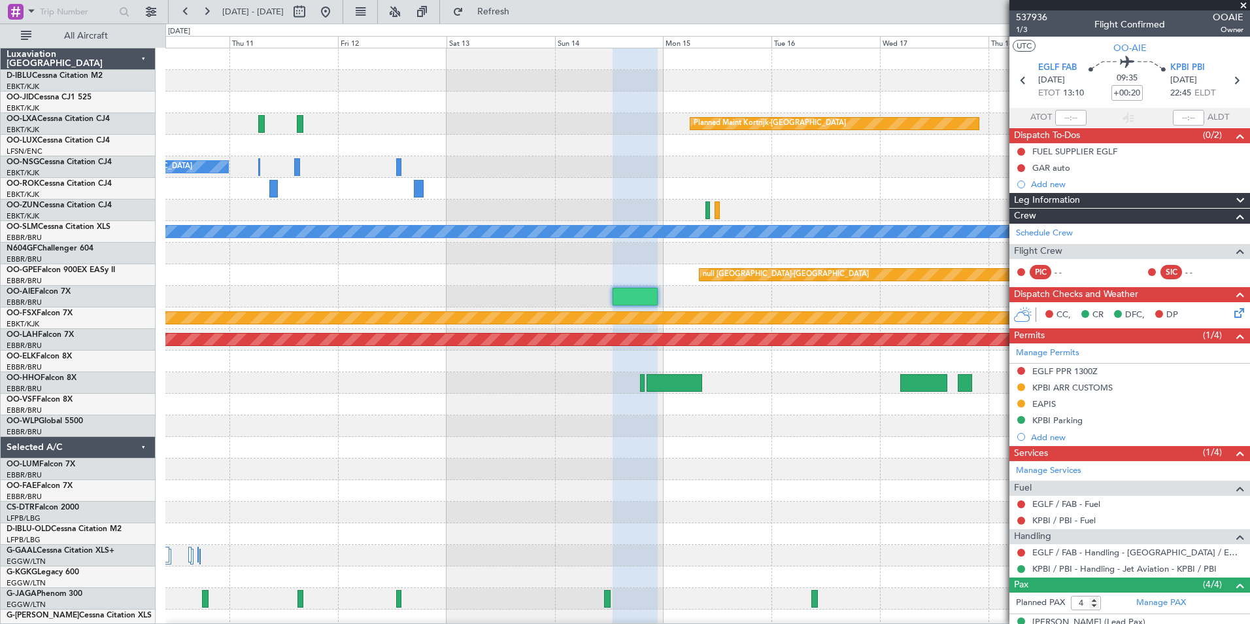
click at [73, 372] on div "Planned Maint Kortrijk-Wevelgem Owner Kortrijk-Wevelgem A/C Unavailable Monchen…" at bounding box center [625, 324] width 1250 height 600
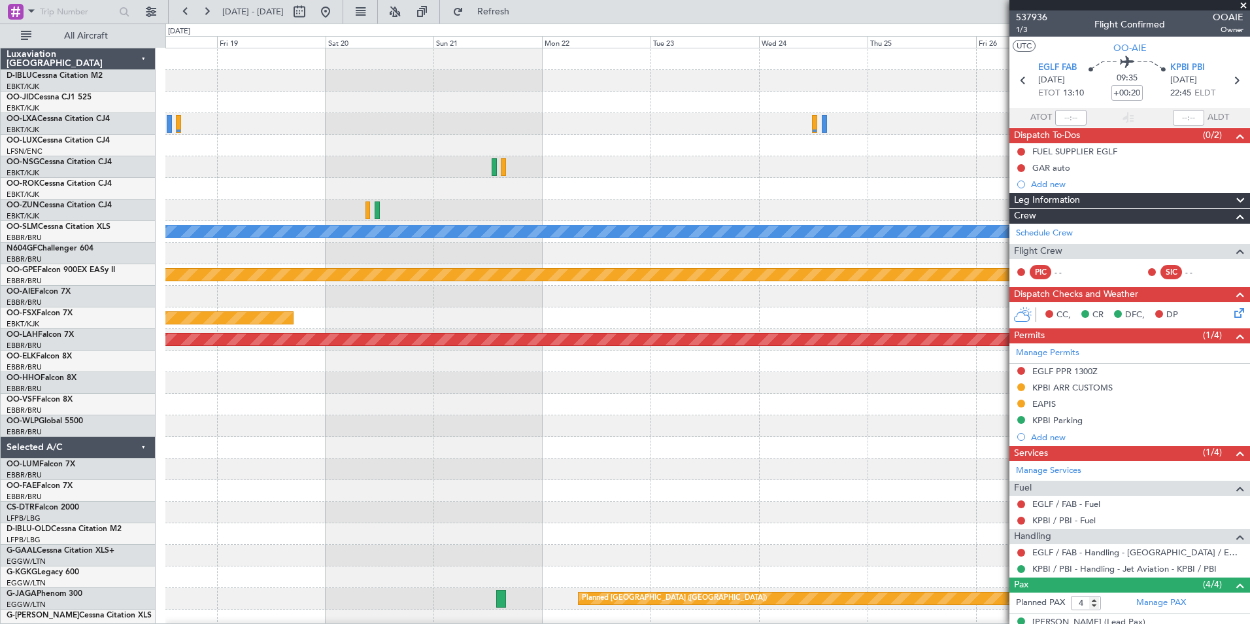
click at [0, 422] on html "05 Dec 2025 - 15 Dec 2025 Refresh Quick Links All Aircraft Planned Maint Kortri…" at bounding box center [625, 312] width 1250 height 624
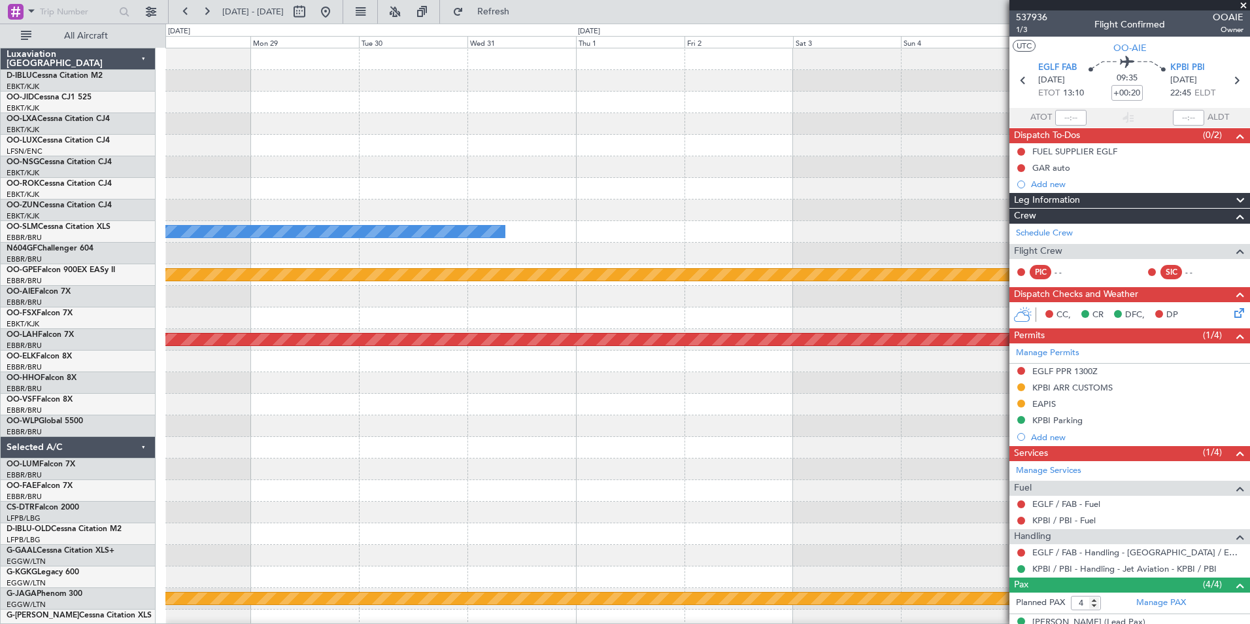
click at [207, 433] on div "A/C Unavailable Monchengladbach null Kortrijk-Wevelgem Planned Maint Alton-st L…" at bounding box center [707, 458] width 1084 height 820
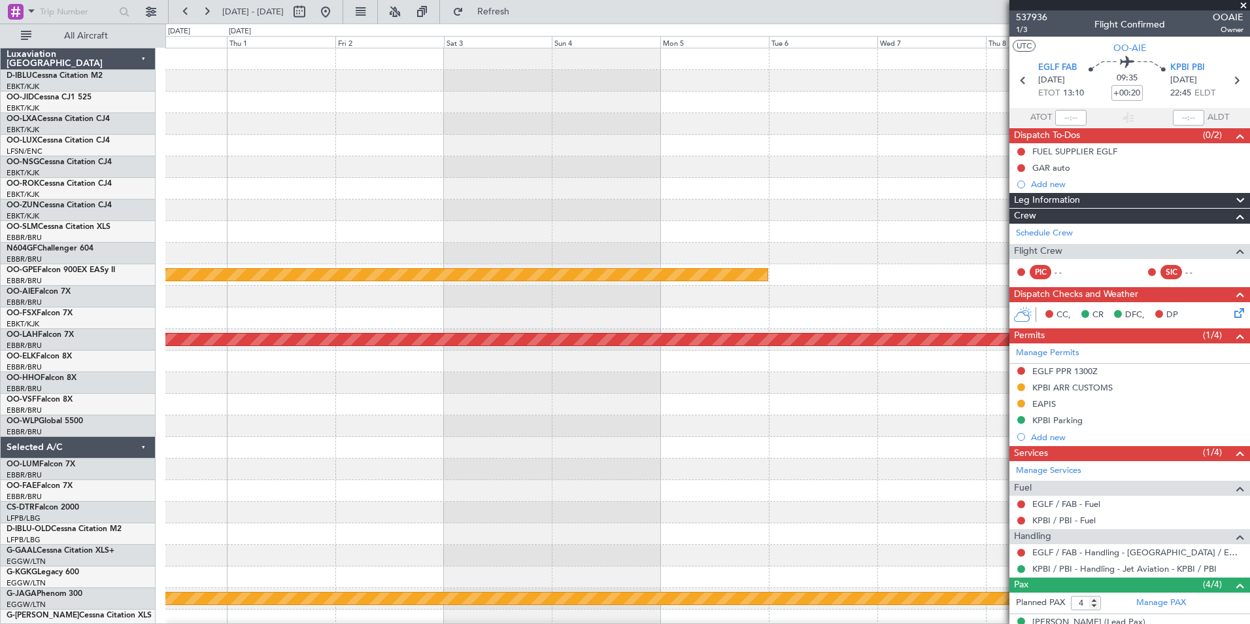
click at [414, 428] on div "A/C Unavailable Monchengladbach null Kortrijk-Wevelgem Planned Maint Alton-st L…" at bounding box center [707, 458] width 1084 height 820
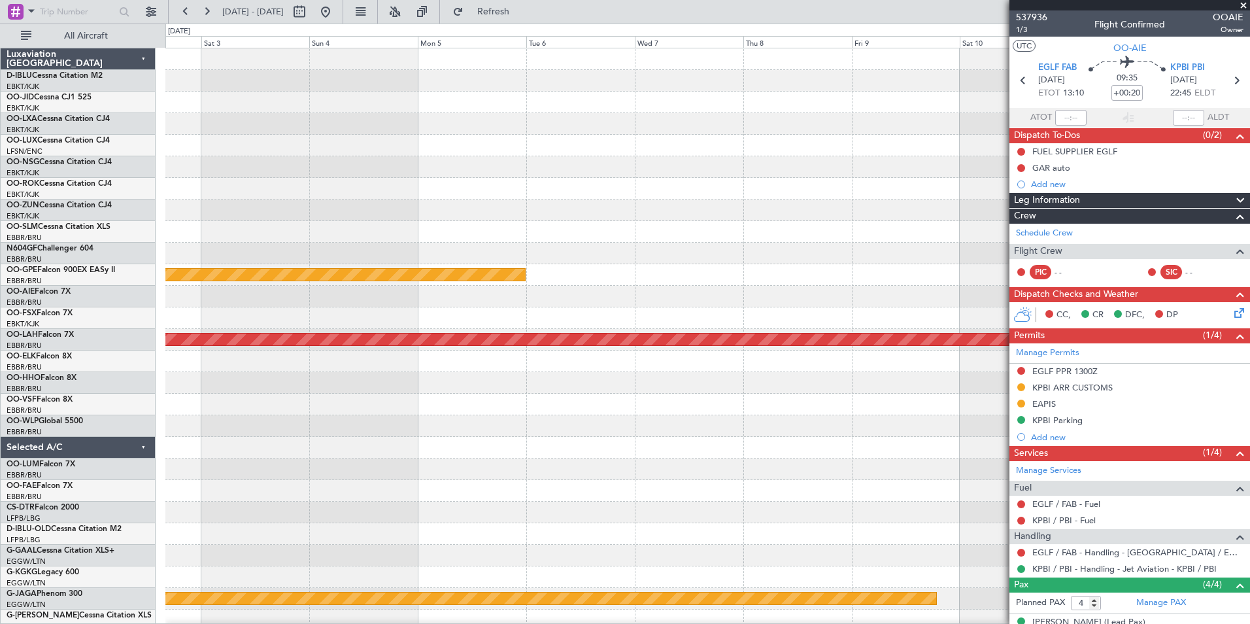
click at [737, 424] on div "A/C Unavailable Monchengladbach null Kortrijk-Wevelgem Planned Maint Alton-st L…" at bounding box center [707, 458] width 1084 height 820
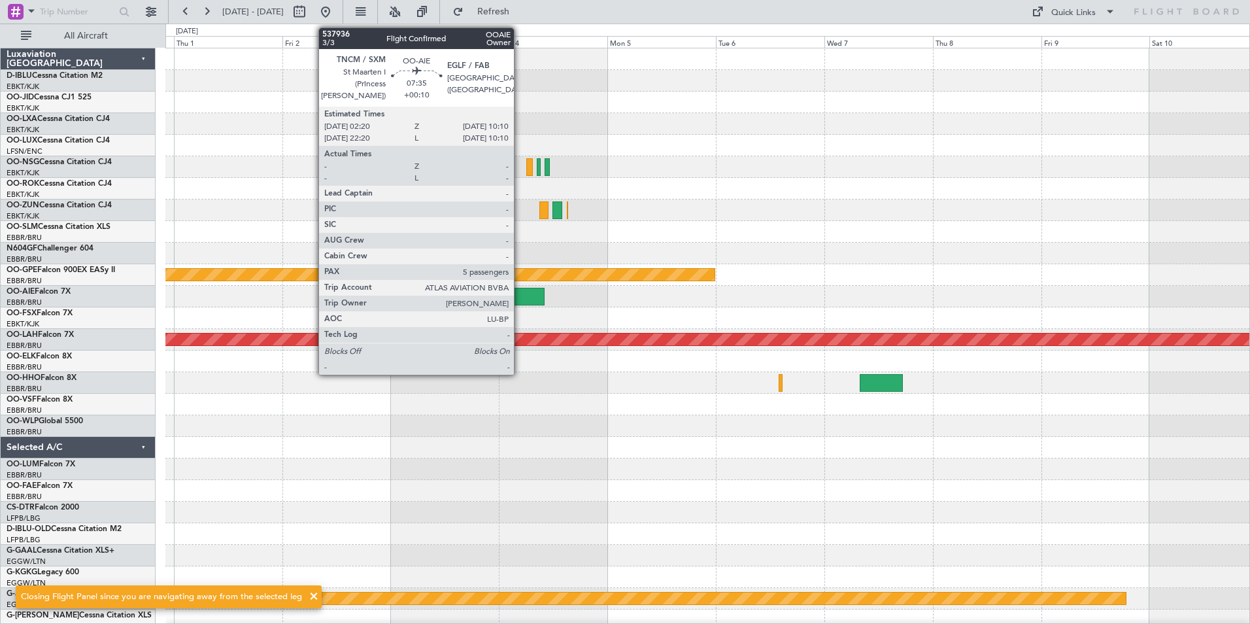
click at [520, 299] on div at bounding box center [527, 297] width 36 height 18
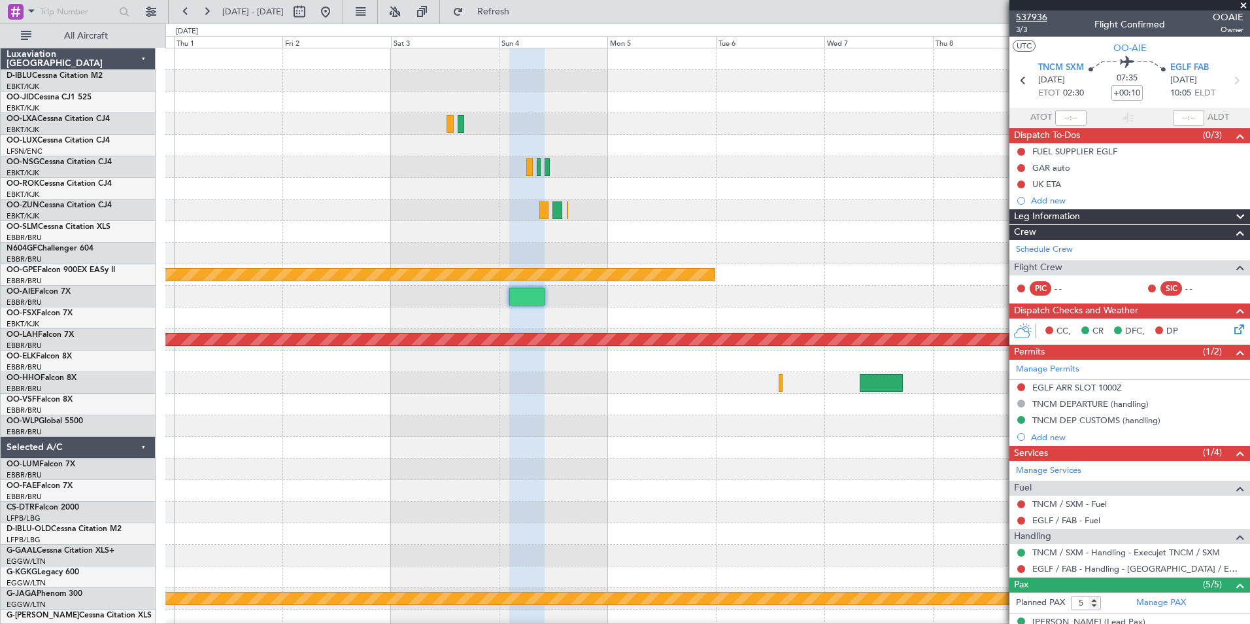
click at [1036, 16] on span "537936" at bounding box center [1031, 17] width 31 height 14
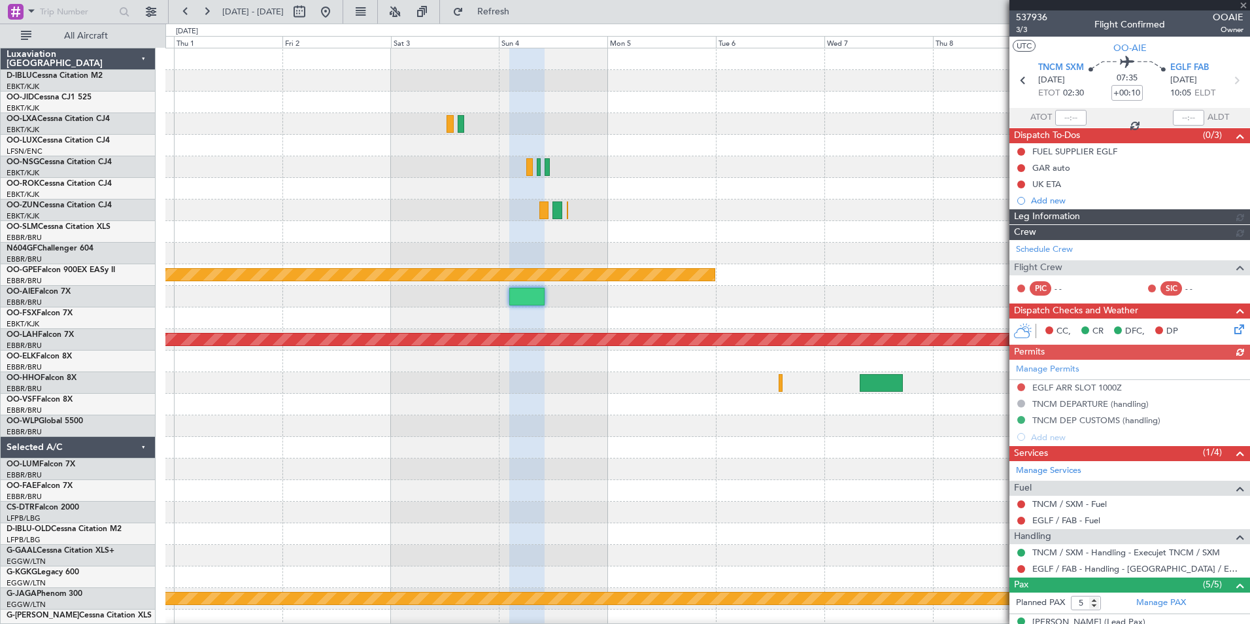
drag, startPoint x: 368, startPoint y: 11, endPoint x: 448, endPoint y: 80, distance: 105.2
click at [336, 11] on button at bounding box center [325, 11] width 21 height 21
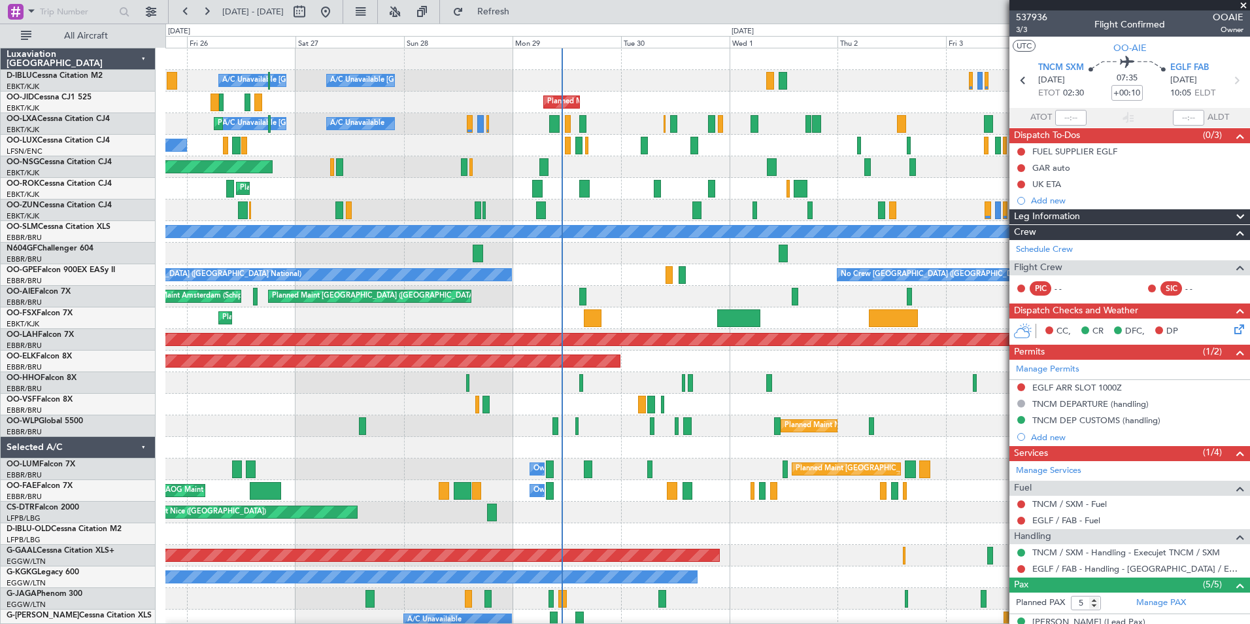
click at [740, 438] on div "A/C Unavailable Brussels (Brussels National) A/C Unavailable Kortrijk-Wevelgem …" at bounding box center [707, 479] width 1084 height 863
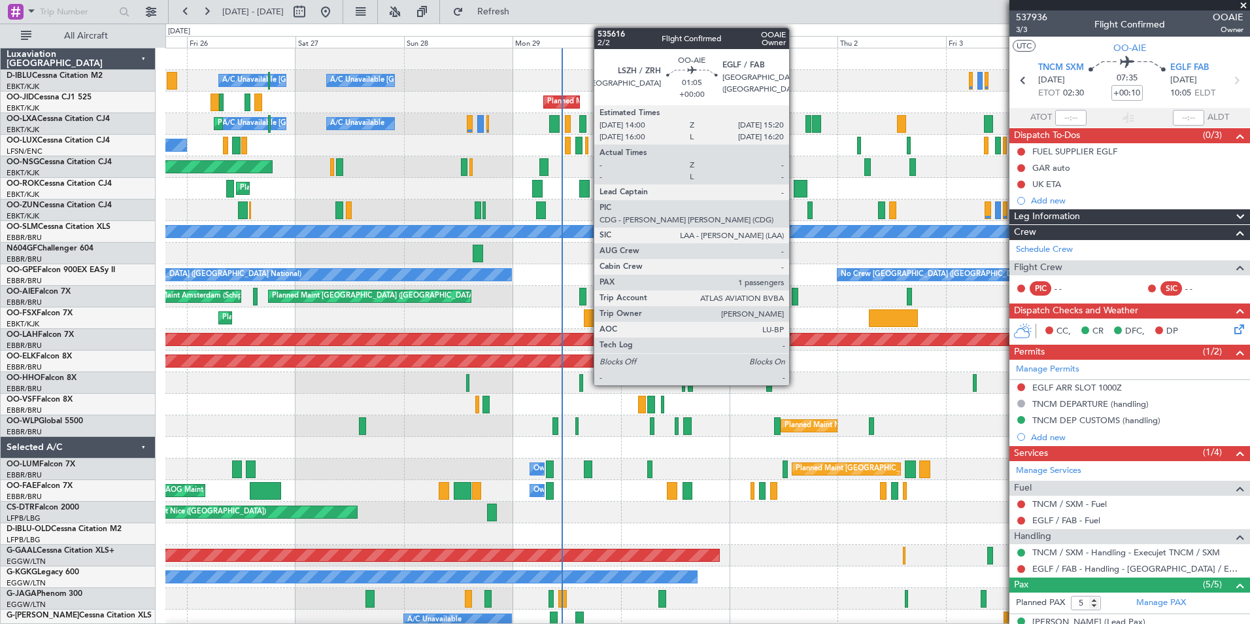
click at [795, 298] on div at bounding box center [795, 297] width 7 height 18
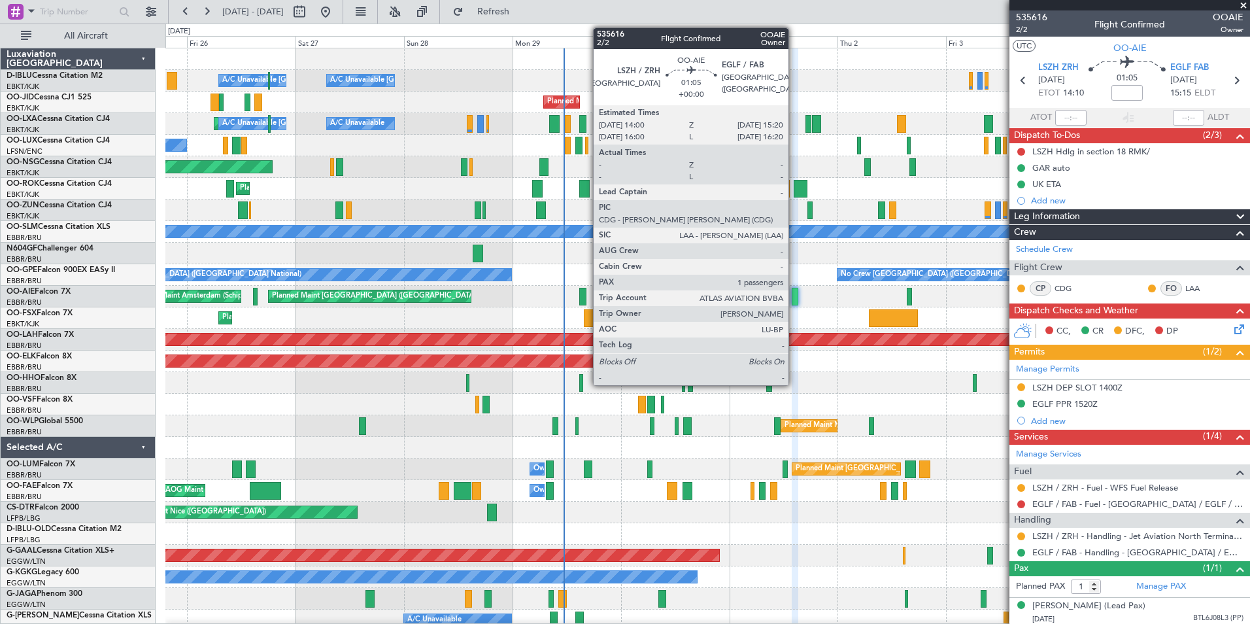
click at [794, 298] on div at bounding box center [795, 297] width 7 height 18
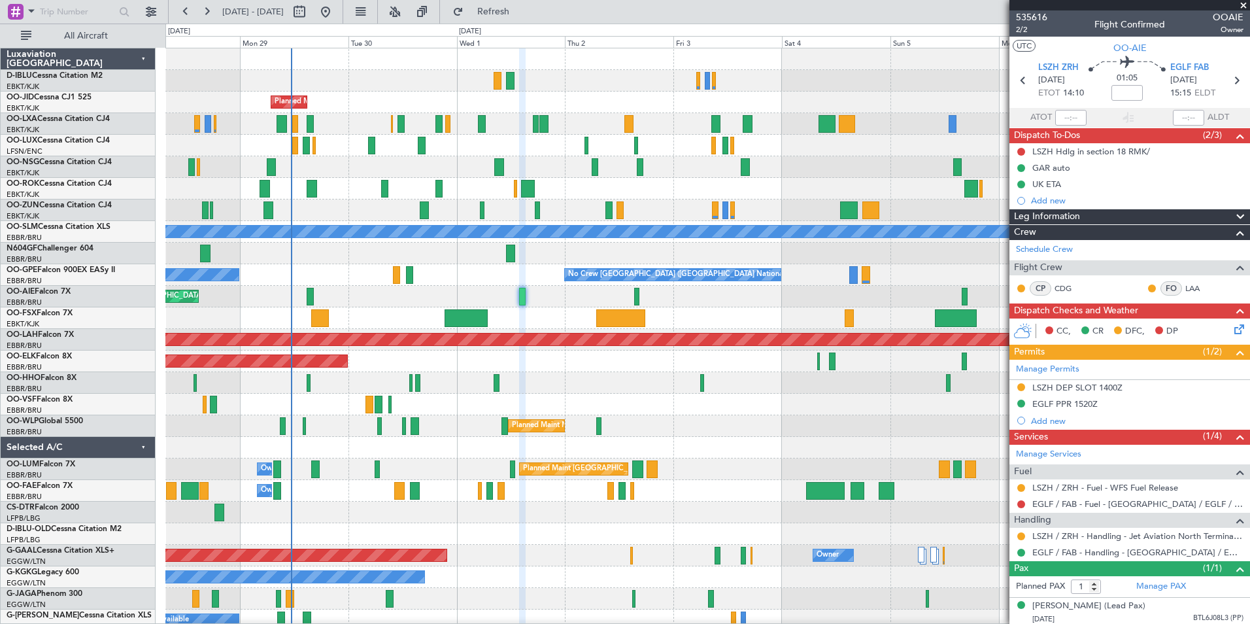
click at [582, 417] on div "A/C Unavailable Kortrijk-Wevelgem A/C Unavailable Brussels (Brussels National) …" at bounding box center [707, 458] width 1084 height 820
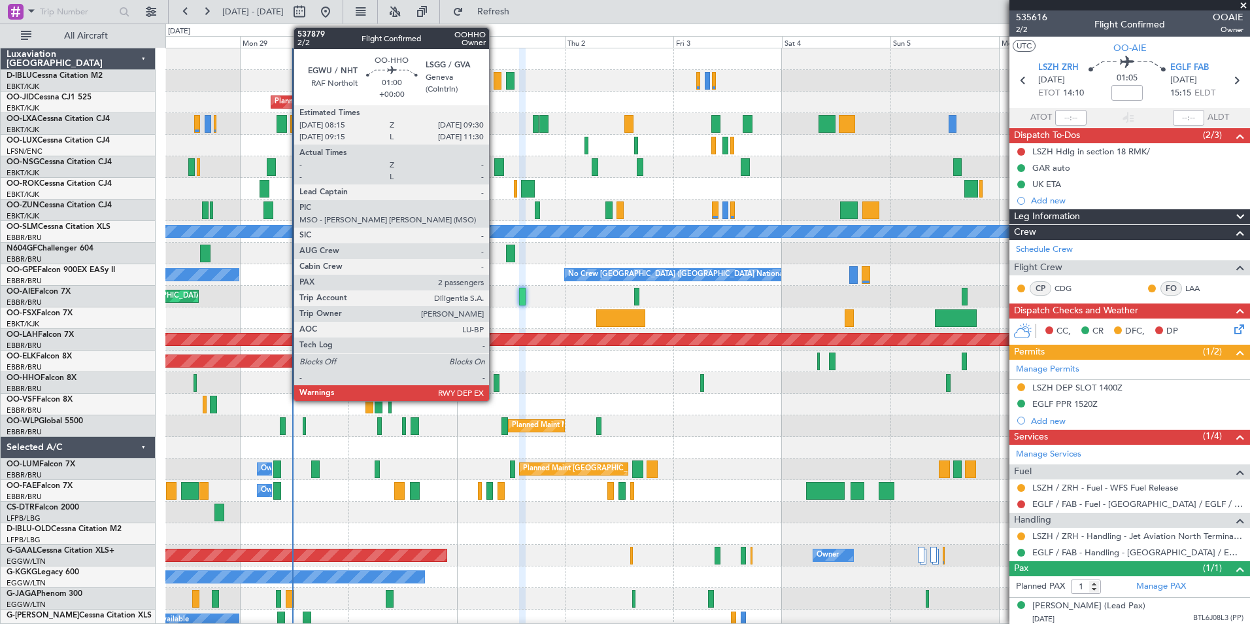
click at [495, 377] on div at bounding box center [497, 383] width 6 height 18
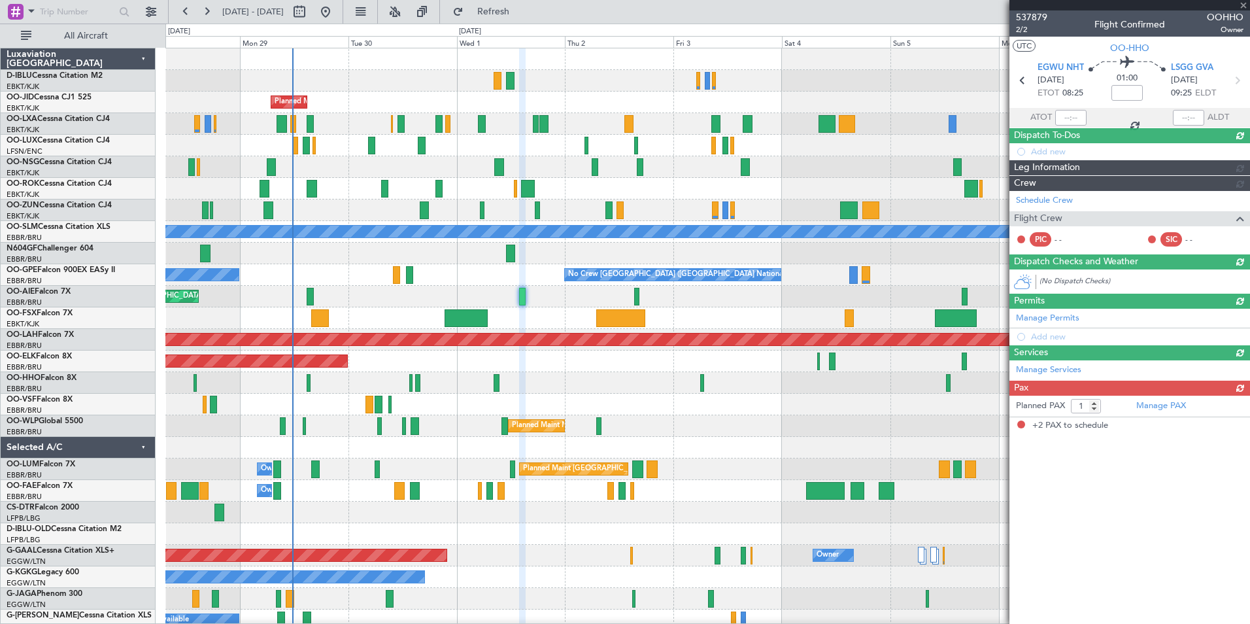
type input "2"
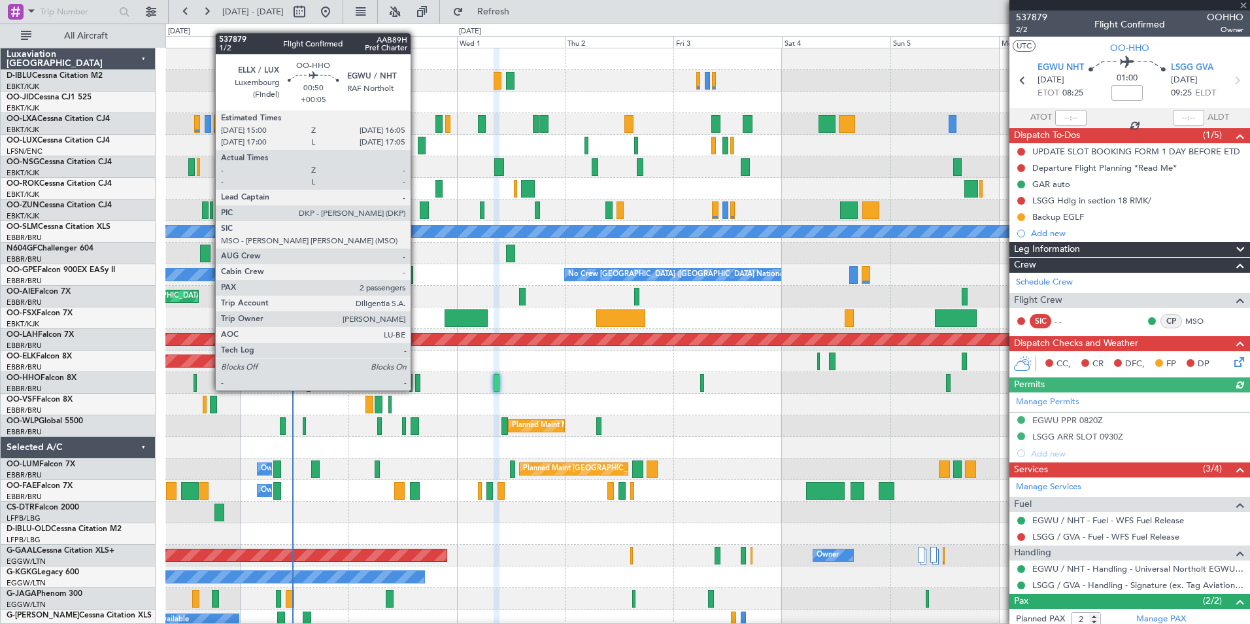
click at [417, 377] on div at bounding box center [417, 383] width 5 height 18
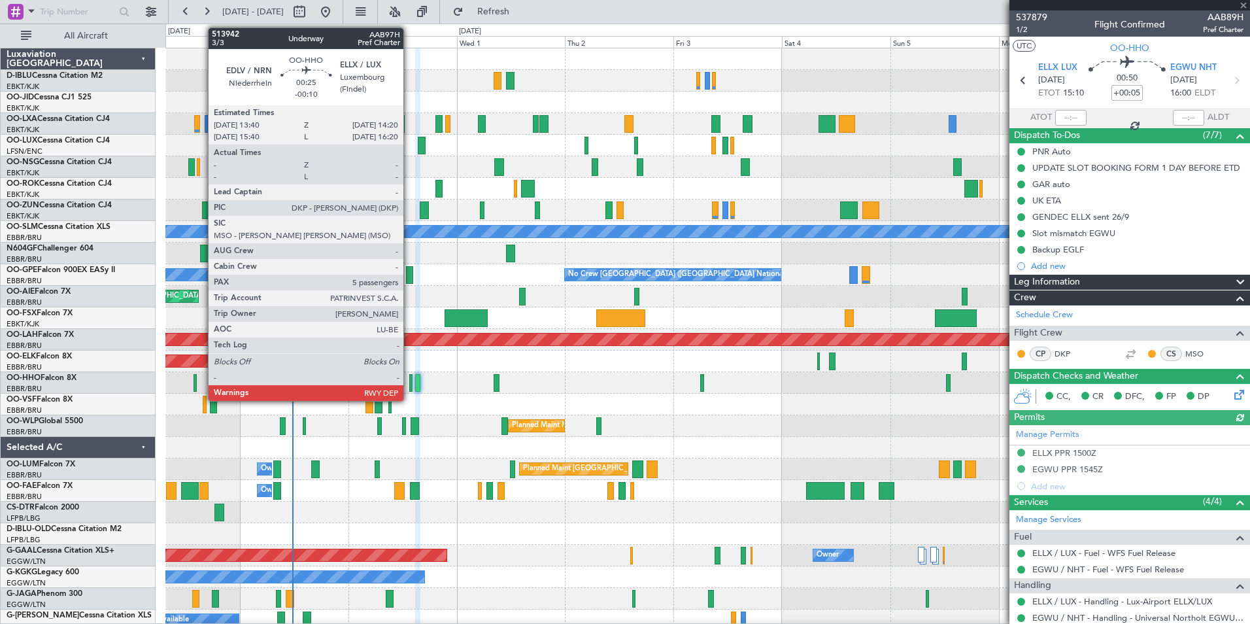
click at [409, 377] on div at bounding box center [410, 383] width 3 height 18
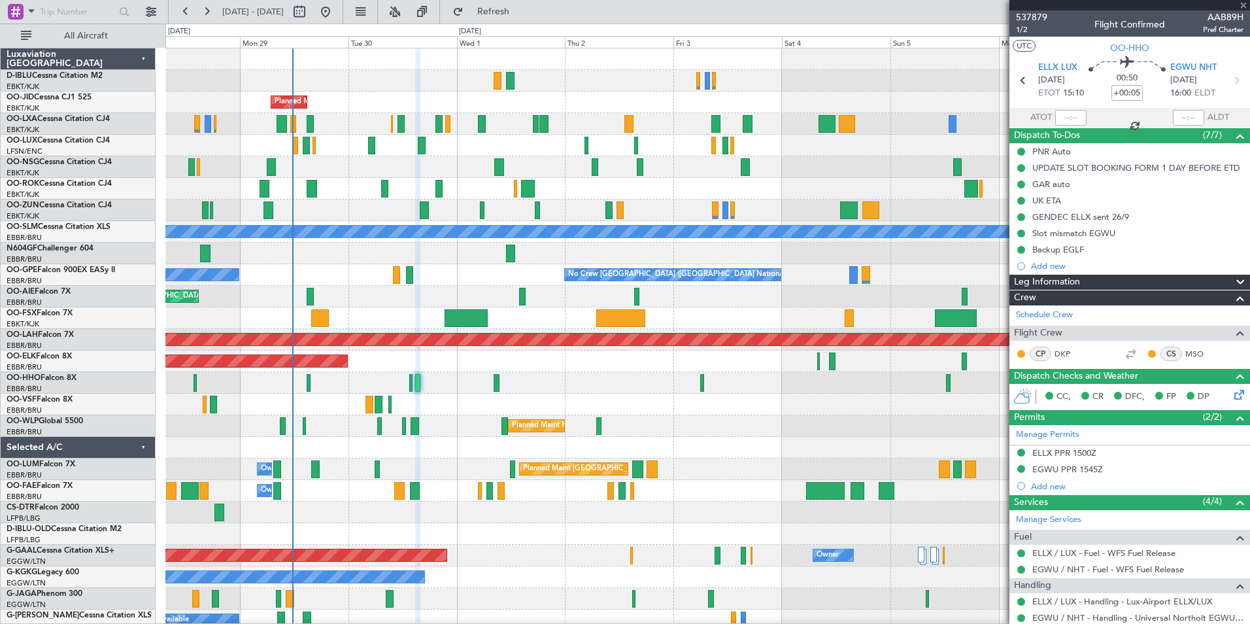
type input "-00:10"
type input "5"
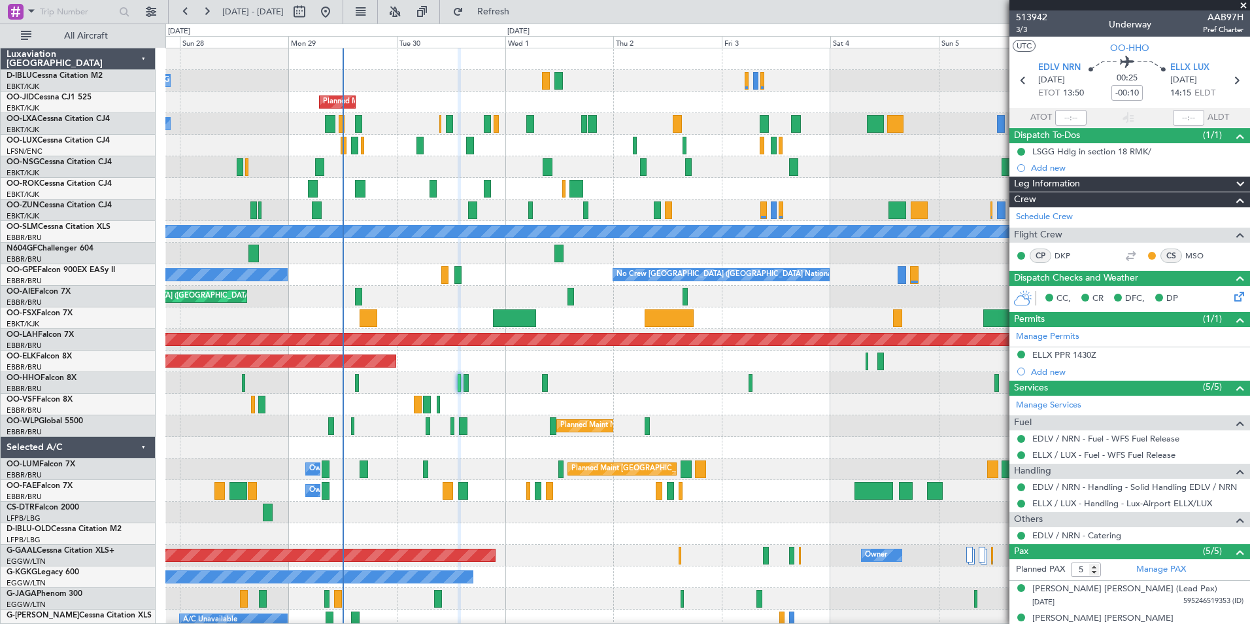
click at [559, 162] on div "A/C Unavailable Kortrijk-Wevelgem A/C Unavailable Brussels (Brussels National) …" at bounding box center [707, 458] width 1084 height 820
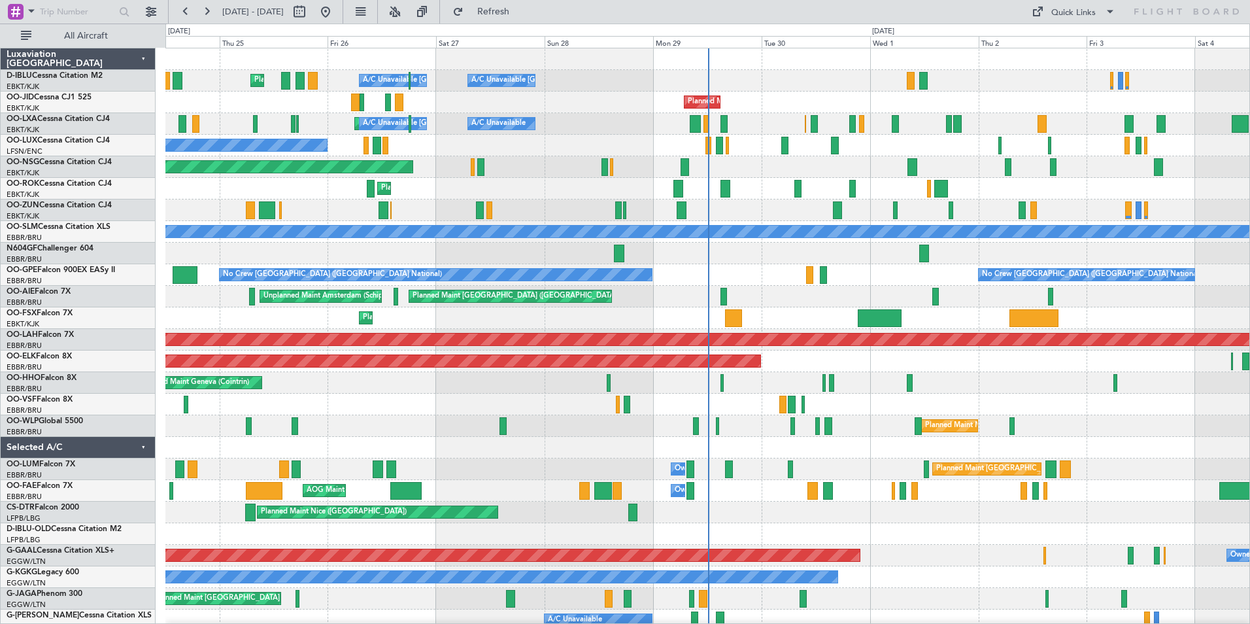
click at [787, 443] on div "A/C Unavailable Brussels (Brussels National) A/C Unavailable Kortrijk-Wevelgem …" at bounding box center [707, 479] width 1084 height 863
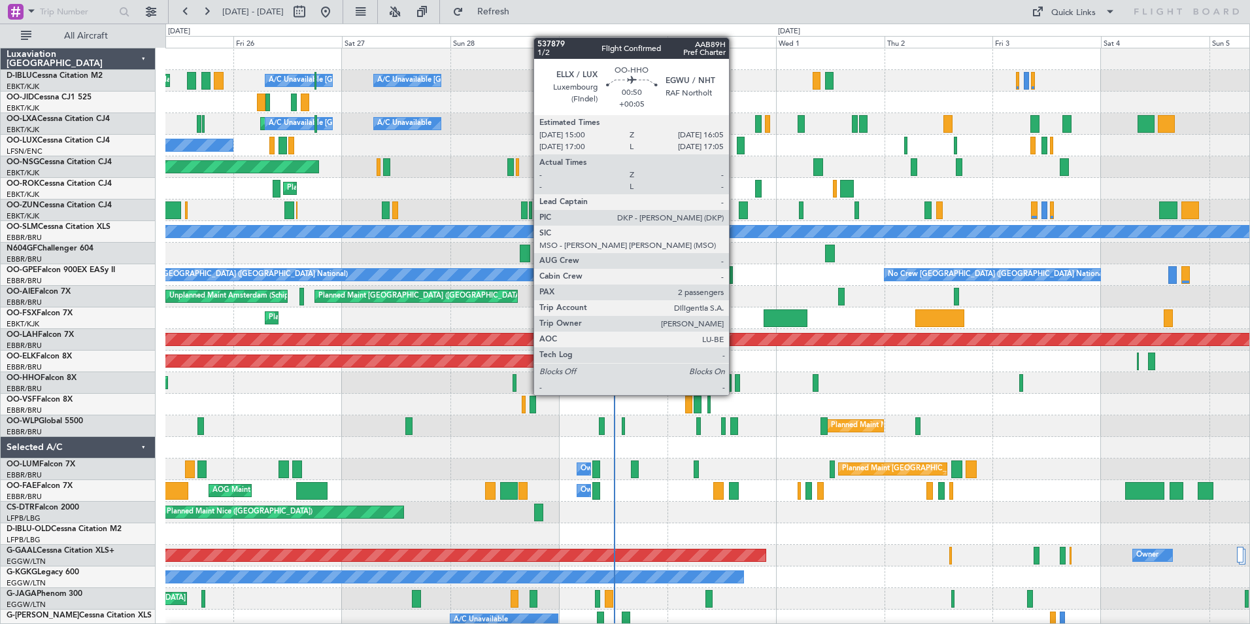
click at [735, 382] on div at bounding box center [737, 383] width 5 height 18
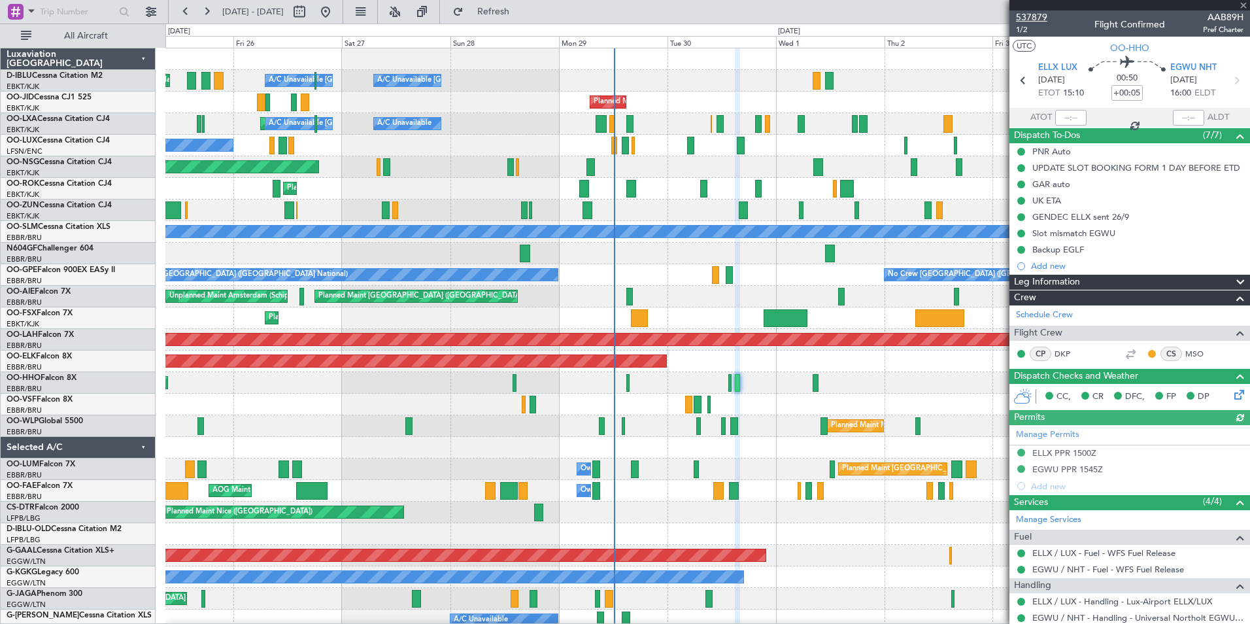
click at [1036, 11] on span "537879" at bounding box center [1031, 17] width 31 height 14
click at [1038, 9] on div at bounding box center [1130, 5] width 241 height 10
click at [1038, 15] on span "537879" at bounding box center [1031, 17] width 31 height 14
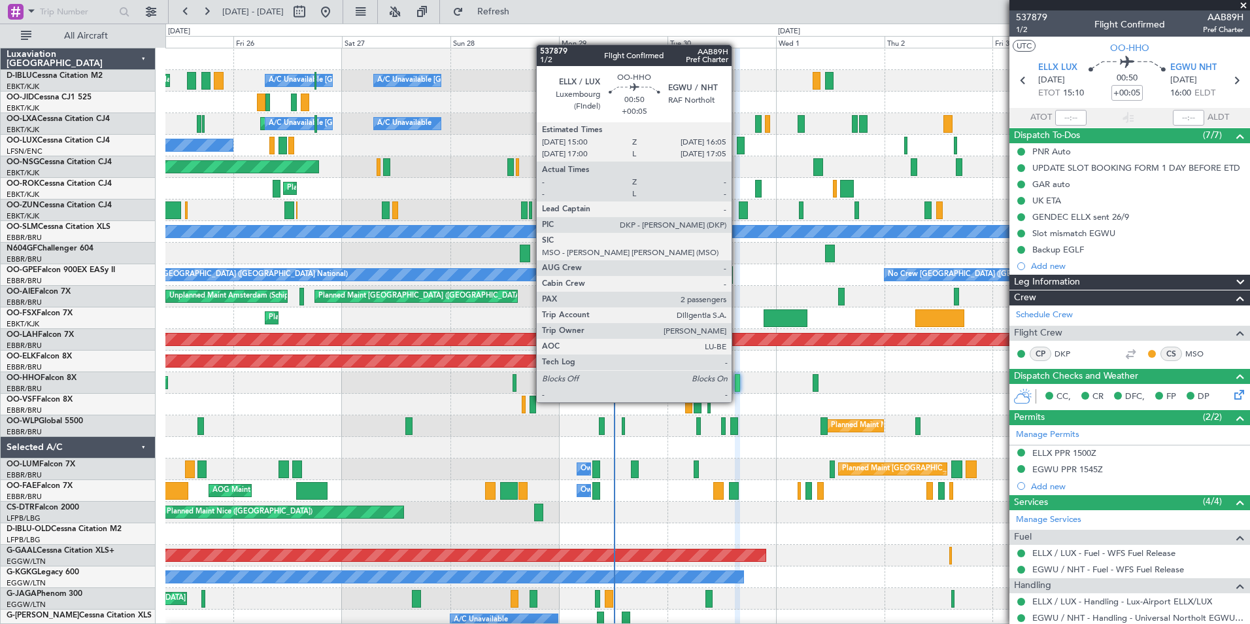
click at [738, 389] on div at bounding box center [737, 383] width 5 height 18
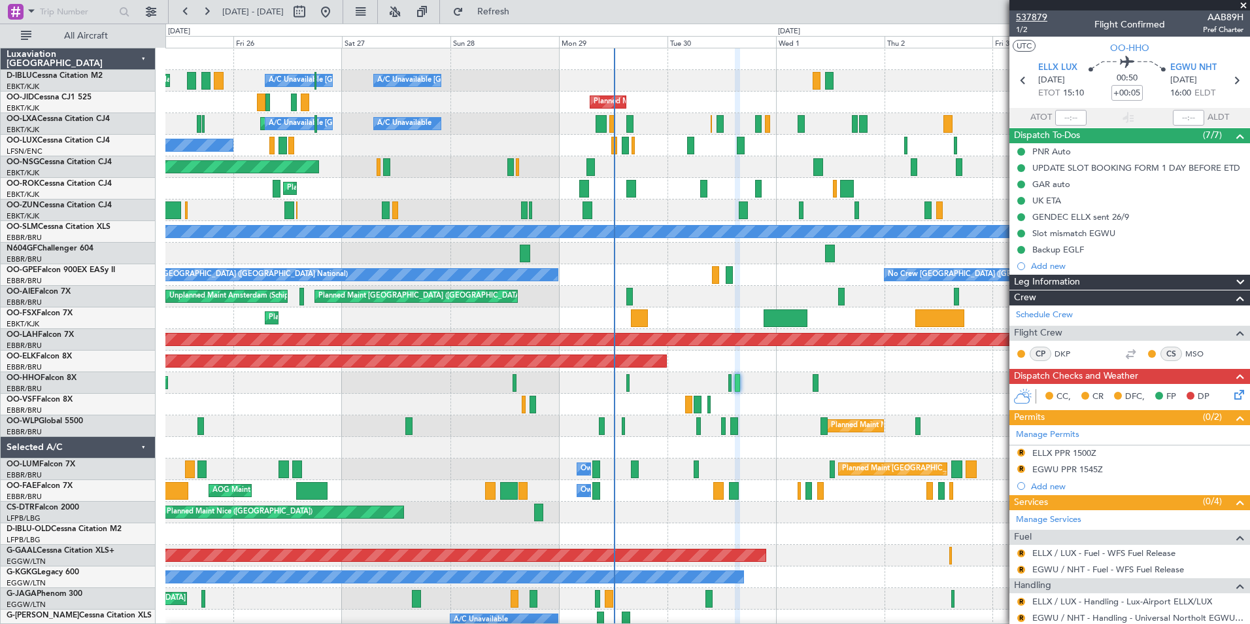
click at [1042, 13] on span "537879" at bounding box center [1031, 17] width 31 height 14
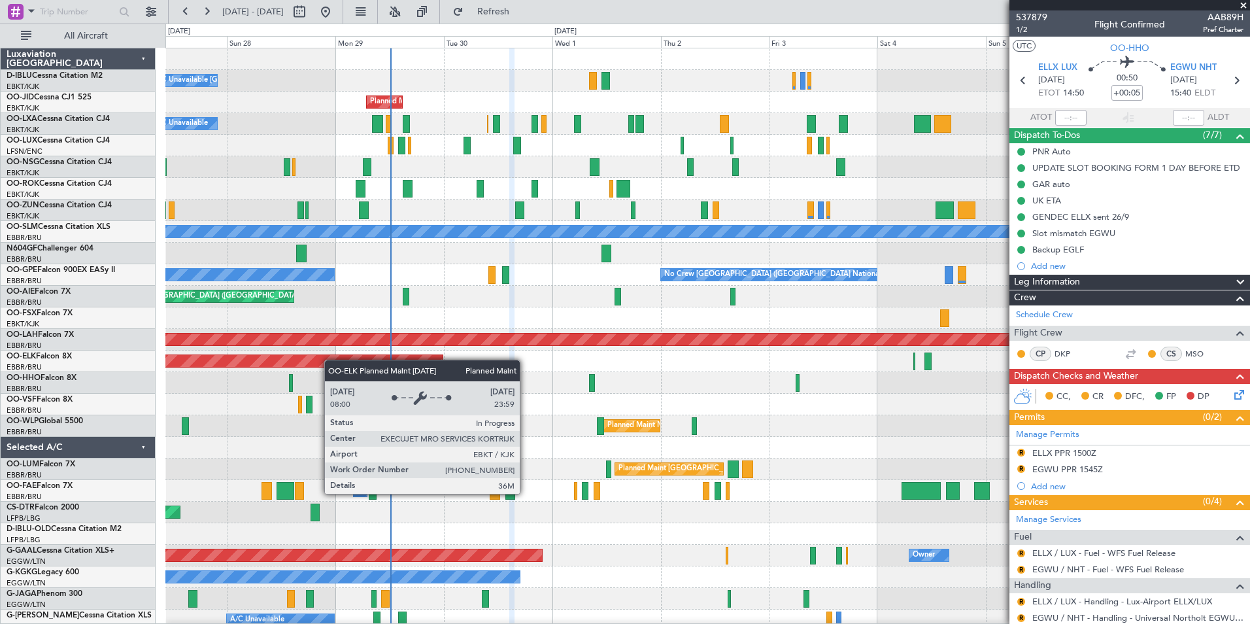
click at [302, 362] on div "A/C Unavailable Kortrijk-Wevelgem Planned Maint Nice (Côte d'Azur Airport) A/C …" at bounding box center [707, 479] width 1084 height 863
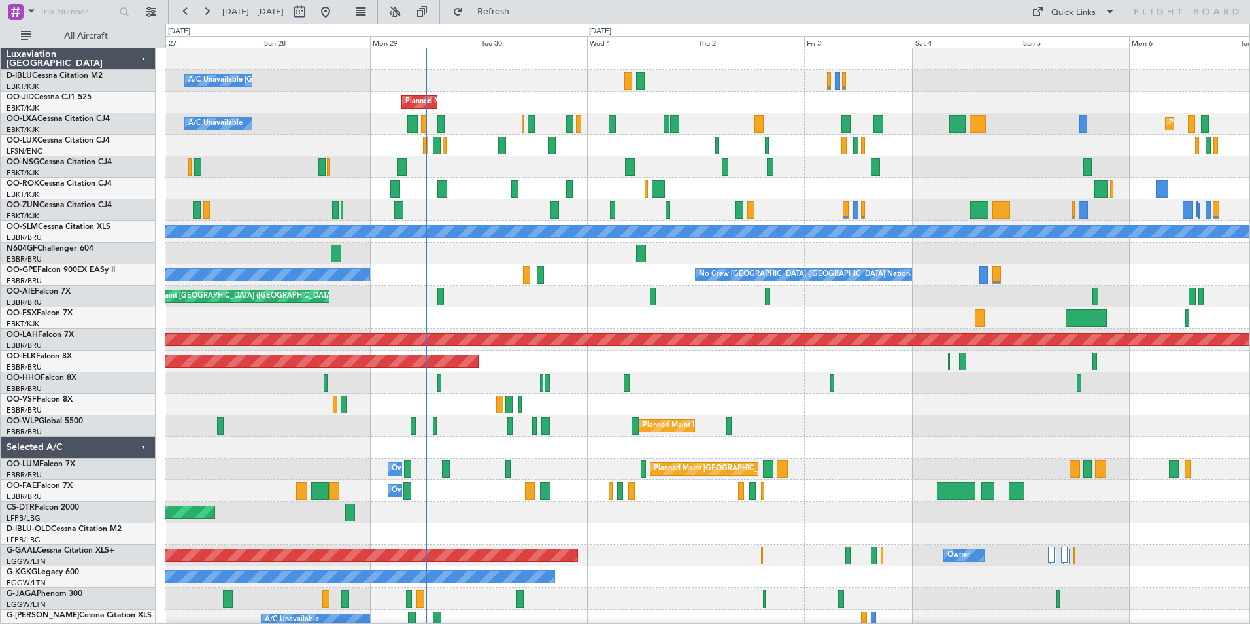
click at [603, 305] on div "A/C Unavailable [GEOGRAPHIC_DATA]-[GEOGRAPHIC_DATA] [GEOGRAPHIC_DATA] ([GEOGRAP…" at bounding box center [707, 479] width 1084 height 863
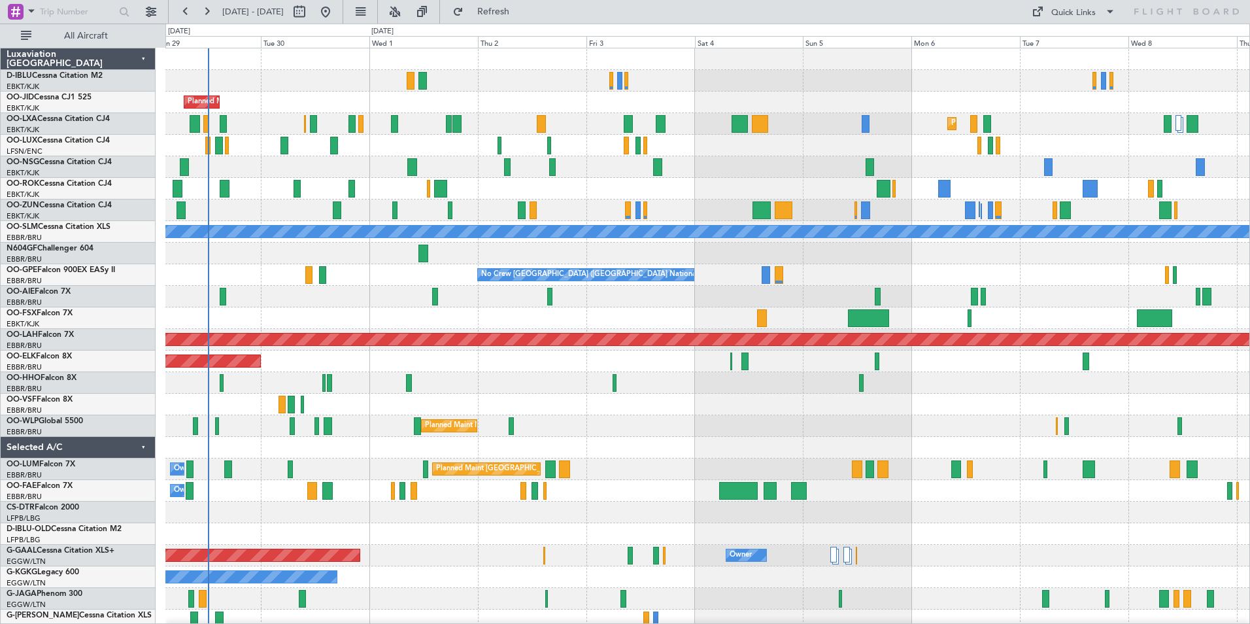
click at [976, 336] on div "A/C Unavailable [GEOGRAPHIC_DATA]-[GEOGRAPHIC_DATA] A/C Unavailable [GEOGRAPHIC…" at bounding box center [707, 458] width 1084 height 820
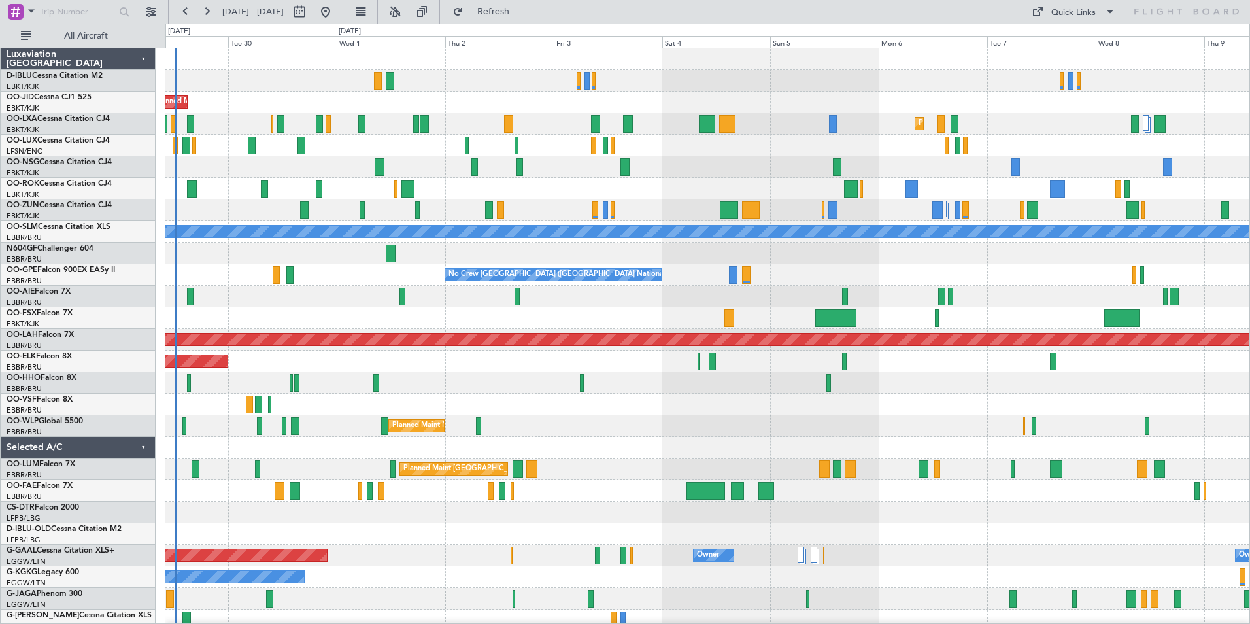
click at [704, 300] on div "A/C Unavailable [GEOGRAPHIC_DATA]-[GEOGRAPHIC_DATA] Planned Maint [GEOGRAPHIC_D…" at bounding box center [707, 458] width 1084 height 820
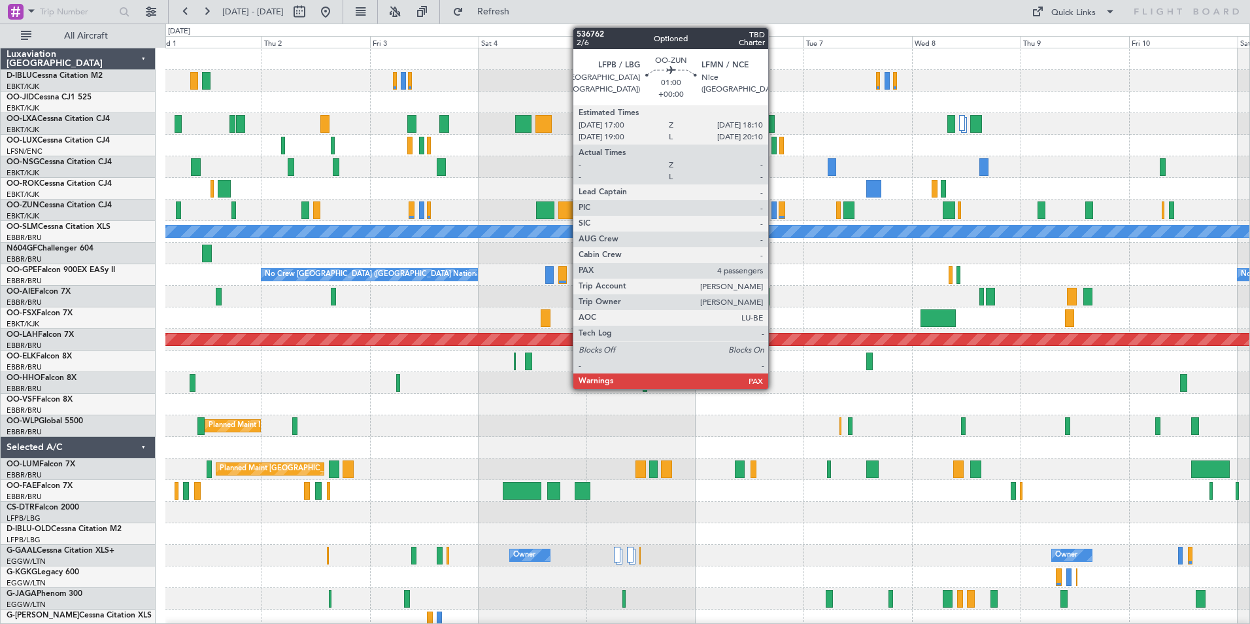
click at [774, 203] on div at bounding box center [775, 210] width 6 height 18
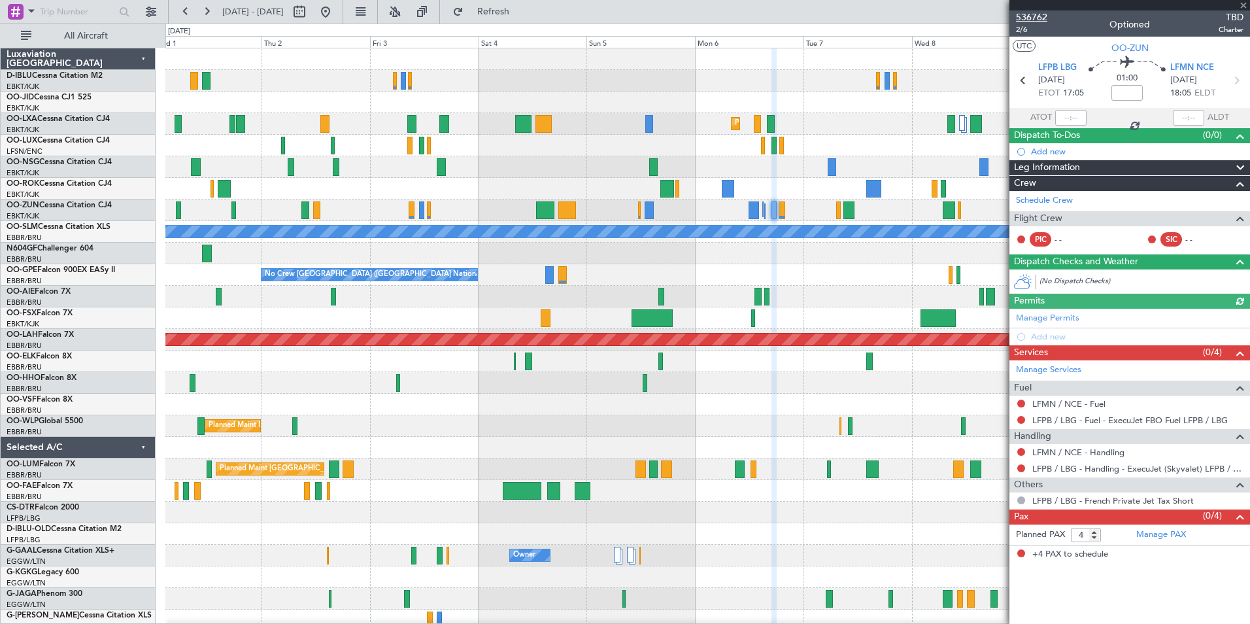
click at [1035, 18] on span "536762" at bounding box center [1031, 17] width 31 height 14
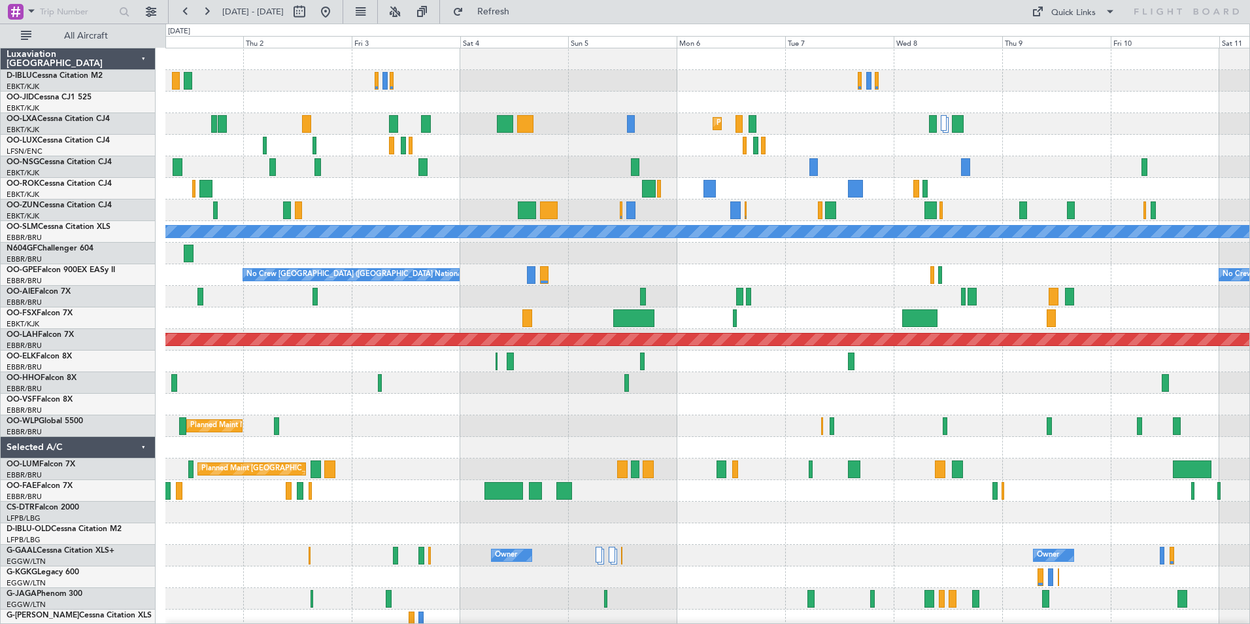
click at [828, 286] on div at bounding box center [707, 297] width 1084 height 22
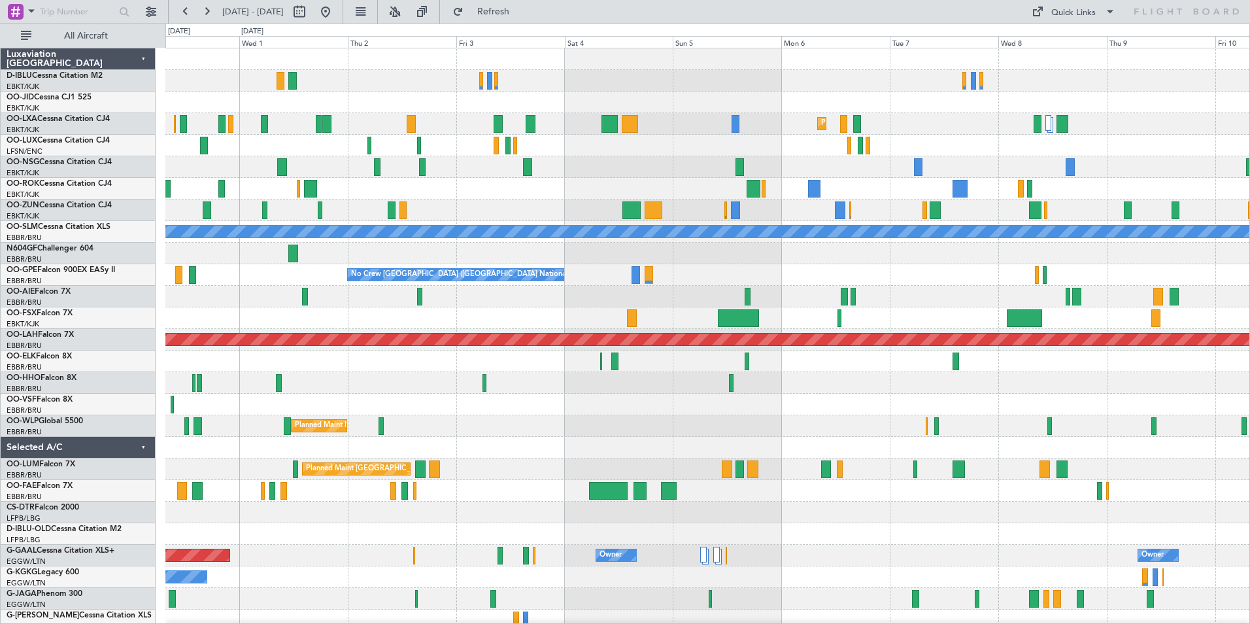
click at [760, 277] on div "A/C Unavailable [GEOGRAPHIC_DATA]-[GEOGRAPHIC_DATA] Planned Maint [GEOGRAPHIC_D…" at bounding box center [707, 458] width 1084 height 820
click at [1117, 374] on div at bounding box center [707, 383] width 1084 height 22
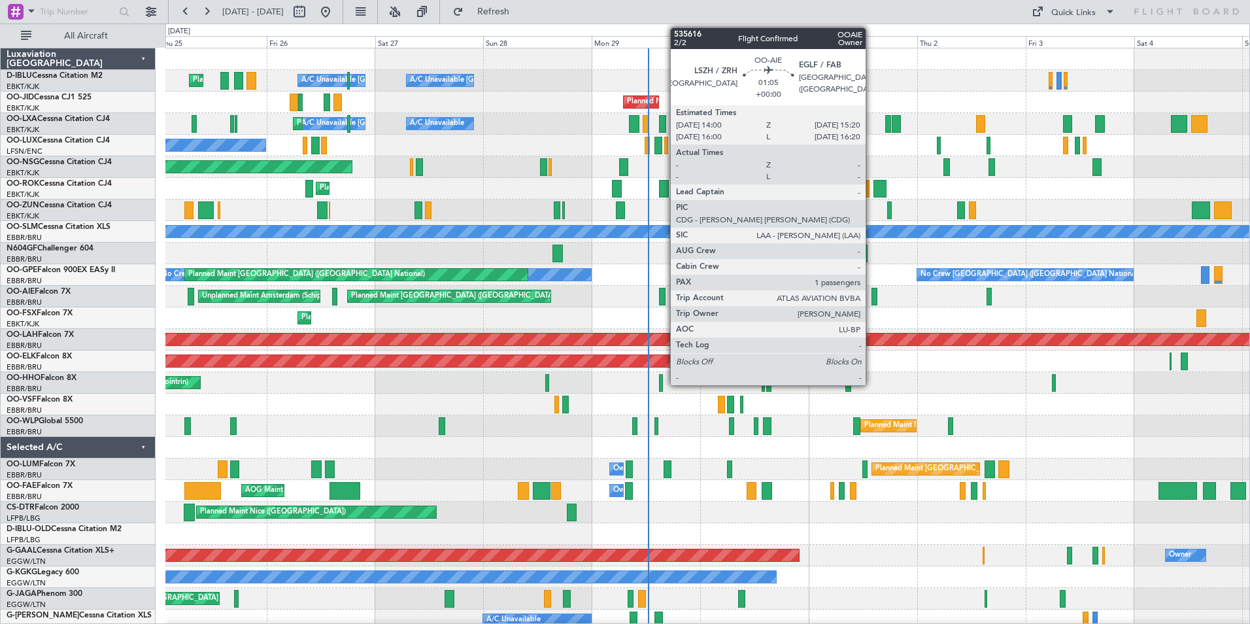
click at [872, 299] on div at bounding box center [875, 297] width 7 height 18
